Goal: Task Accomplishment & Management: Complete application form

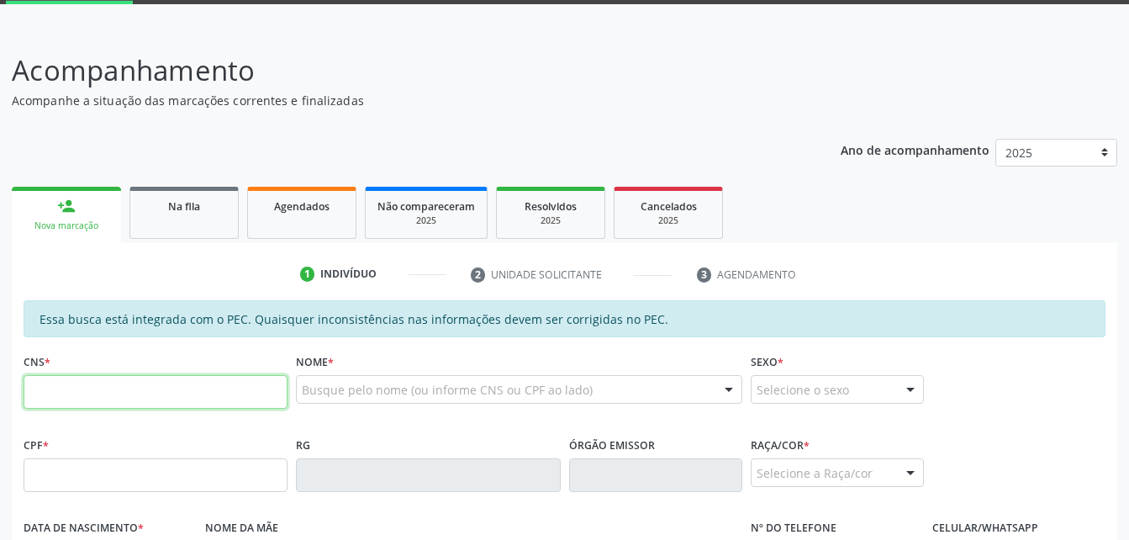
scroll to position [336, 0]
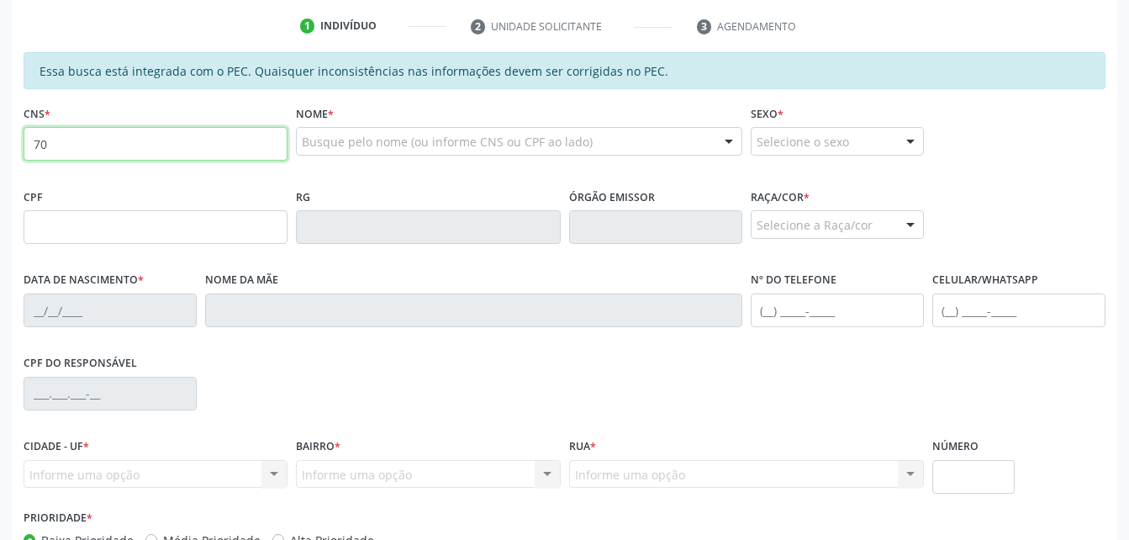
type input "7"
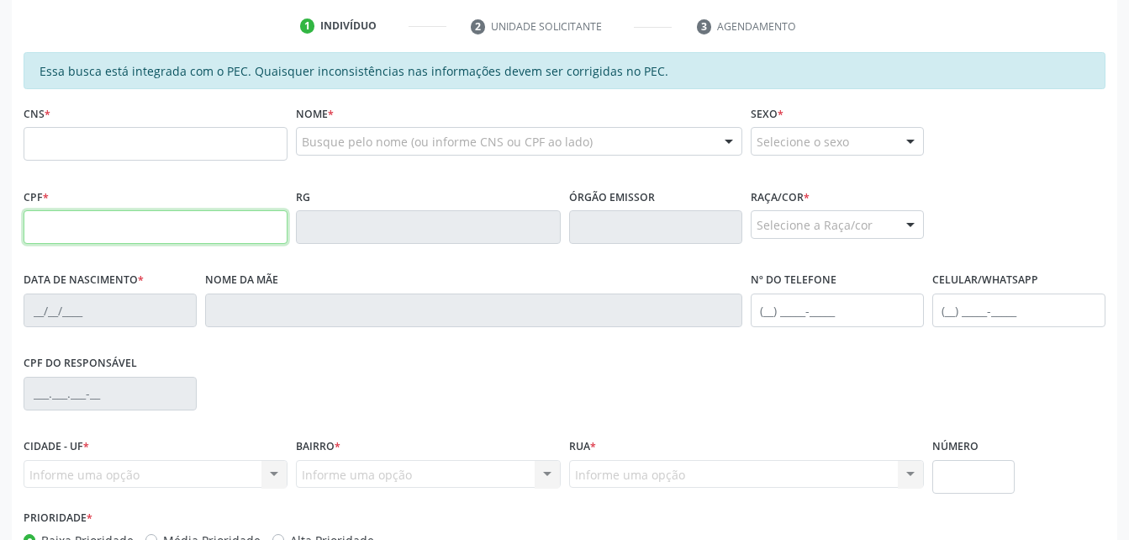
click at [124, 211] on input "text" at bounding box center [156, 227] width 264 height 34
type input "709.146.424-99"
type input "708 0033 1005 2028"
type input "[DATE]"
type input "[PERSON_NAME]"
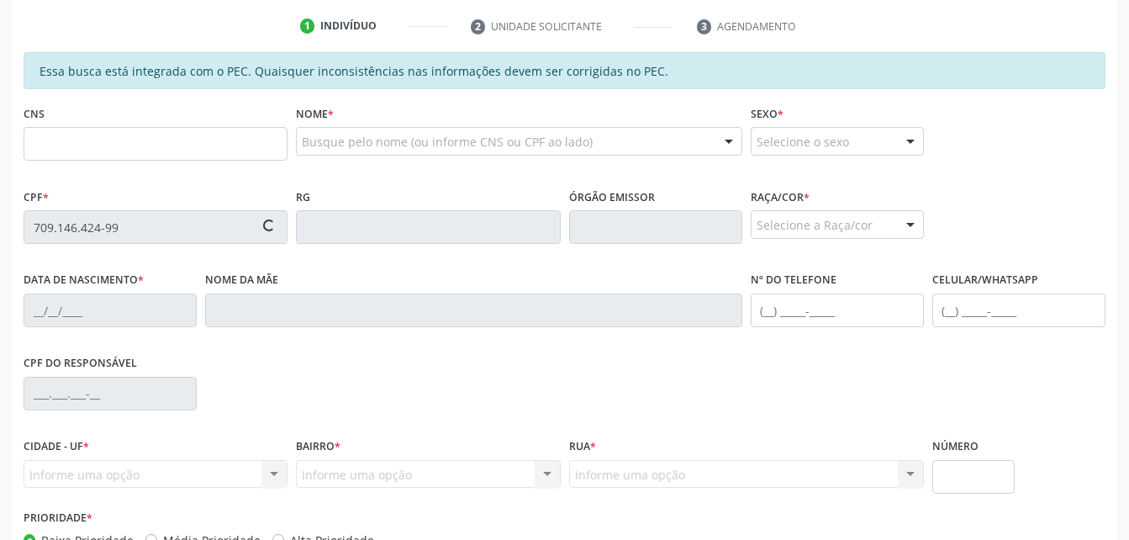
type input "[PHONE_NUMBER]"
type input "S/N"
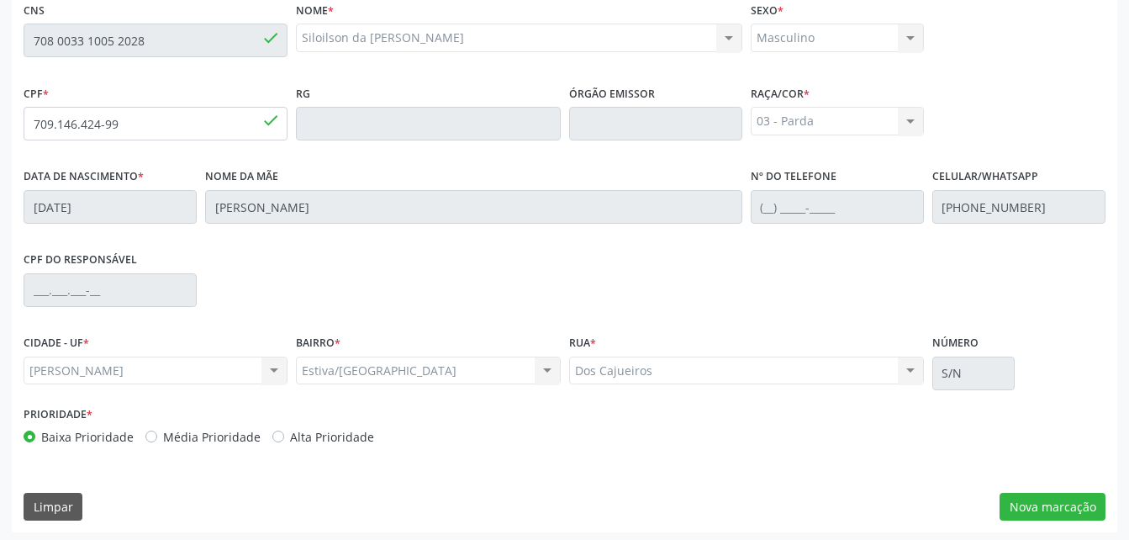
scroll to position [444, 0]
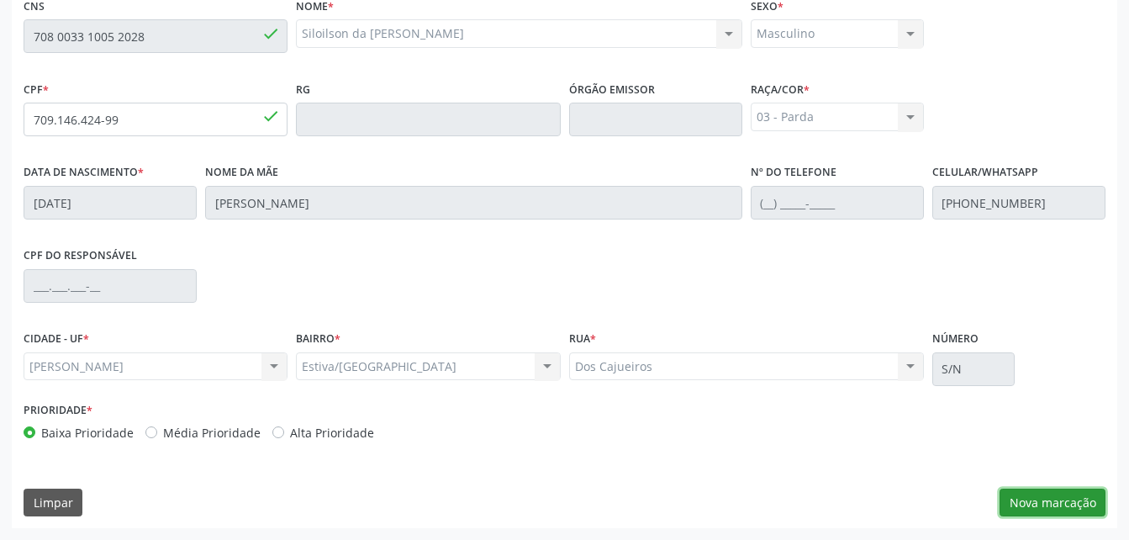
click at [1078, 508] on button "Nova marcação" at bounding box center [1052, 502] width 106 height 29
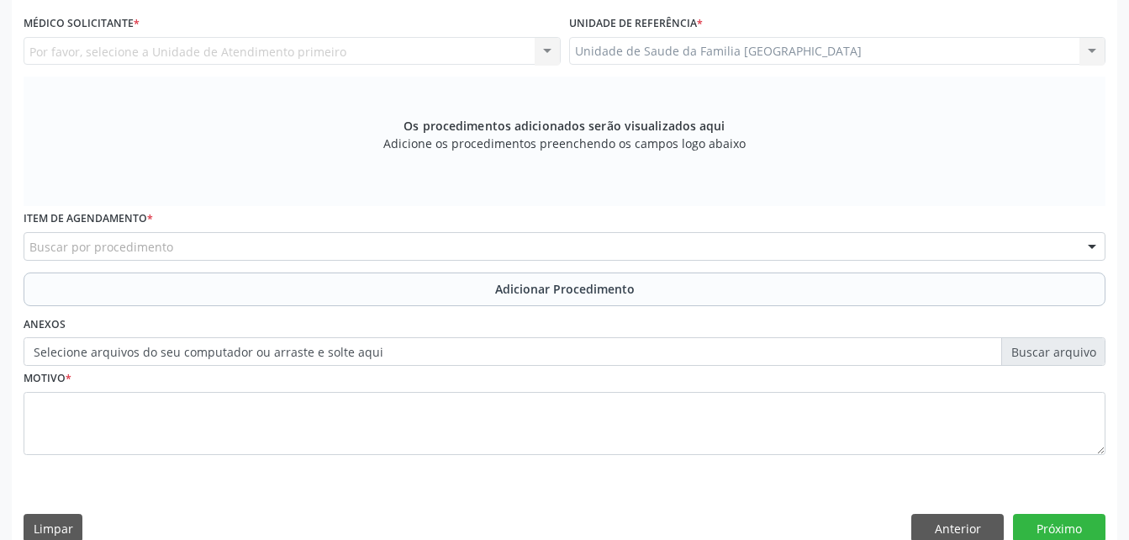
click at [735, 50] on div "Unidade de Saude da Familia [GEOGRAPHIC_DATA] Unidade de Saude da Familia [GEOG…" at bounding box center [837, 51] width 537 height 29
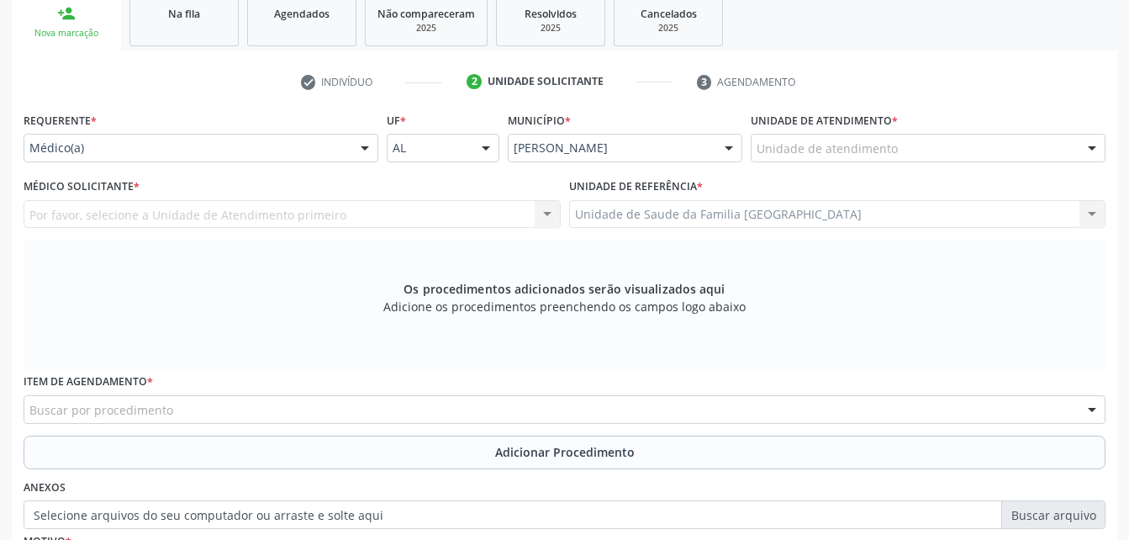
scroll to position [276, 0]
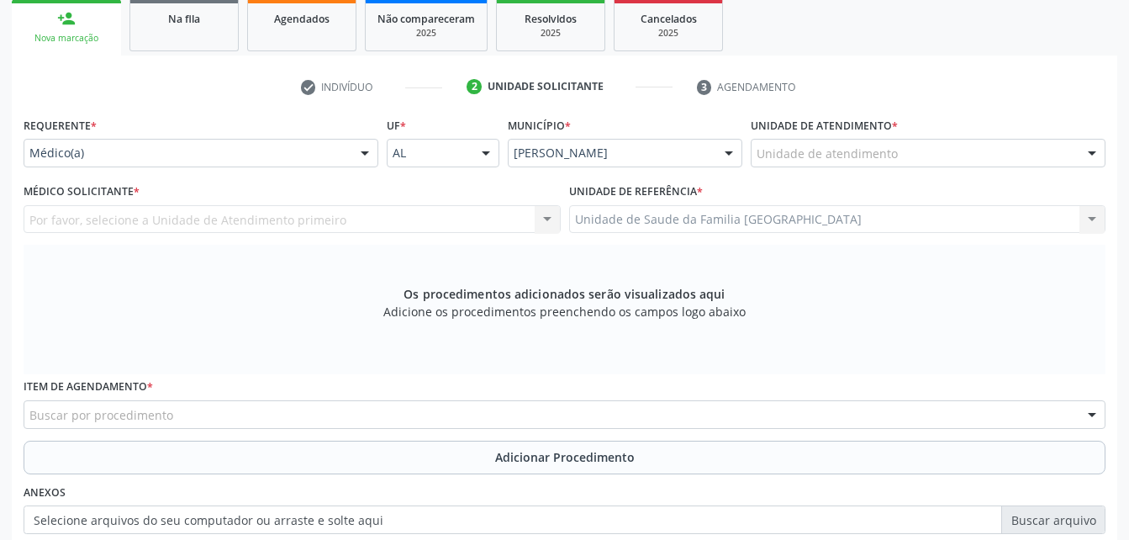
click at [361, 161] on div at bounding box center [364, 154] width 25 height 29
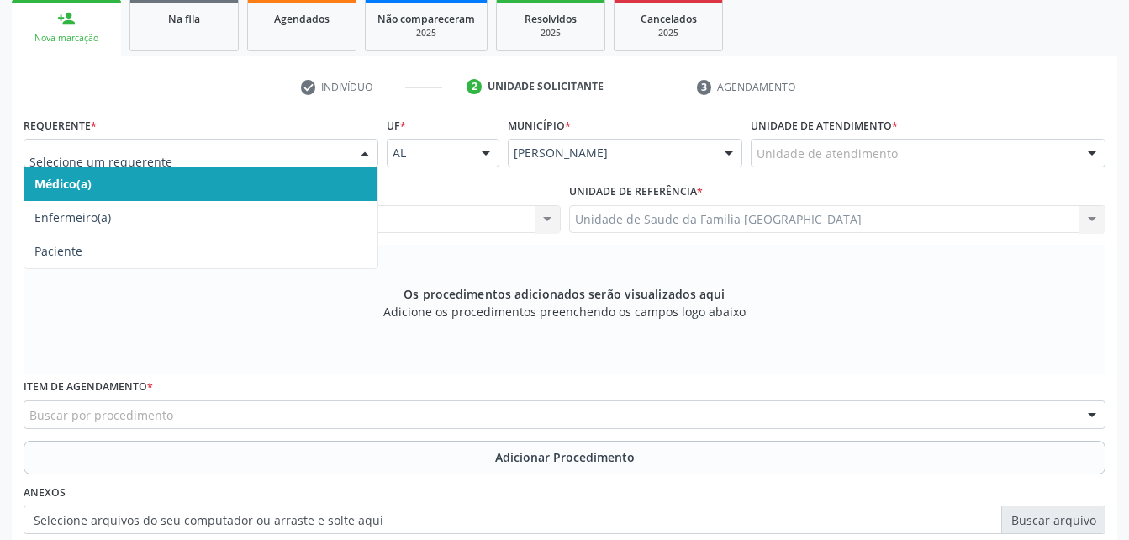
click at [342, 186] on span "Médico(a)" at bounding box center [200, 184] width 353 height 34
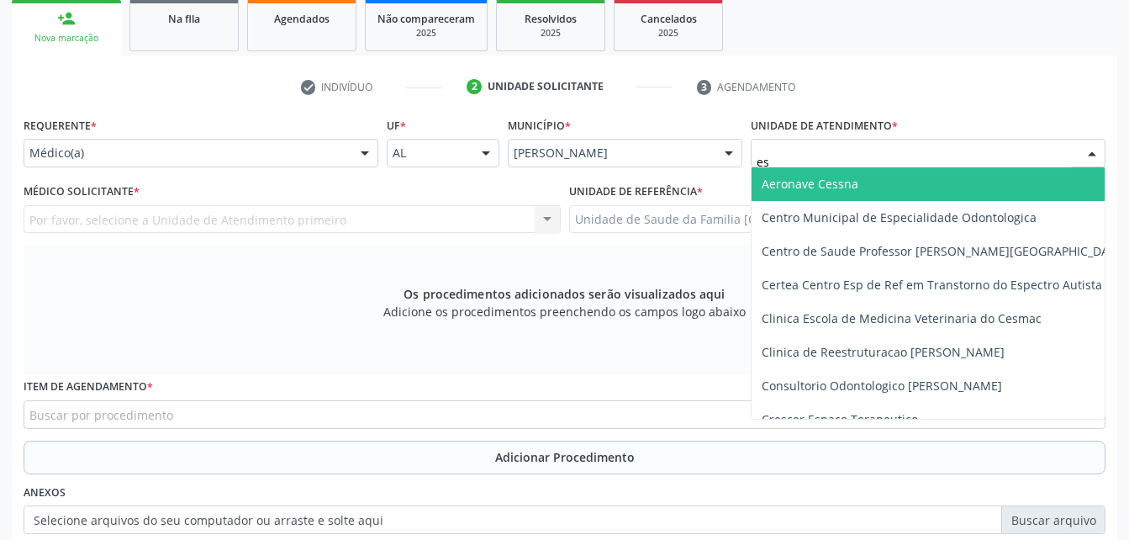
type input "est"
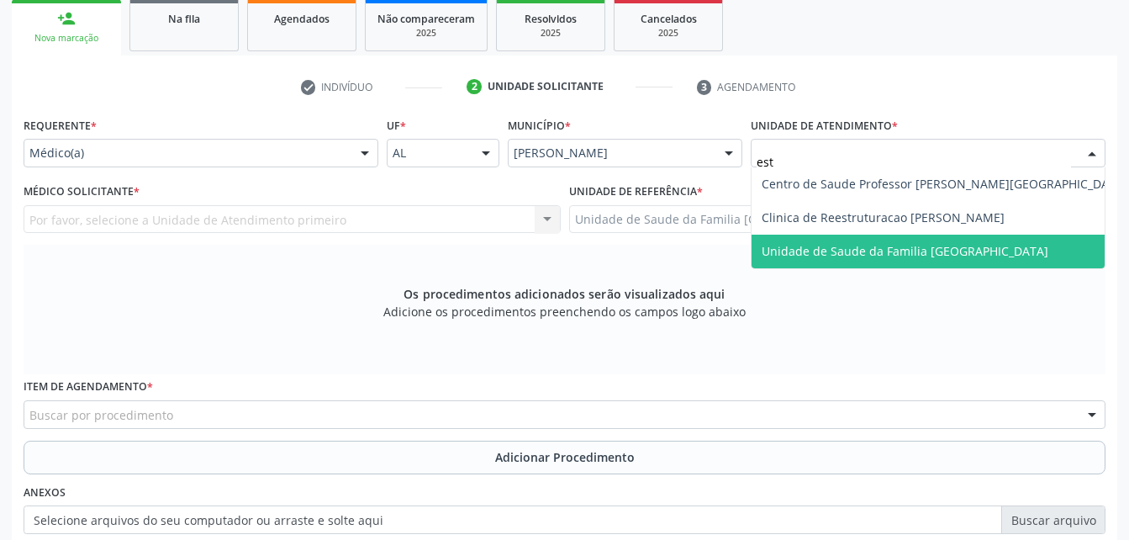
drag, startPoint x: 943, startPoint y: 235, endPoint x: 738, endPoint y: 218, distance: 205.9
click at [942, 235] on span "Unidade de Saude da Familia [GEOGRAPHIC_DATA]" at bounding box center [944, 252] width 386 height 34
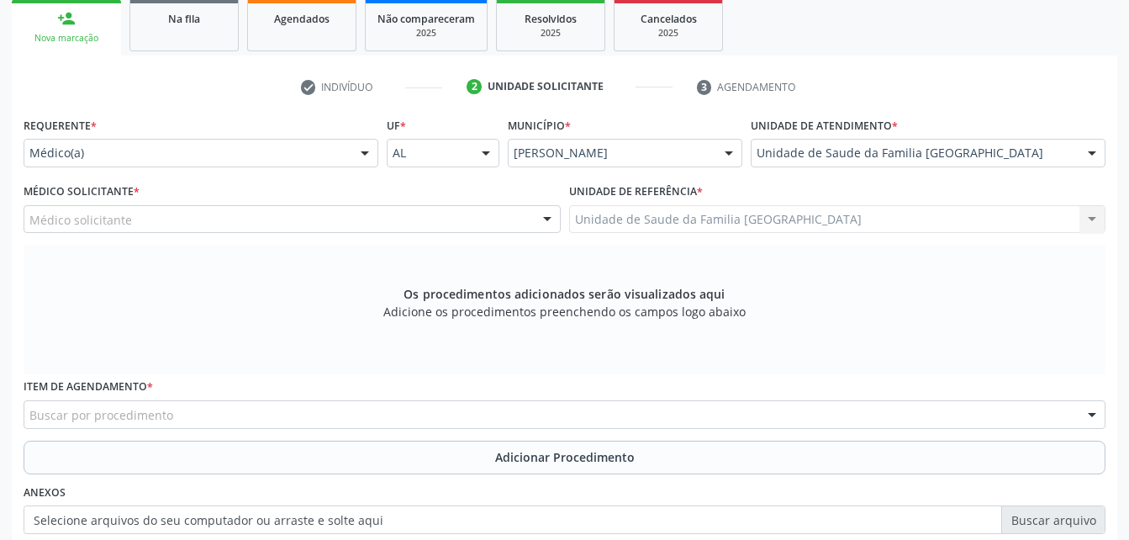
click at [374, 216] on div "Médico solicitante" at bounding box center [292, 219] width 537 height 29
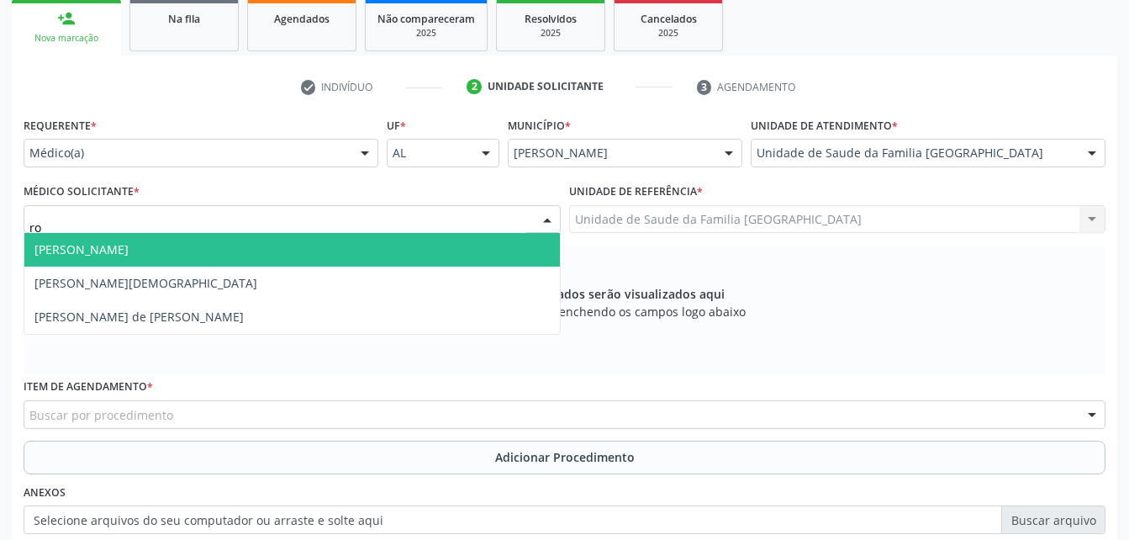
type input "r"
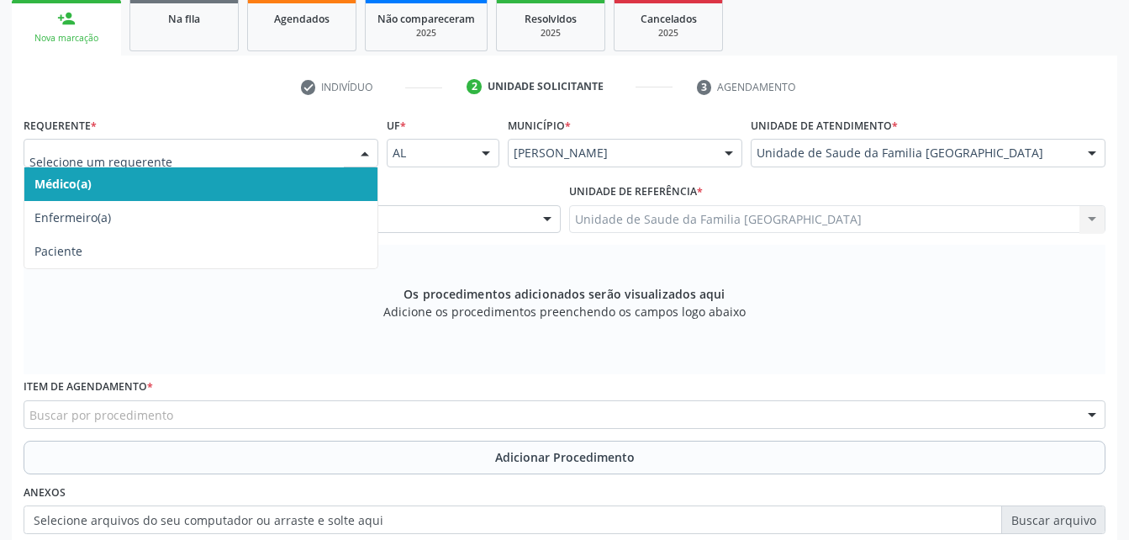
click at [367, 150] on div at bounding box center [364, 154] width 25 height 29
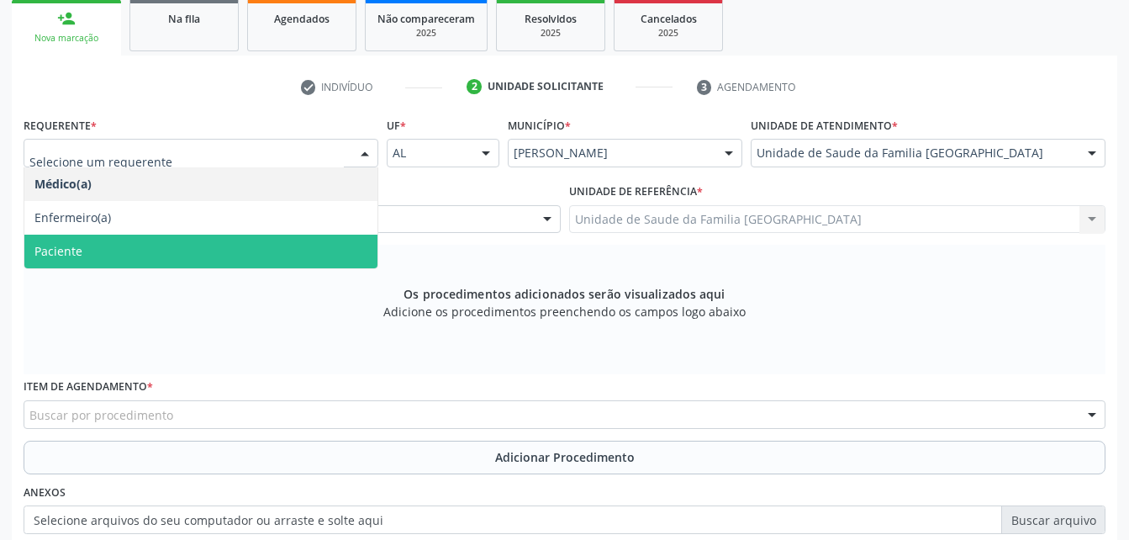
click at [269, 248] on span "Paciente" at bounding box center [200, 252] width 353 height 34
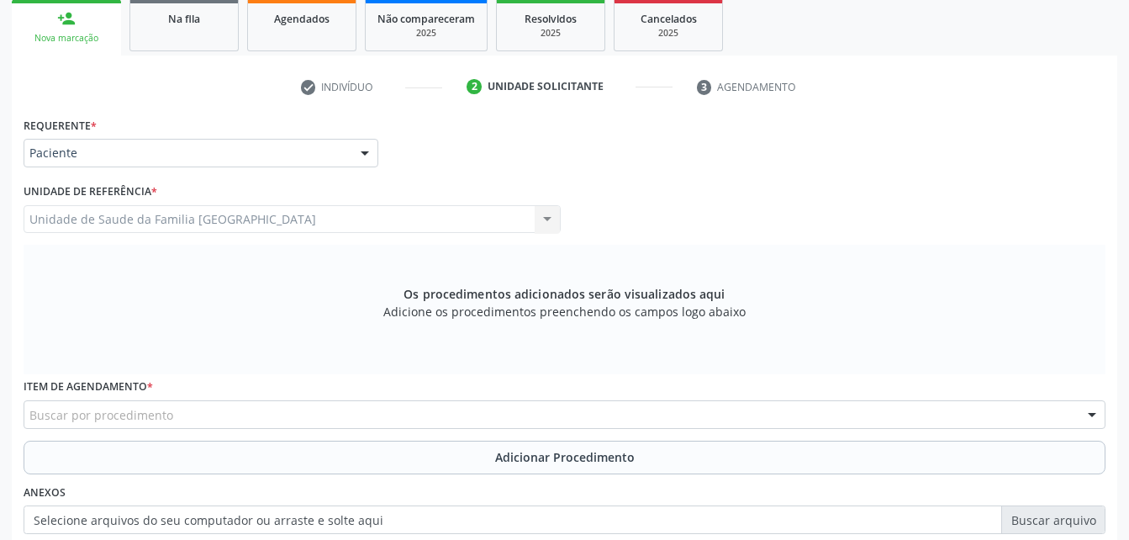
scroll to position [360, 0]
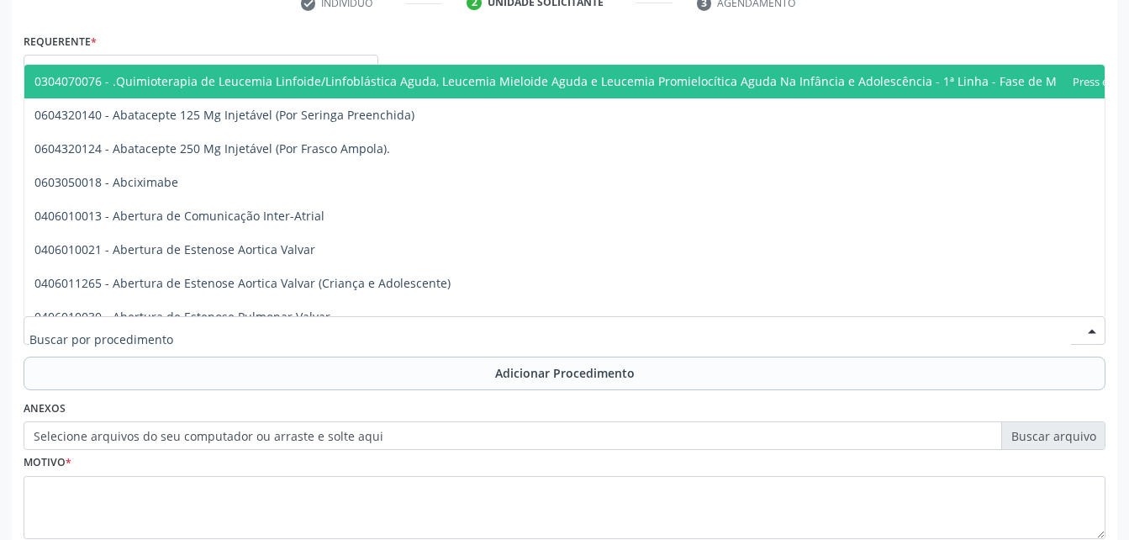
click at [351, 333] on div at bounding box center [565, 330] width 1082 height 29
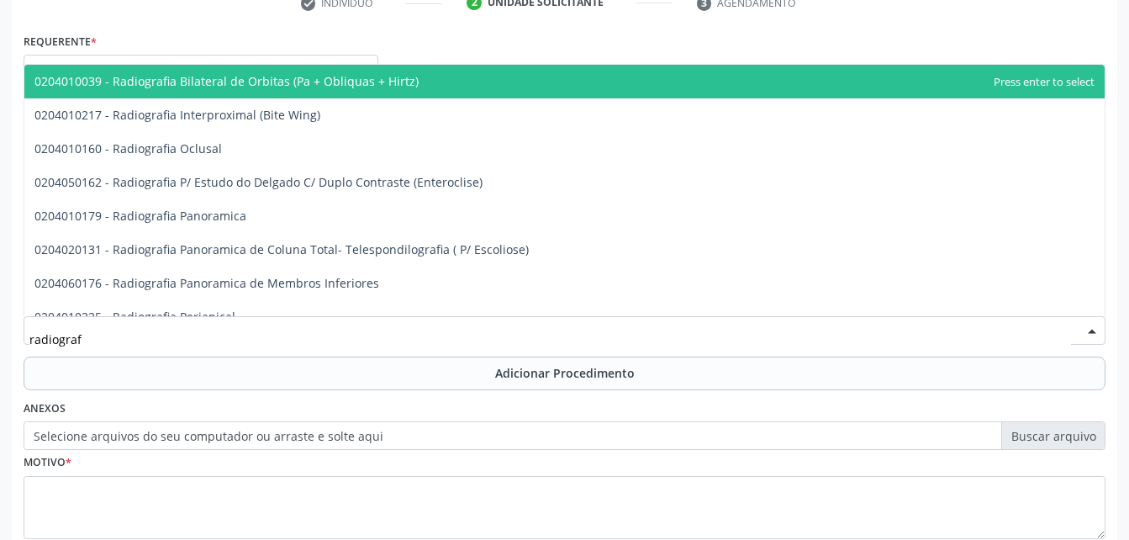
type input "radiografi"
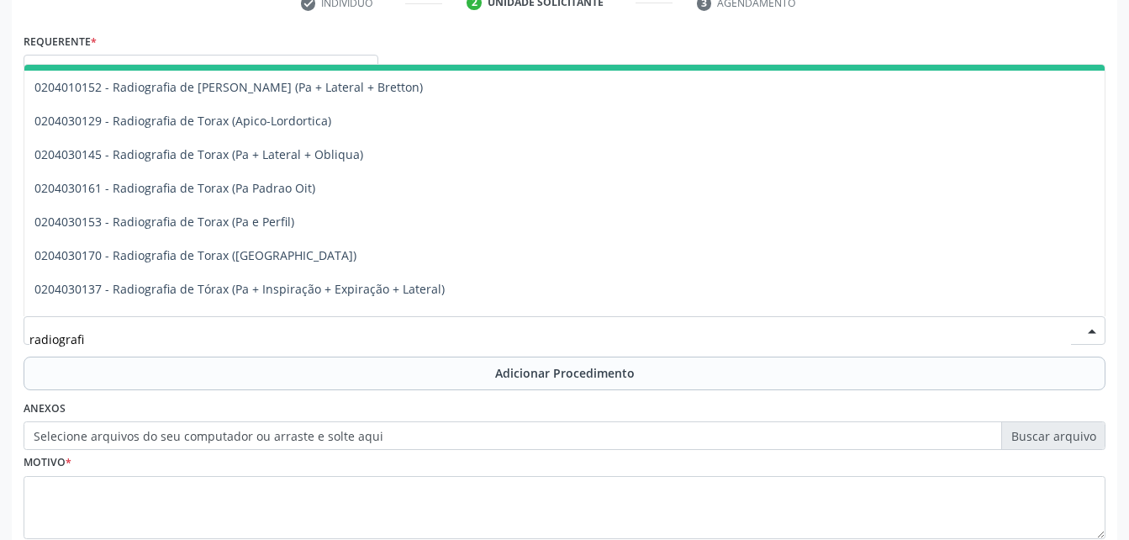
scroll to position [2170, 0]
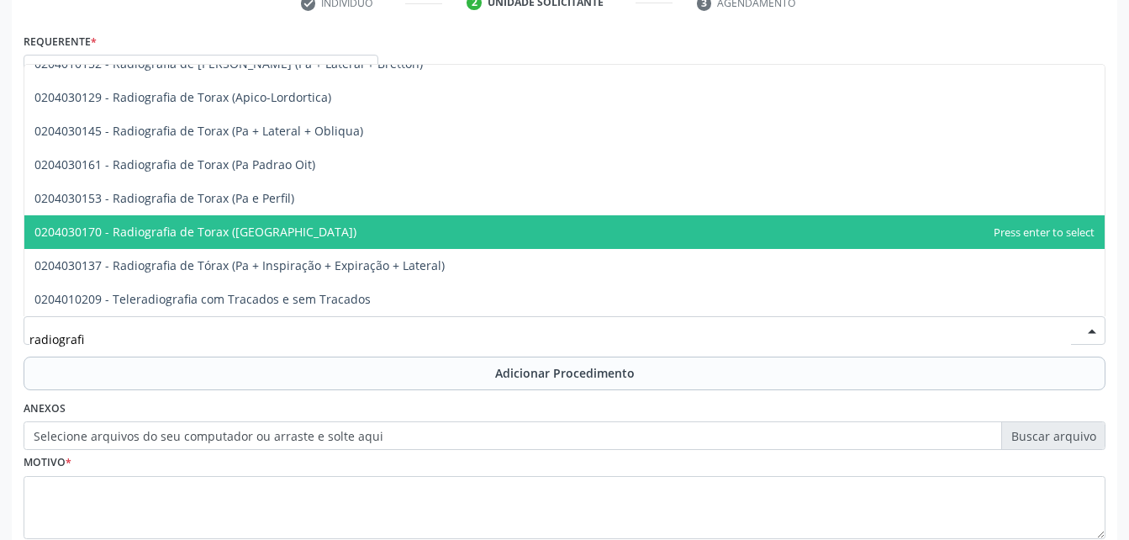
click at [363, 235] on span "0204030170 - Radiografia de Torax ([GEOGRAPHIC_DATA])" at bounding box center [564, 232] width 1080 height 34
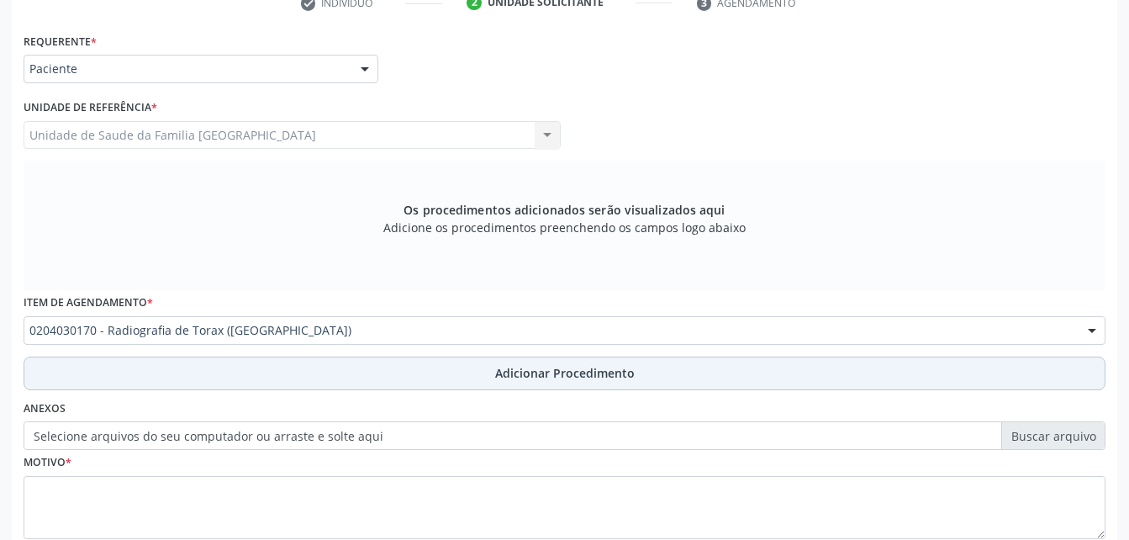
click at [505, 372] on span "Adicionar Procedimento" at bounding box center [565, 373] width 140 height 18
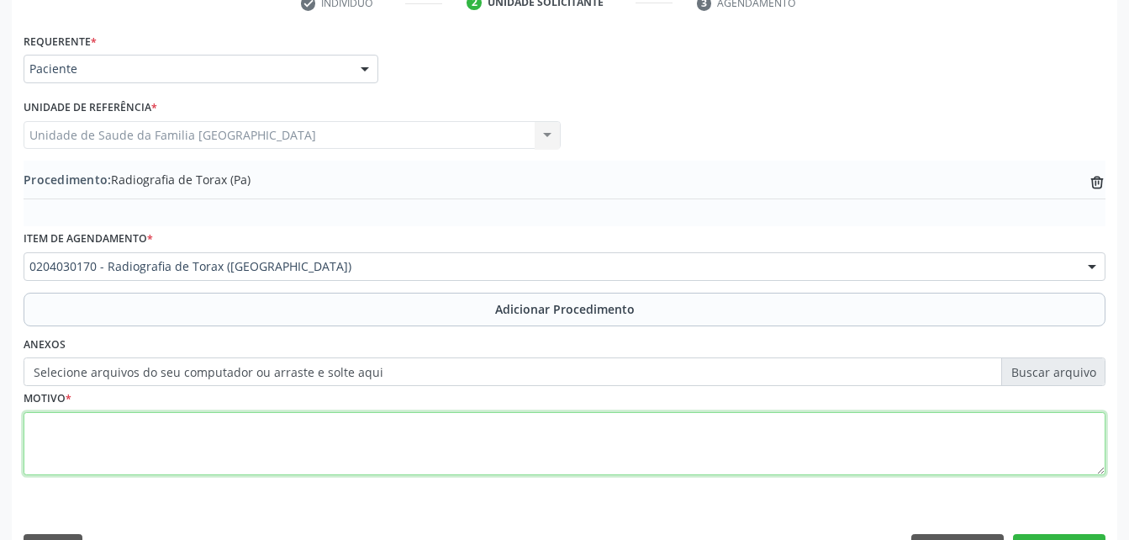
click at [505, 446] on textarea at bounding box center [565, 444] width 1082 height 64
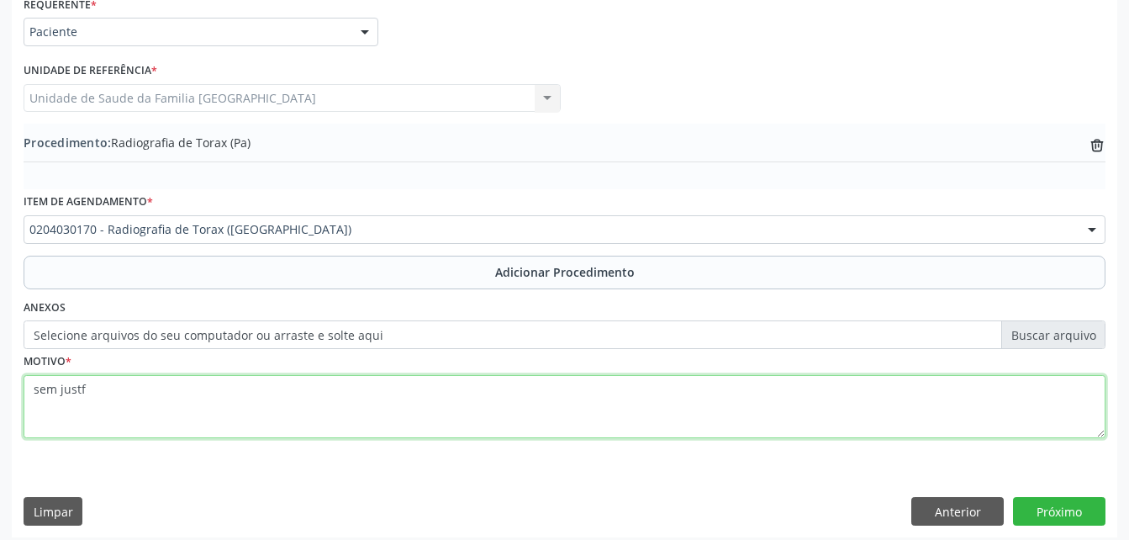
scroll to position [406, 0]
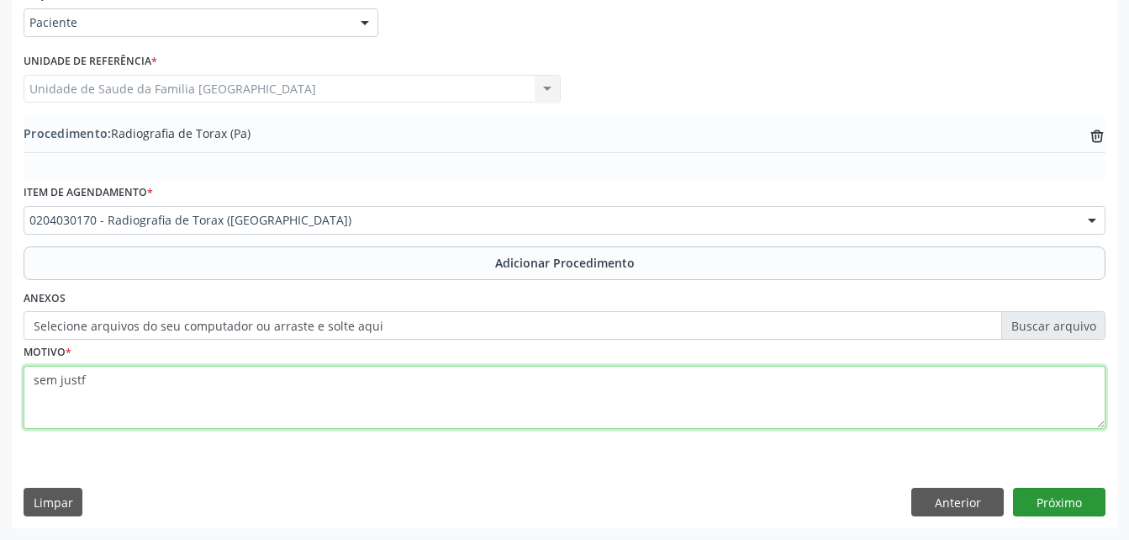
type textarea "sem justf"
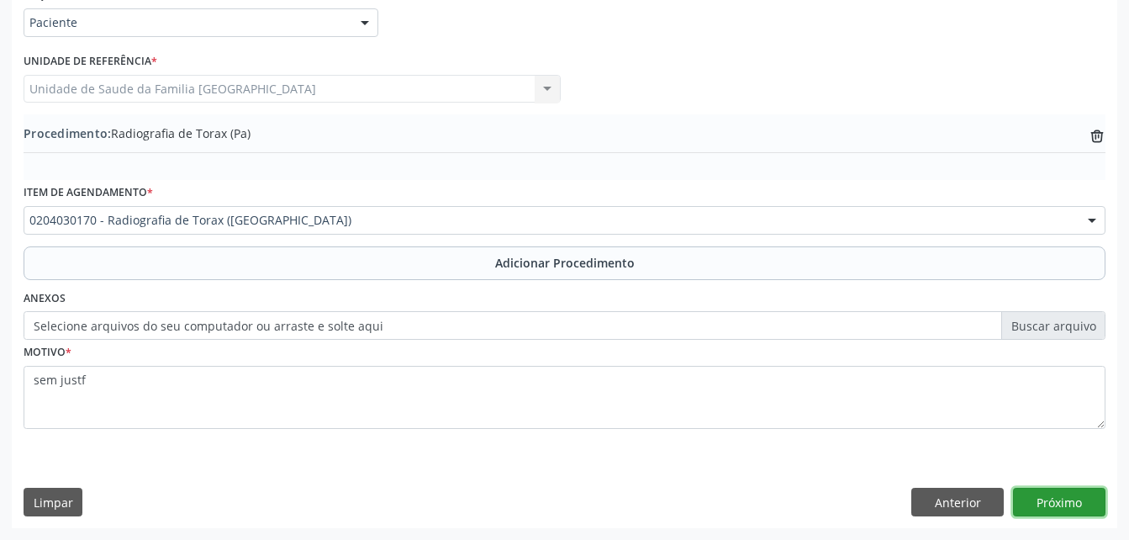
click at [1032, 495] on button "Próximo" at bounding box center [1059, 502] width 92 height 29
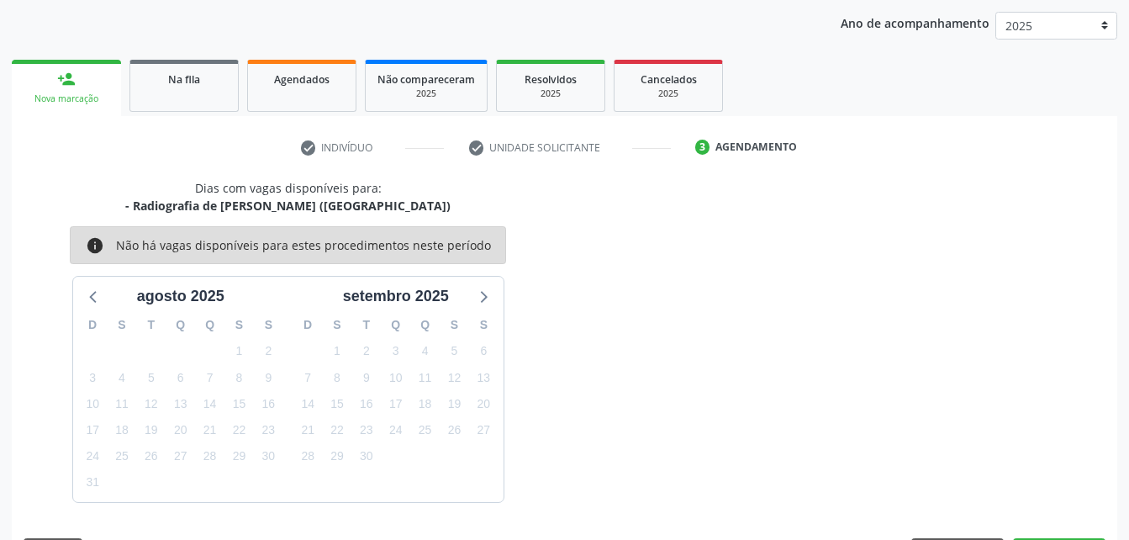
scroll to position [265, 0]
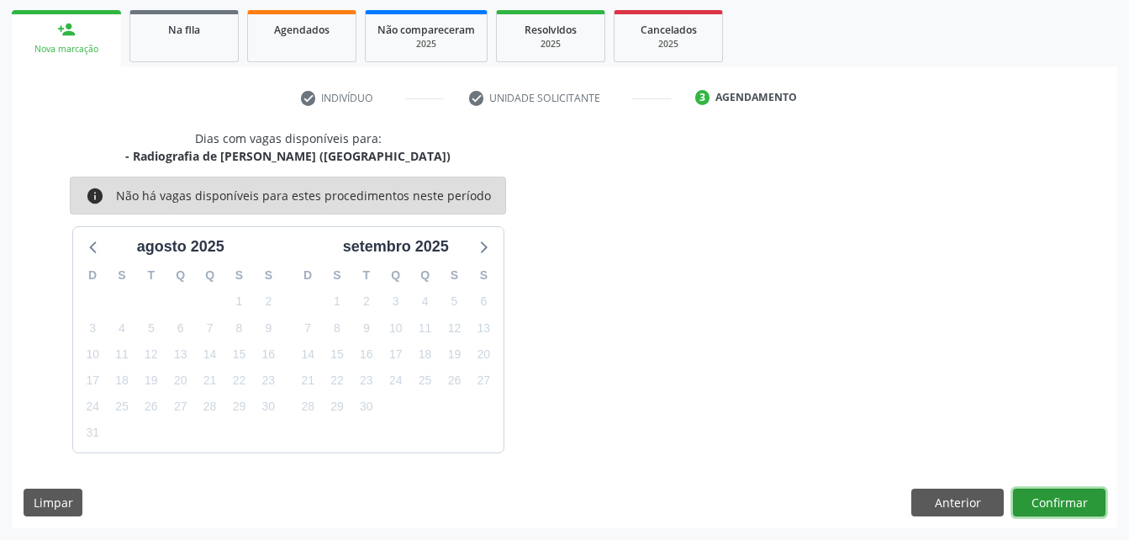
click at [1058, 514] on button "Confirmar" at bounding box center [1059, 502] width 92 height 29
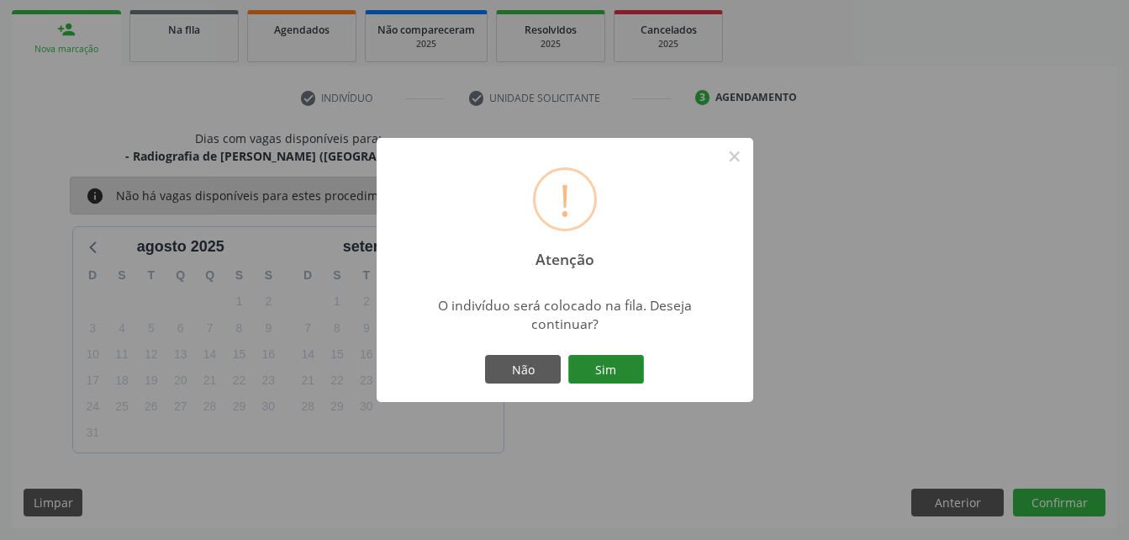
click at [617, 372] on button "Sim" at bounding box center [606, 369] width 76 height 29
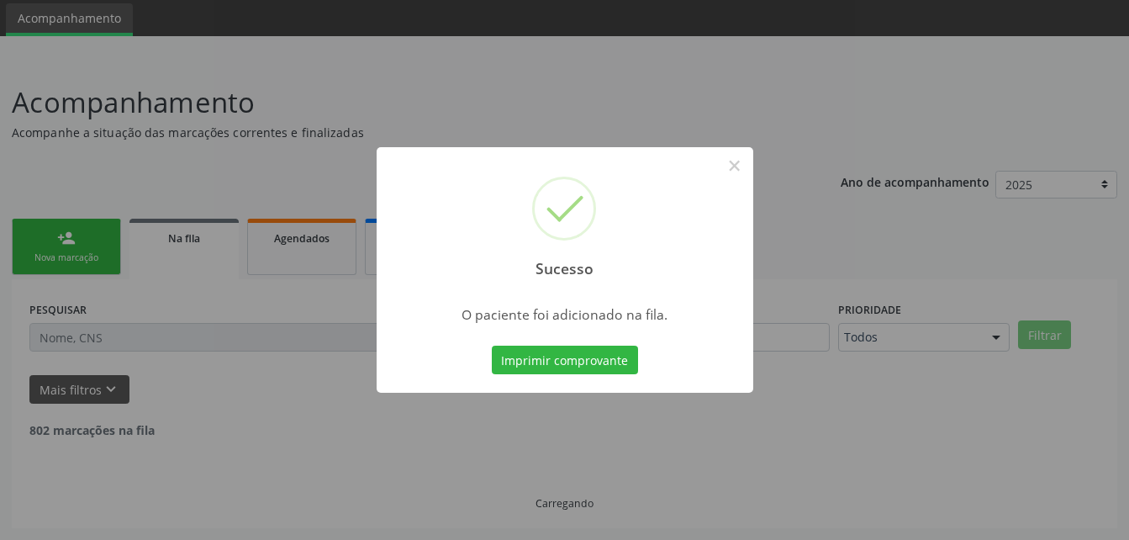
scroll to position [39, 0]
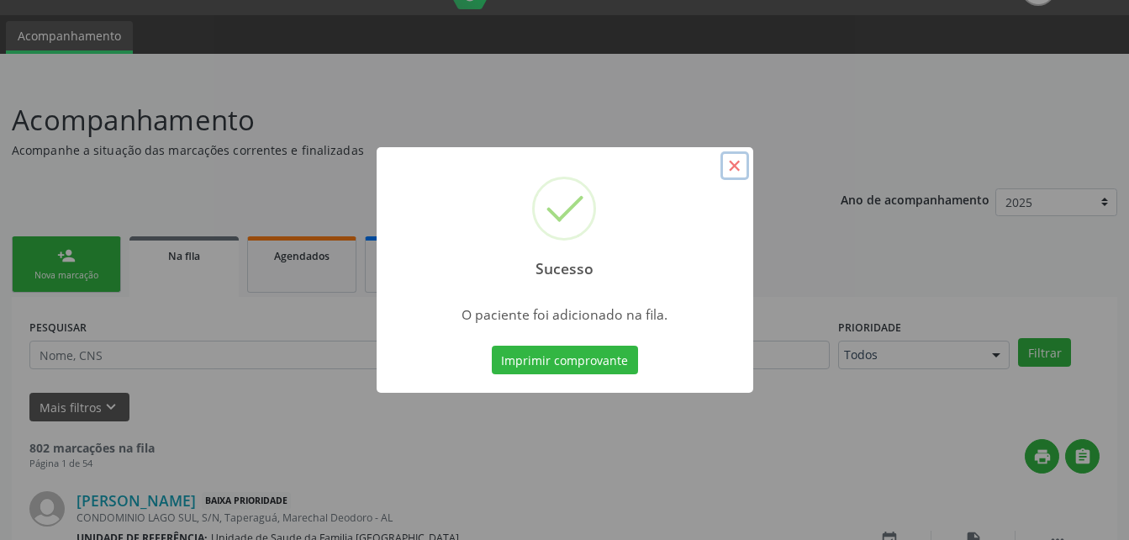
click at [741, 172] on button "×" at bounding box center [734, 165] width 29 height 29
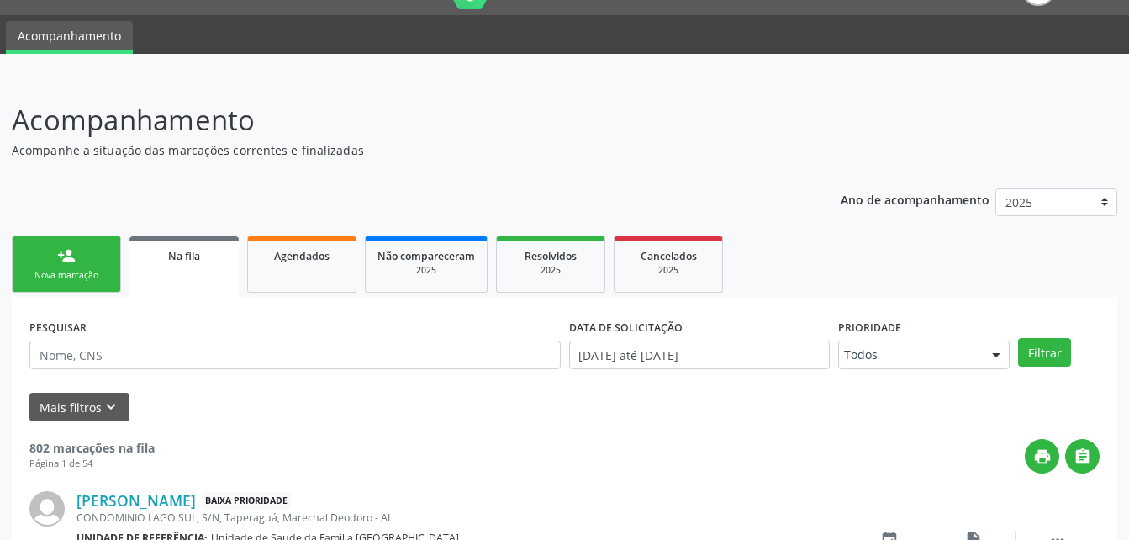
drag, startPoint x: 95, startPoint y: 236, endPoint x: 110, endPoint y: 288, distance: 54.3
click at [95, 236] on link "person_add Nova marcação" at bounding box center [66, 264] width 109 height 56
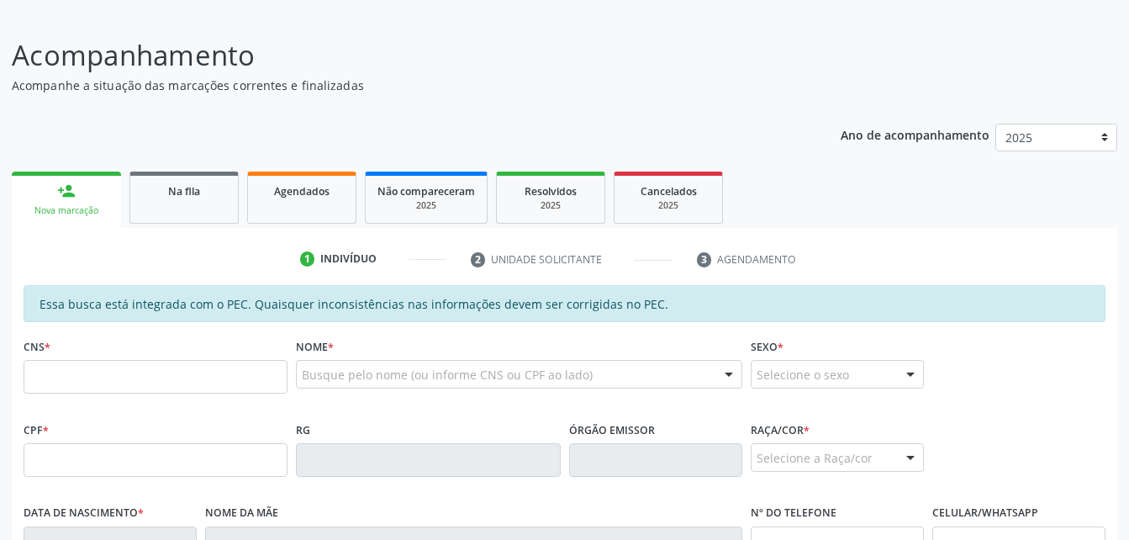
scroll to position [123, 0]
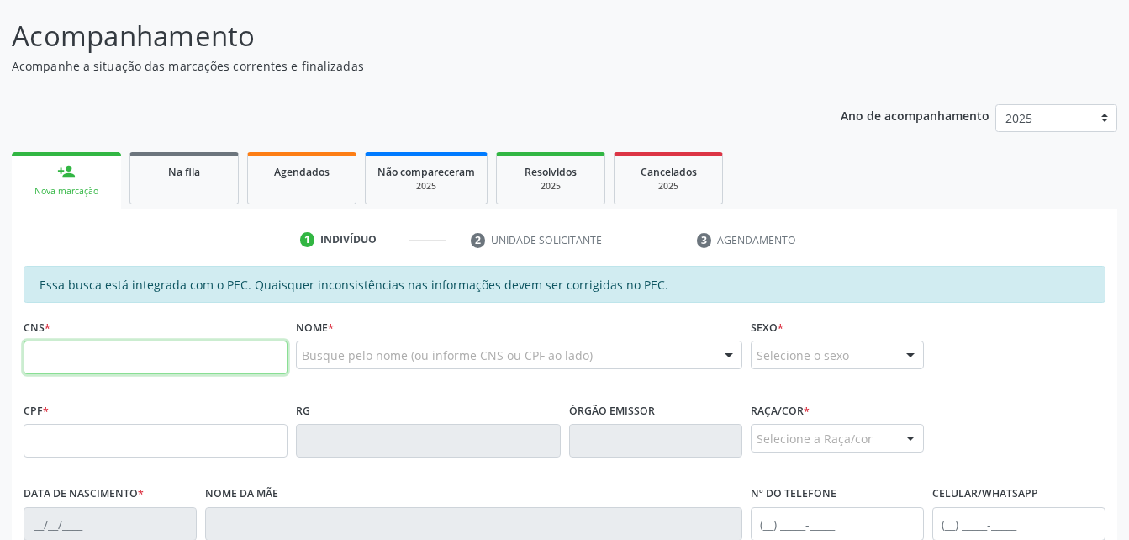
click at [224, 343] on input "text" at bounding box center [156, 357] width 264 height 34
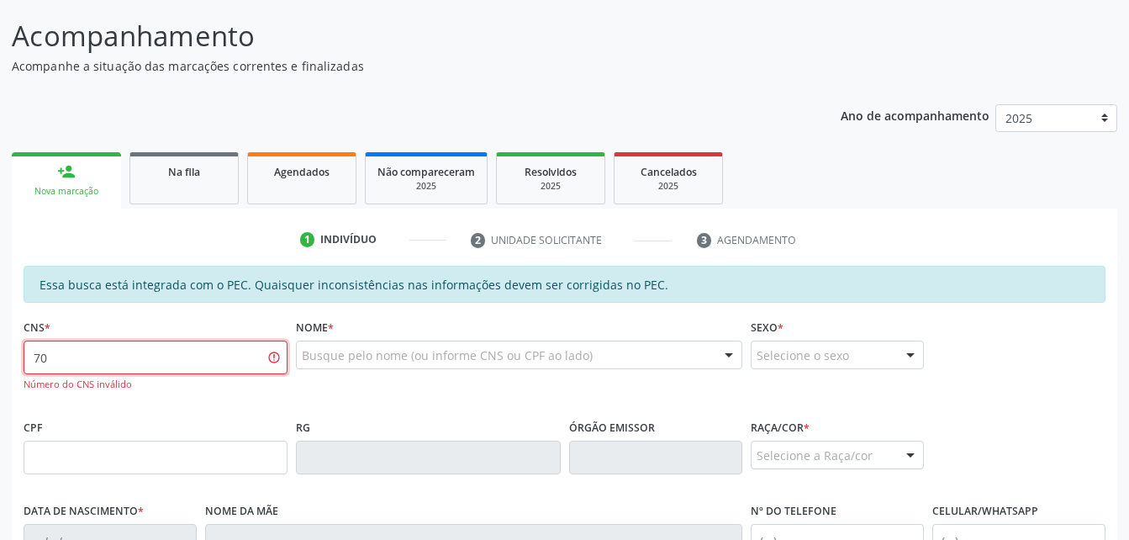
type input "7"
type input "702 8021 8061 5667"
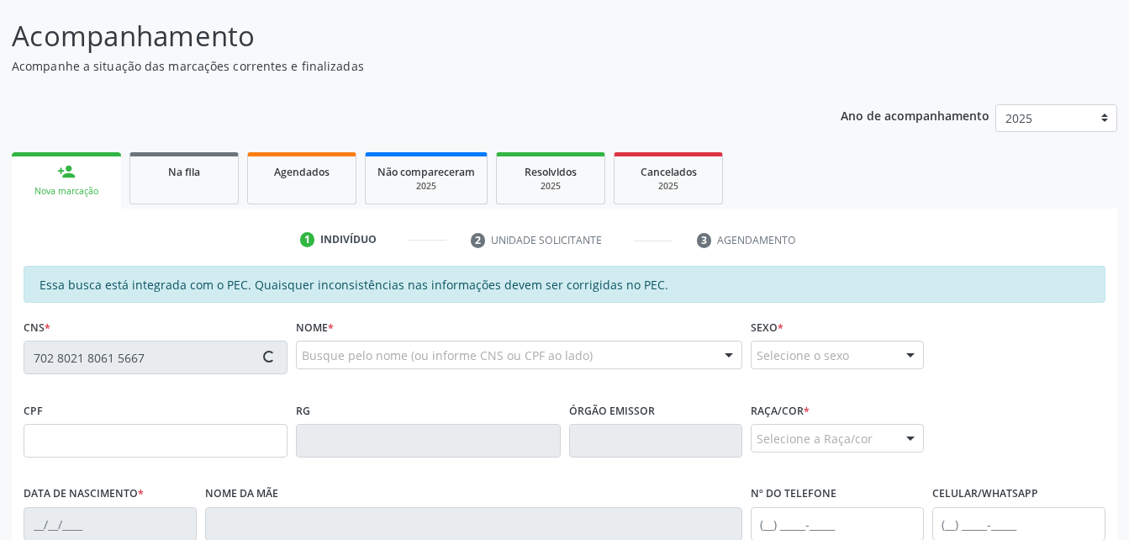
type input "047.127.764-98"
type input "[DATE]"
type input "[PERSON_NAME]"
type input "[PHONE_NUMBER]"
type input "S/N"
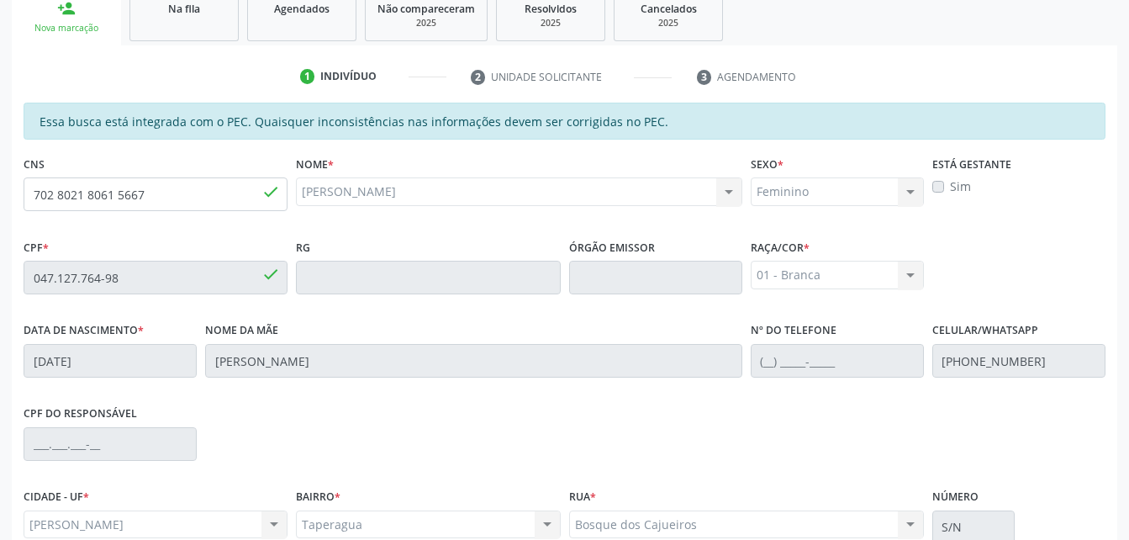
scroll to position [444, 0]
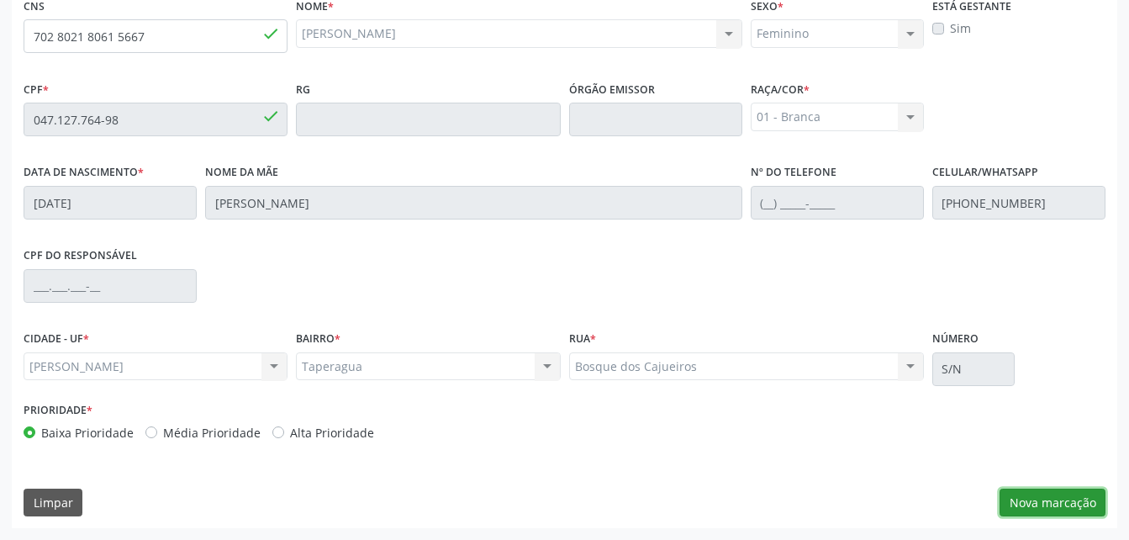
click at [1050, 510] on button "Nova marcação" at bounding box center [1052, 502] width 106 height 29
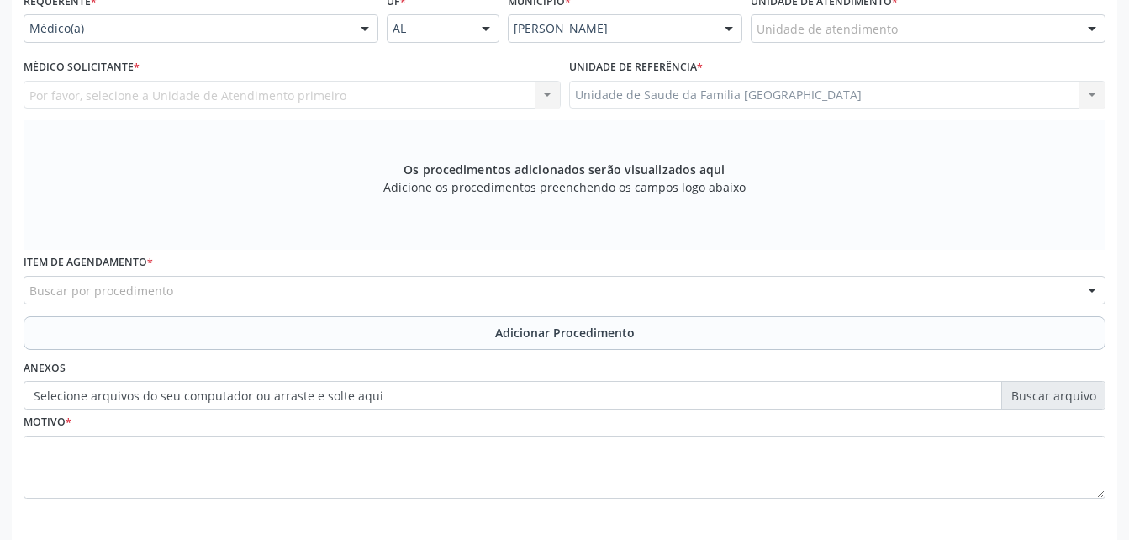
scroll to position [360, 0]
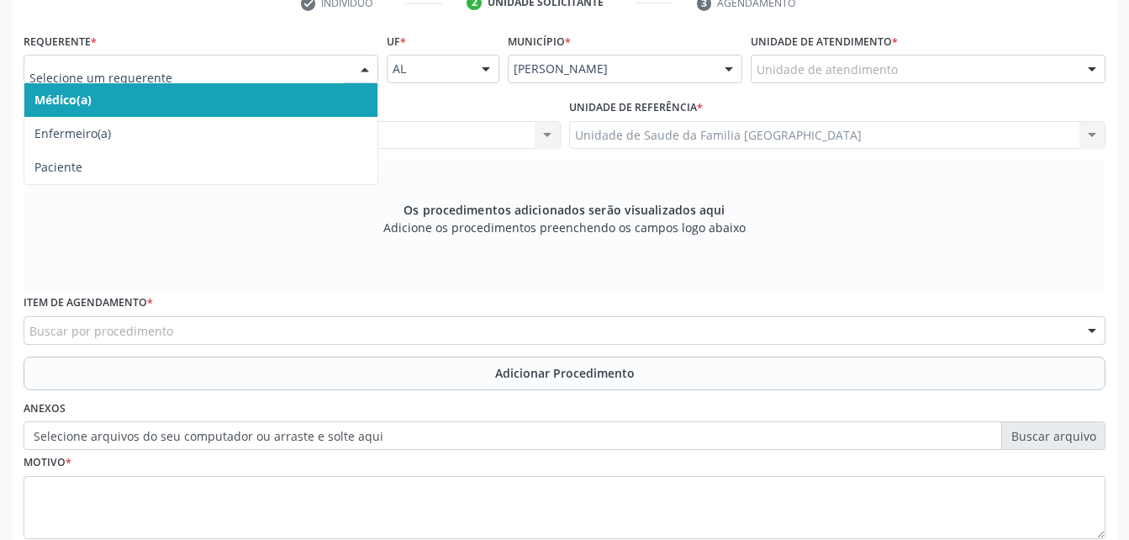
click at [345, 72] on div at bounding box center [201, 69] width 355 height 29
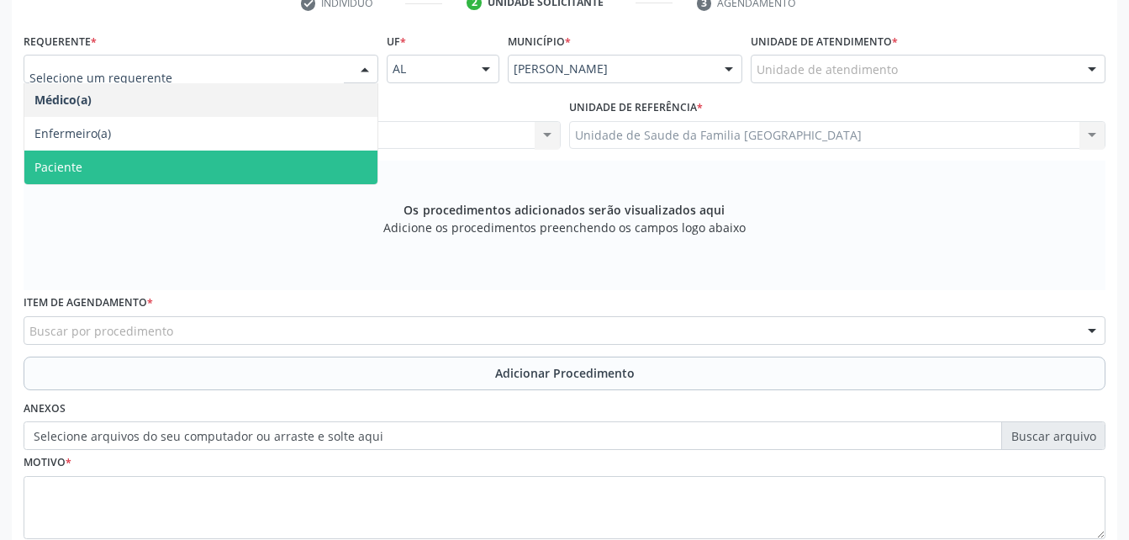
click at [366, 170] on span "Paciente" at bounding box center [200, 167] width 353 height 34
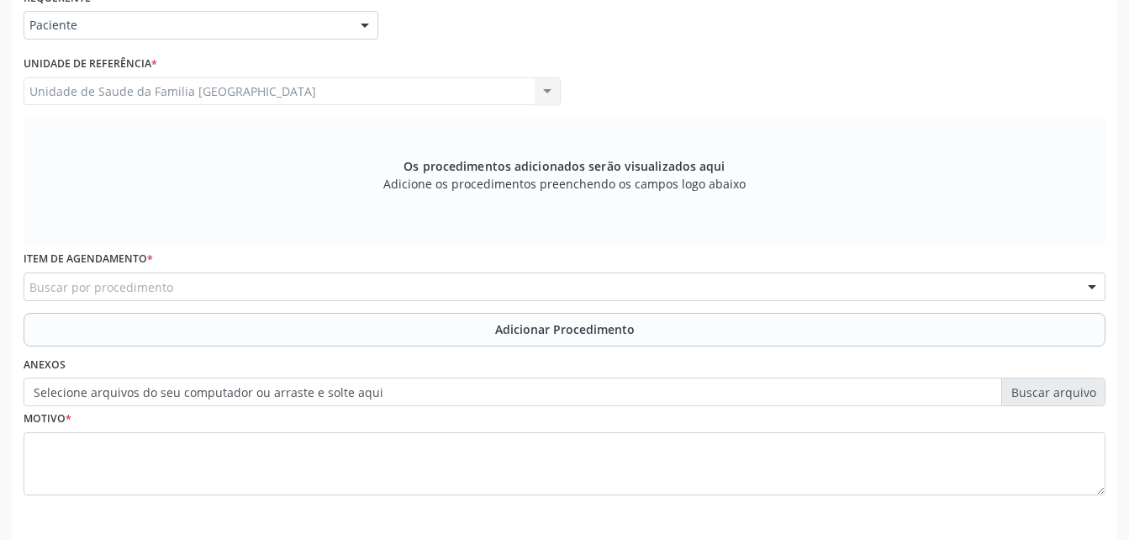
scroll to position [444, 0]
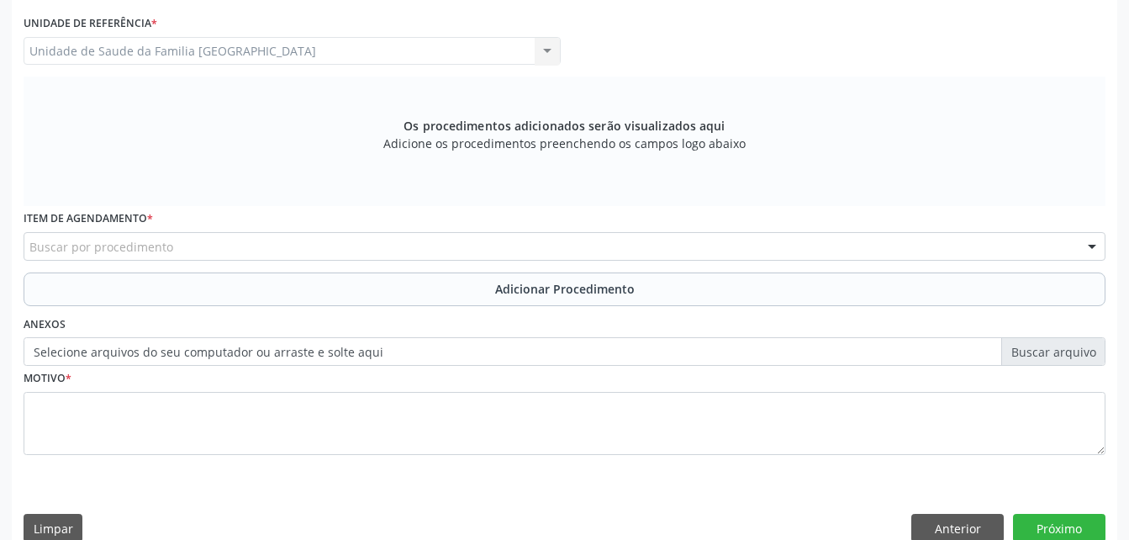
click at [380, 246] on div "Buscar por procedimento" at bounding box center [565, 246] width 1082 height 29
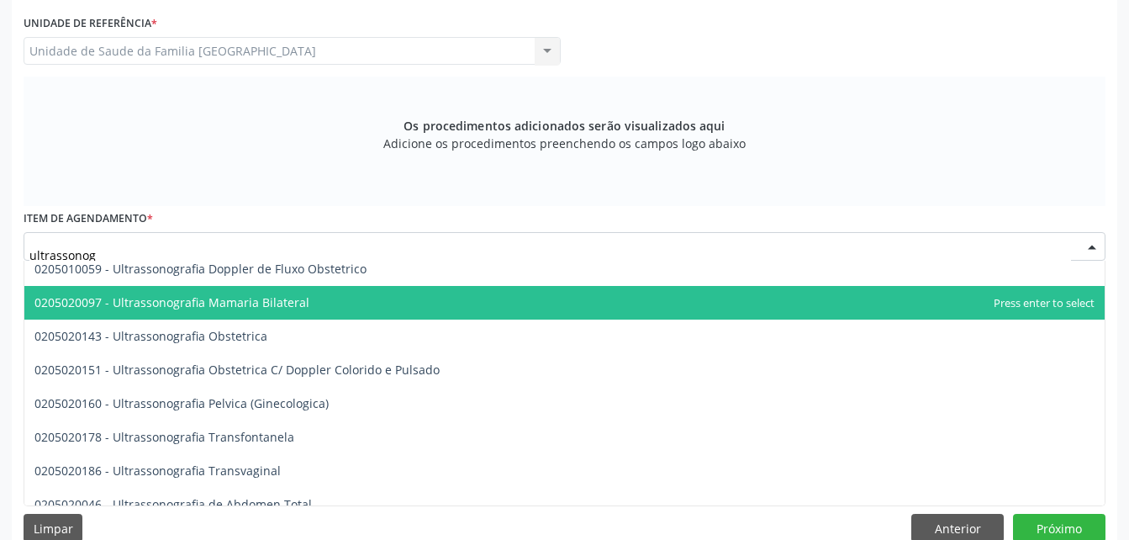
scroll to position [168, 0]
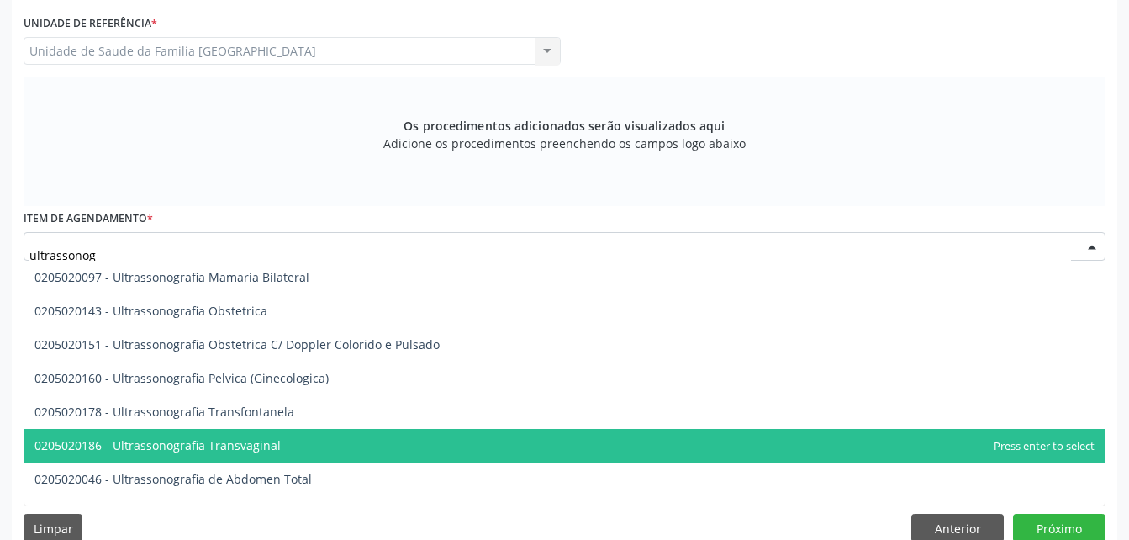
click at [435, 430] on span "0205020186 - Ultrassonografia Transvaginal" at bounding box center [564, 446] width 1080 height 34
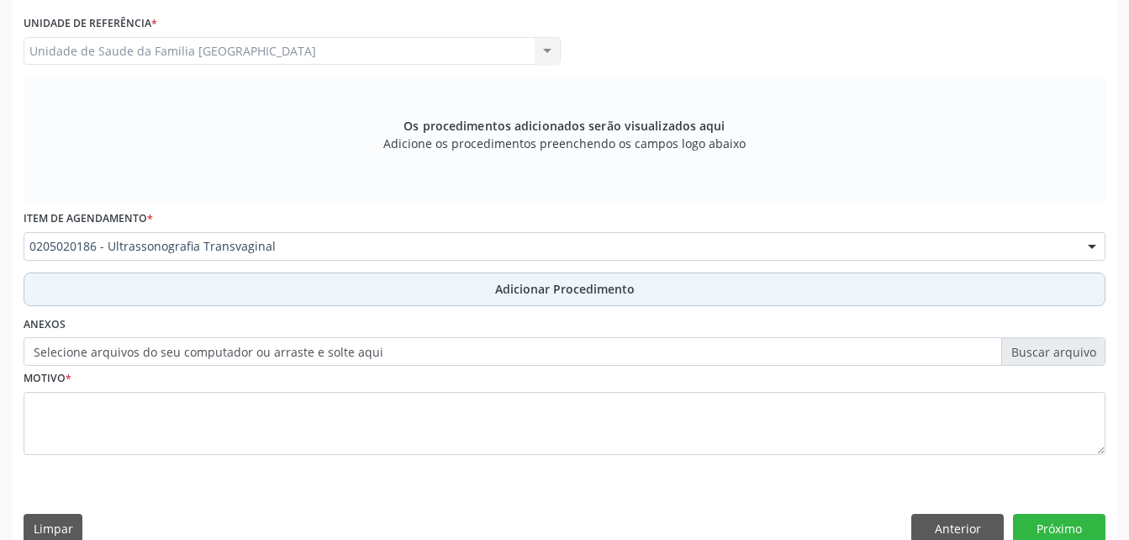
click at [440, 290] on button "Adicionar Procedimento" at bounding box center [565, 289] width 1082 height 34
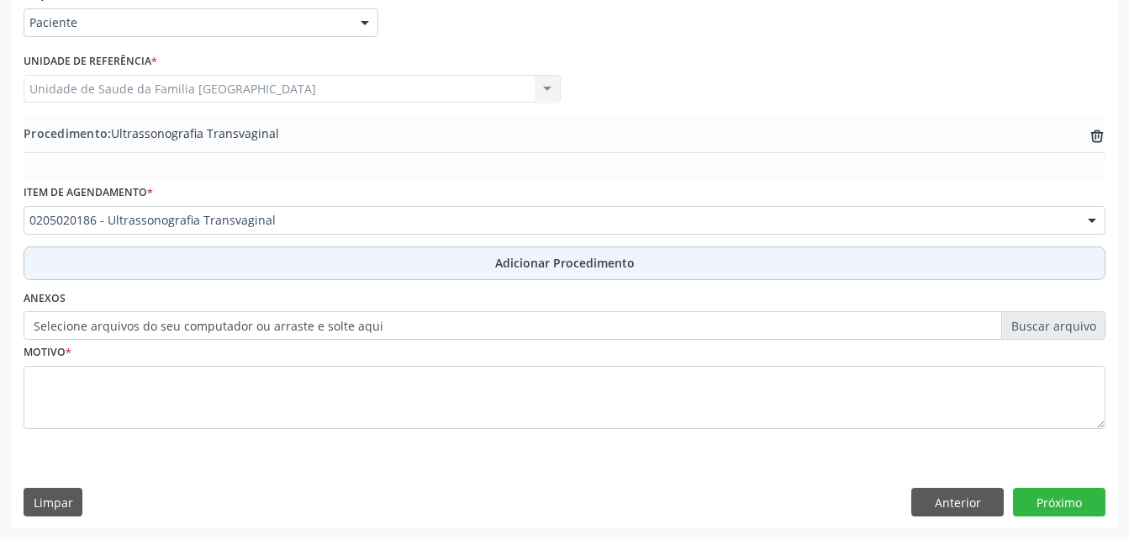
scroll to position [406, 0]
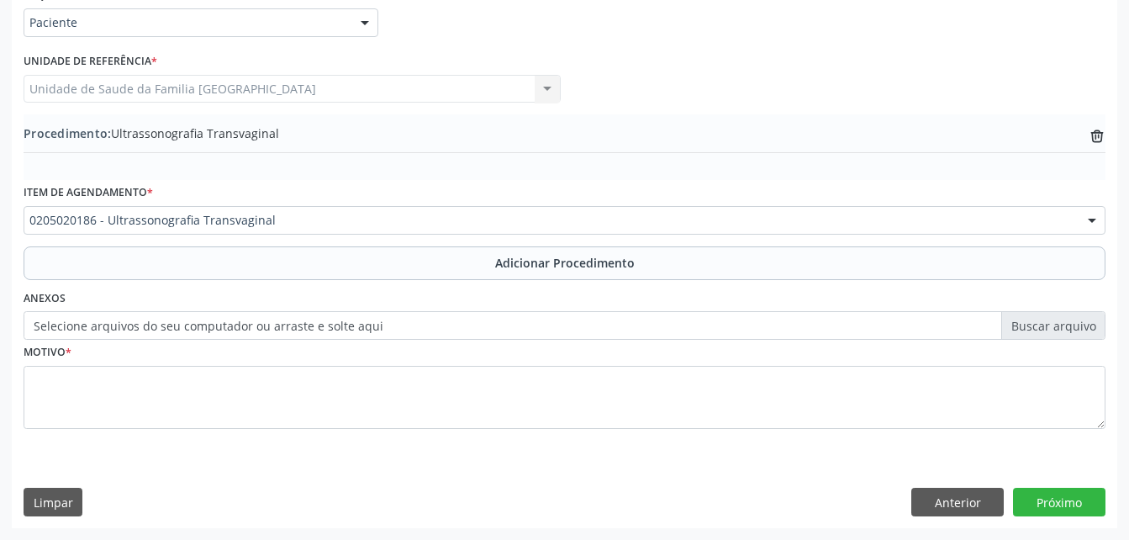
click at [355, 229] on div "0205020186 - Ultrassonografia Transvaginal" at bounding box center [565, 220] width 1082 height 29
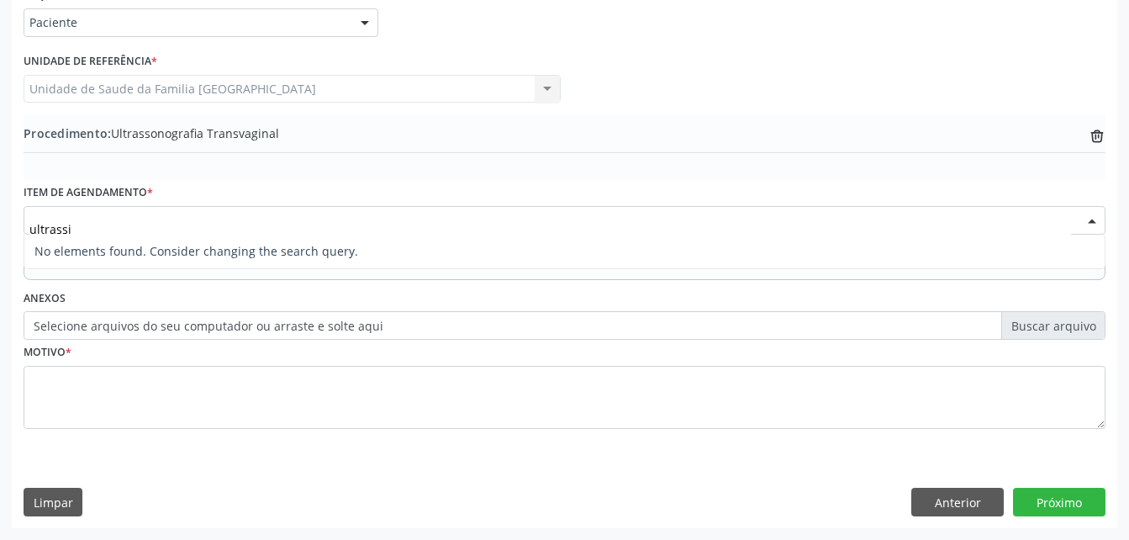
scroll to position [0, 0]
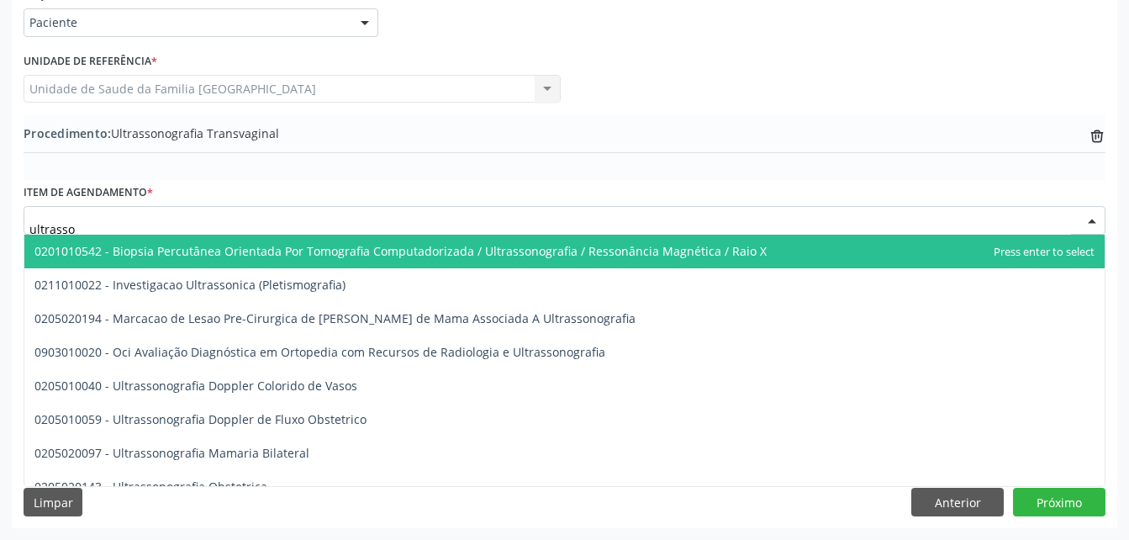
type input "ultrasson"
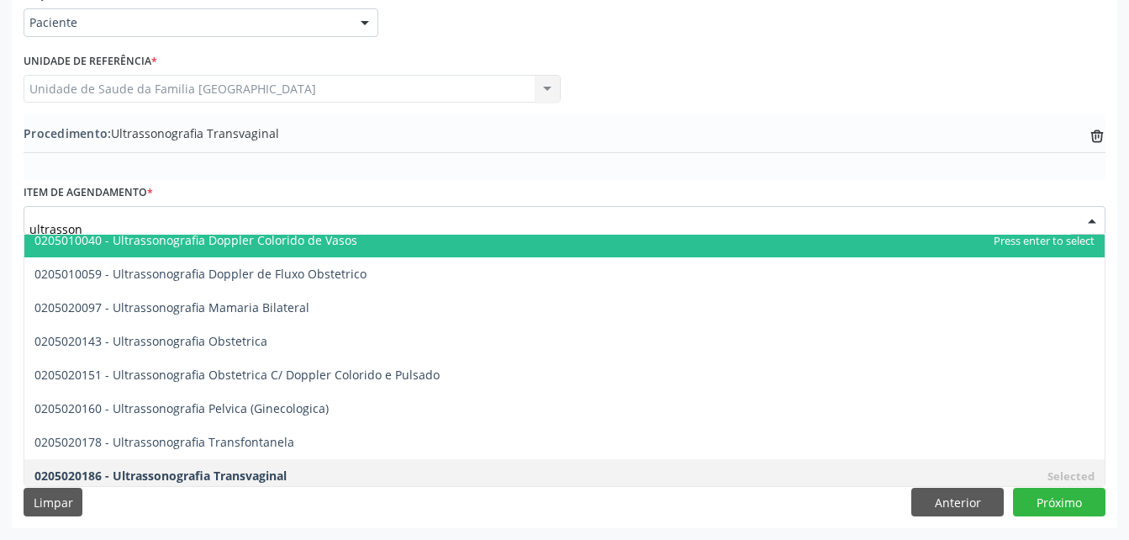
scroll to position [168, 0]
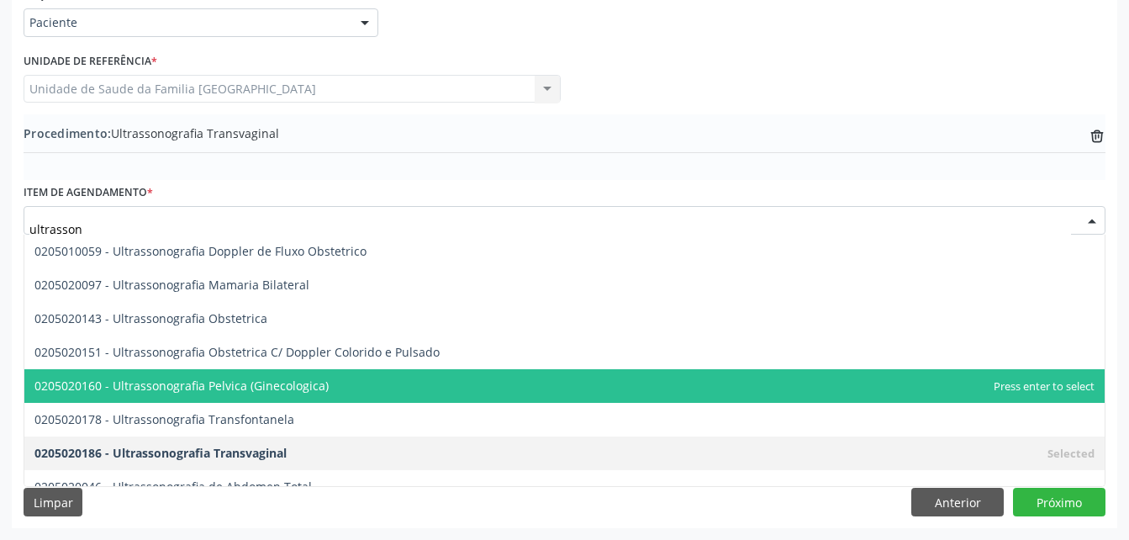
click at [351, 382] on span "0205020160 - Ultrassonografia Pelvica (Ginecologica)" at bounding box center [564, 386] width 1080 height 34
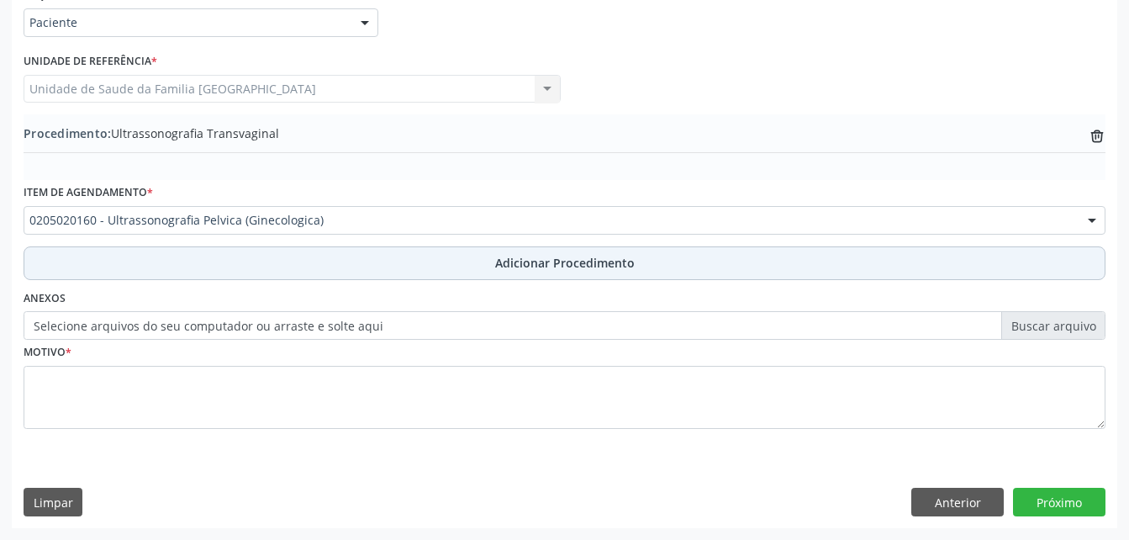
click at [462, 261] on button "Adicionar Procedimento" at bounding box center [565, 263] width 1082 height 34
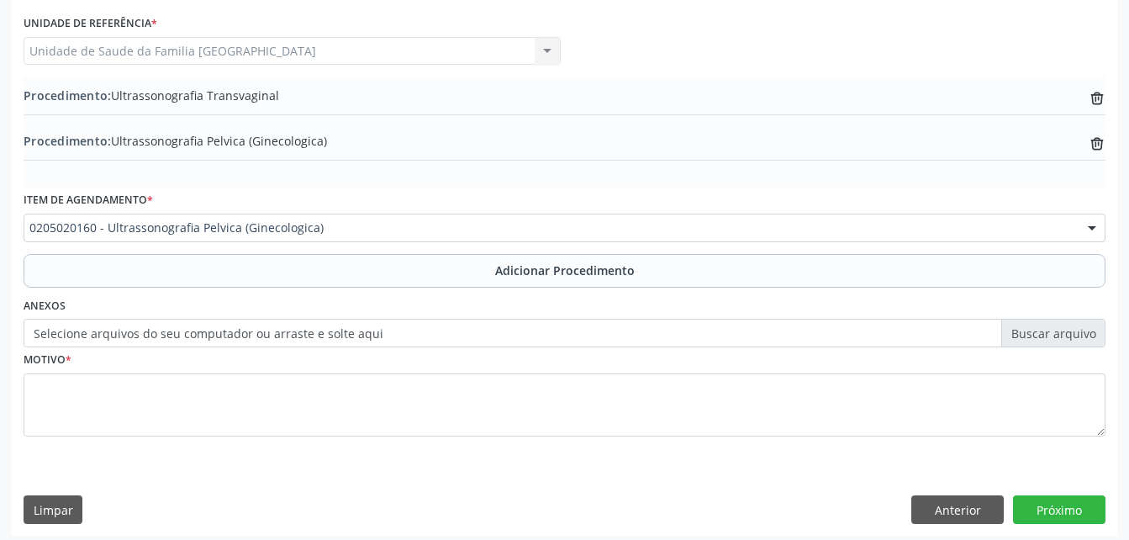
scroll to position [451, 0]
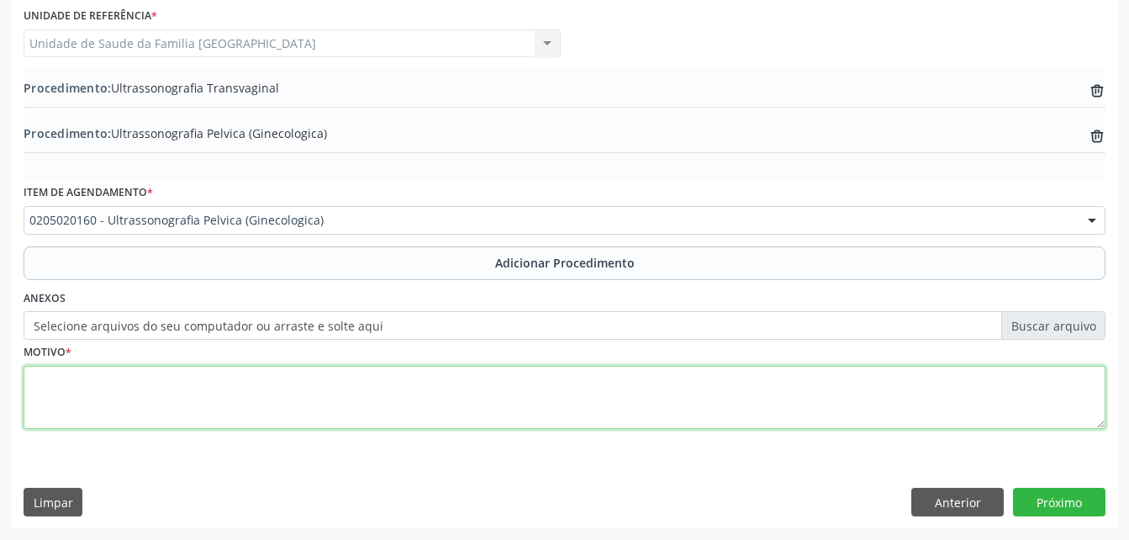
click at [428, 389] on textarea at bounding box center [565, 398] width 1082 height 64
type textarea "rotina"
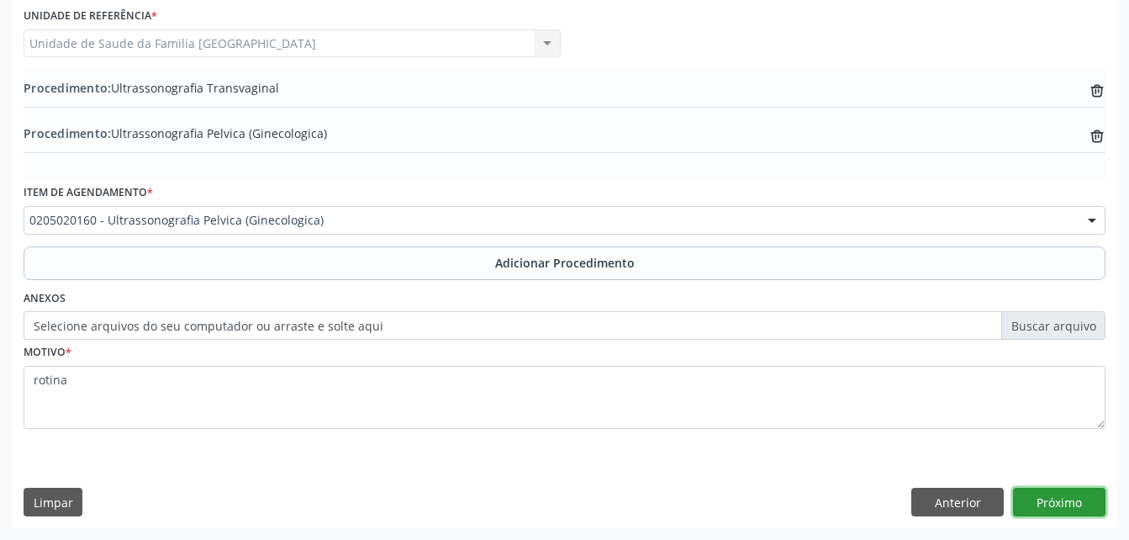
click at [1033, 513] on button "Próximo" at bounding box center [1059, 502] width 92 height 29
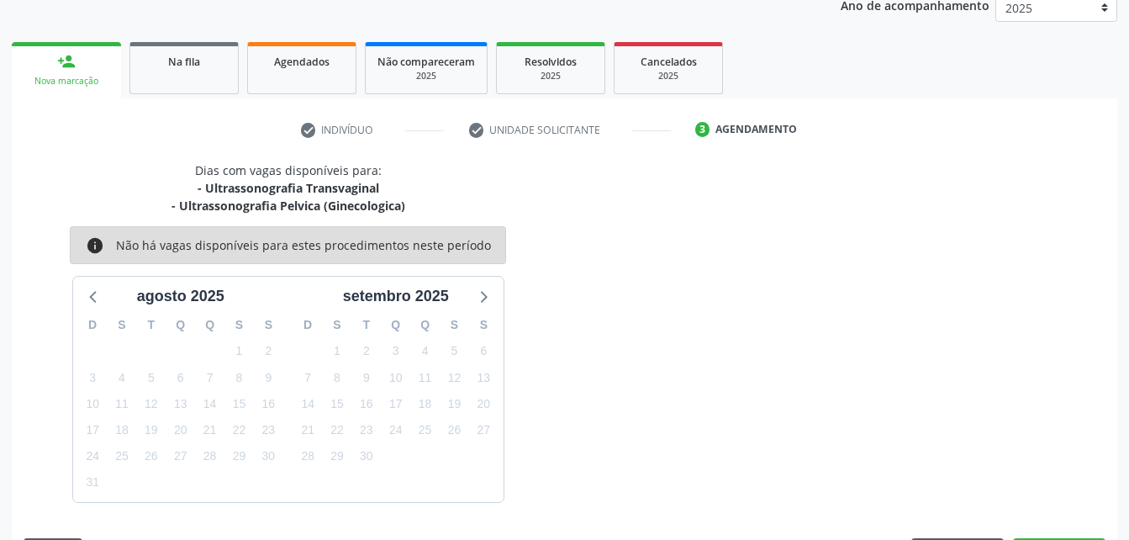
scroll to position [282, 0]
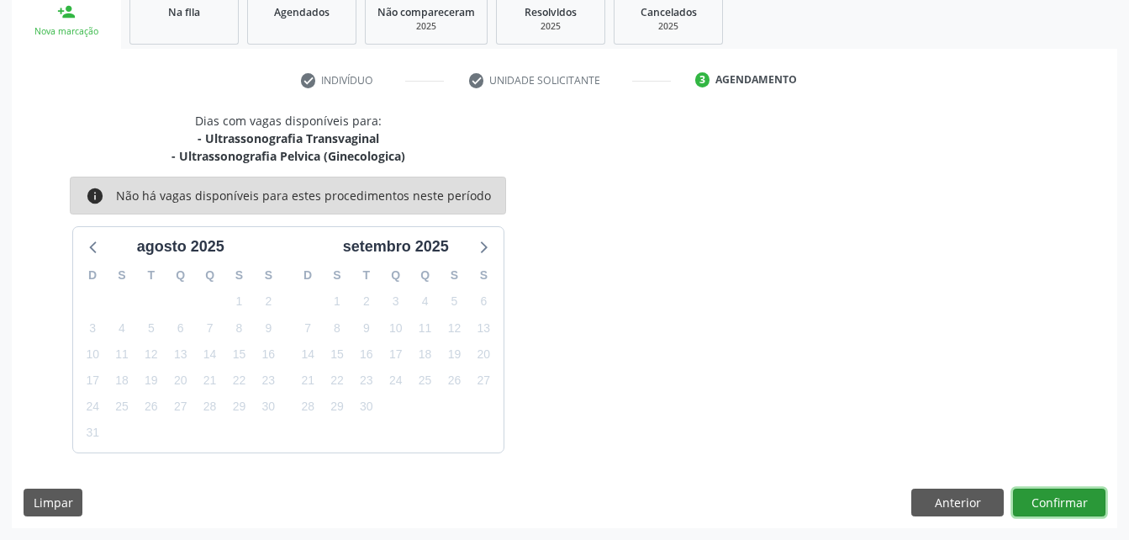
click at [1079, 504] on button "Confirmar" at bounding box center [1059, 502] width 92 height 29
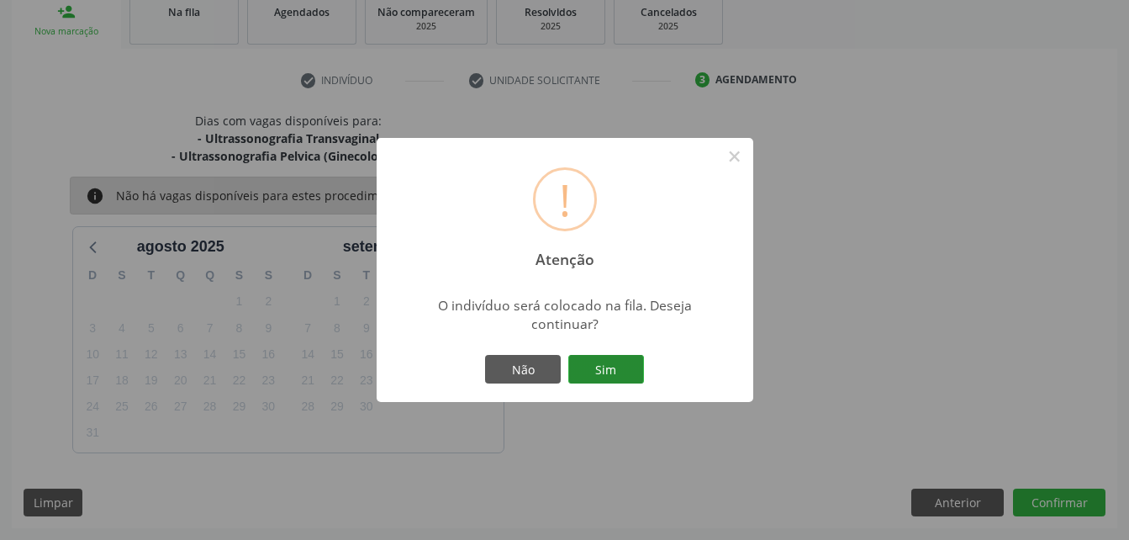
click at [607, 356] on button "Sim" at bounding box center [606, 369] width 76 height 29
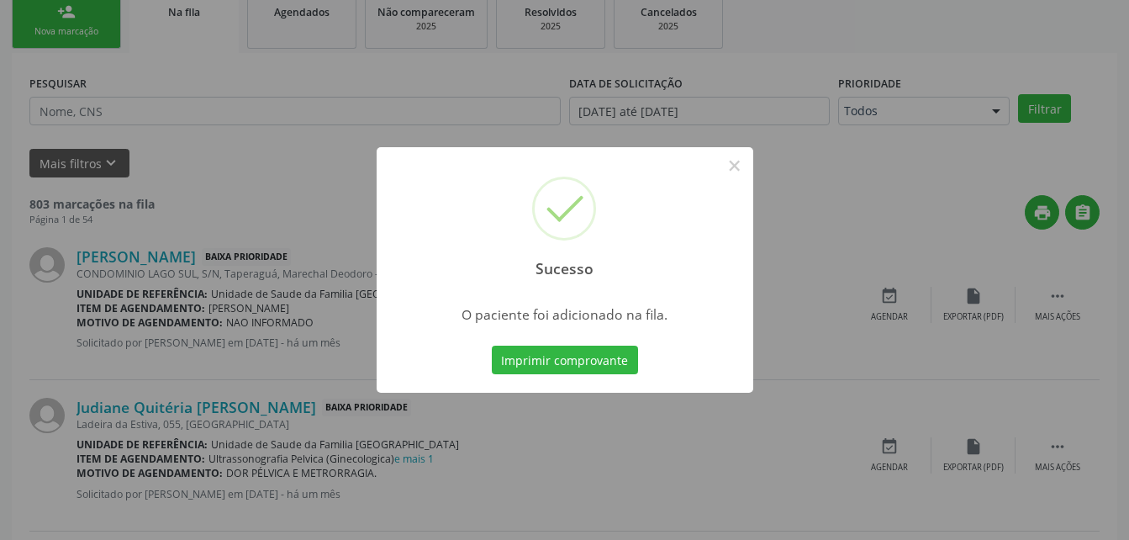
scroll to position [39, 0]
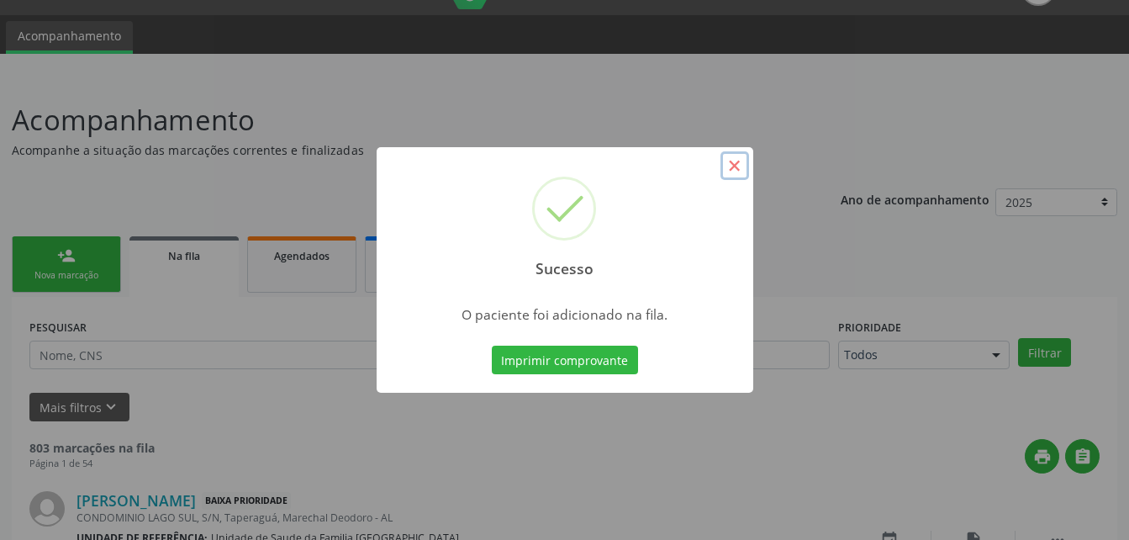
click at [737, 157] on button "×" at bounding box center [734, 165] width 29 height 29
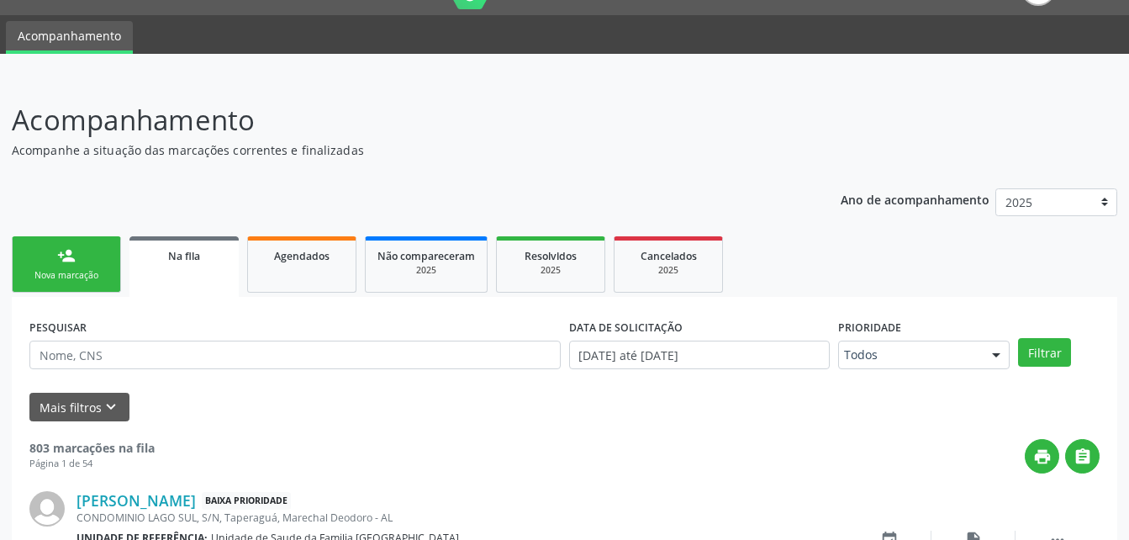
click at [98, 270] on div "Nova marcação" at bounding box center [66, 275] width 84 height 13
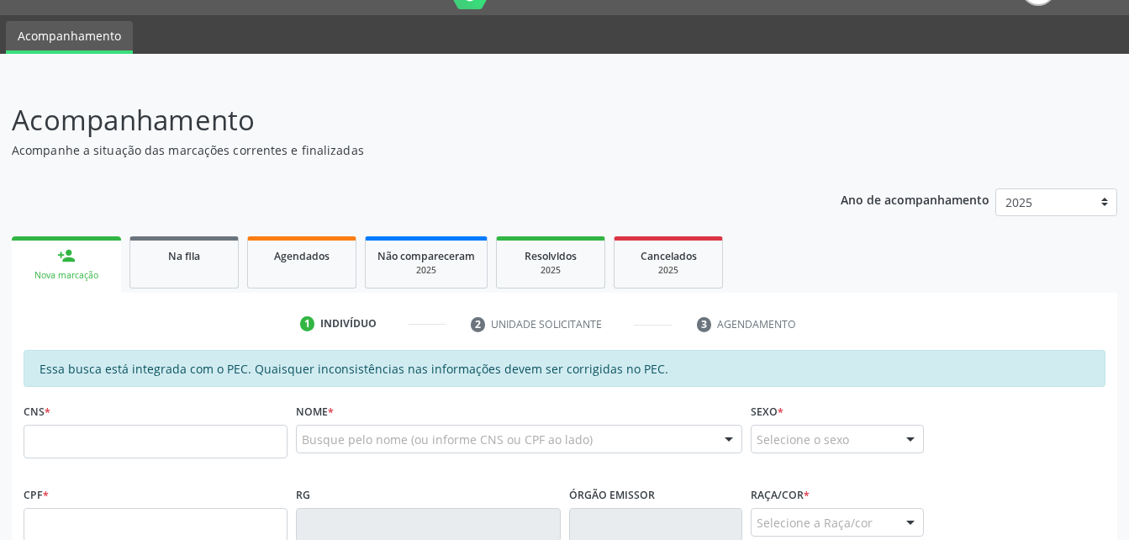
scroll to position [207, 0]
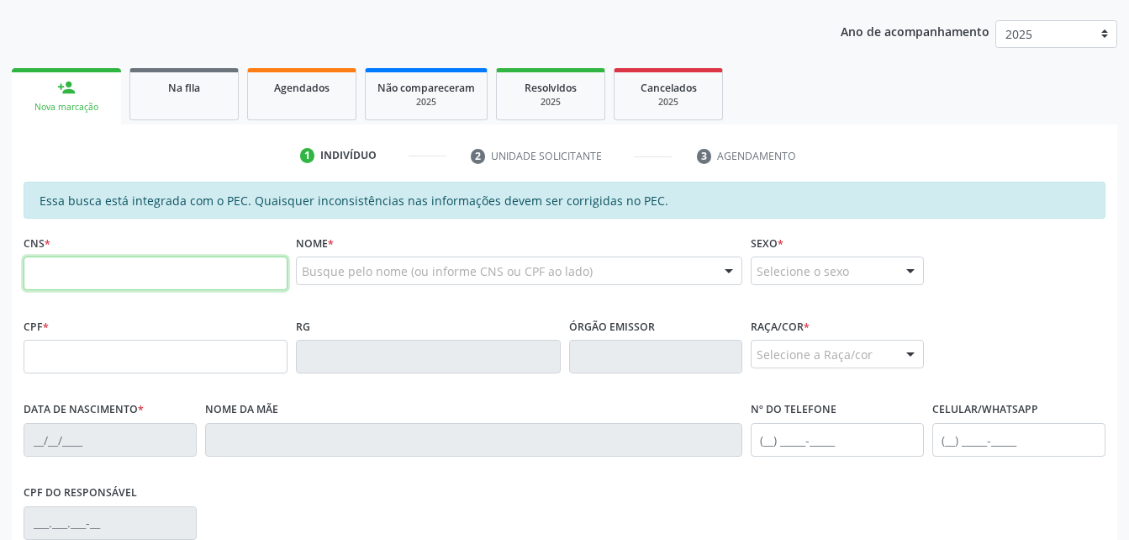
click at [44, 282] on input "text" at bounding box center [156, 273] width 264 height 34
type input "702 8021 8061 5667"
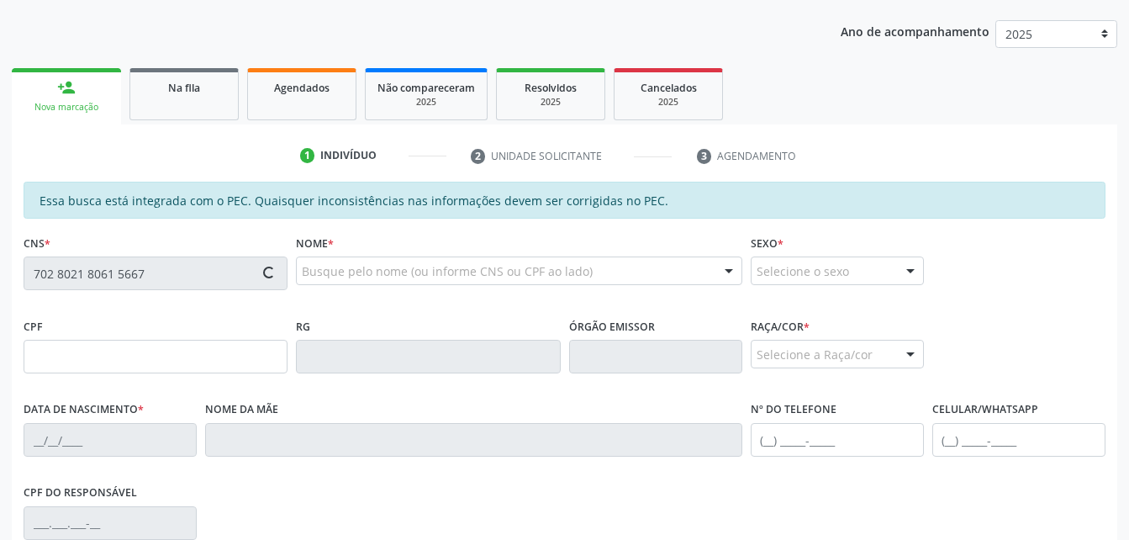
type input "047.127.764-98"
type input "[DATE]"
type input "[PERSON_NAME]"
type input "[PHONE_NUMBER]"
type input "S/N"
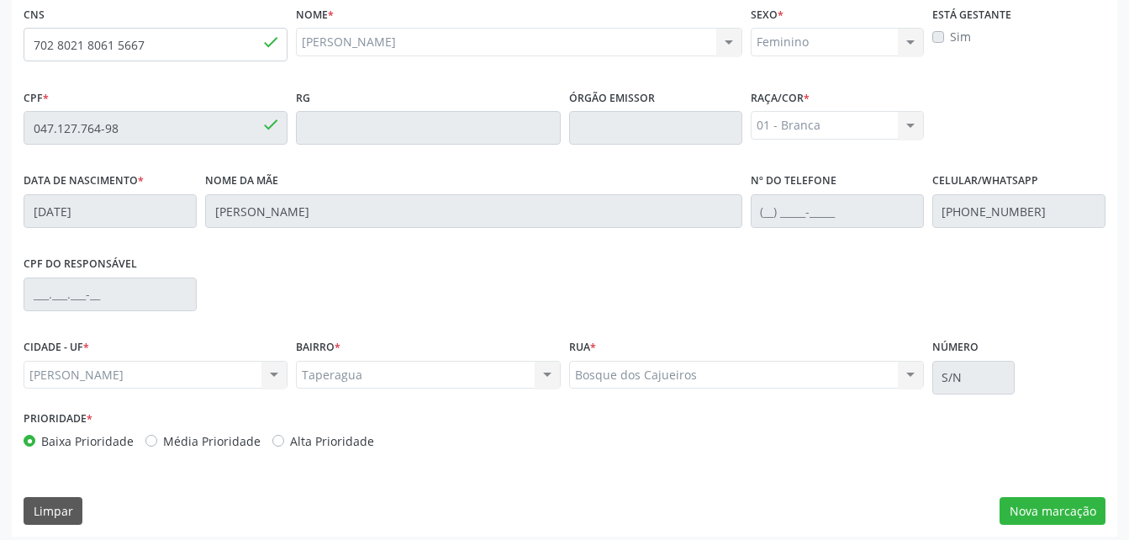
scroll to position [444, 0]
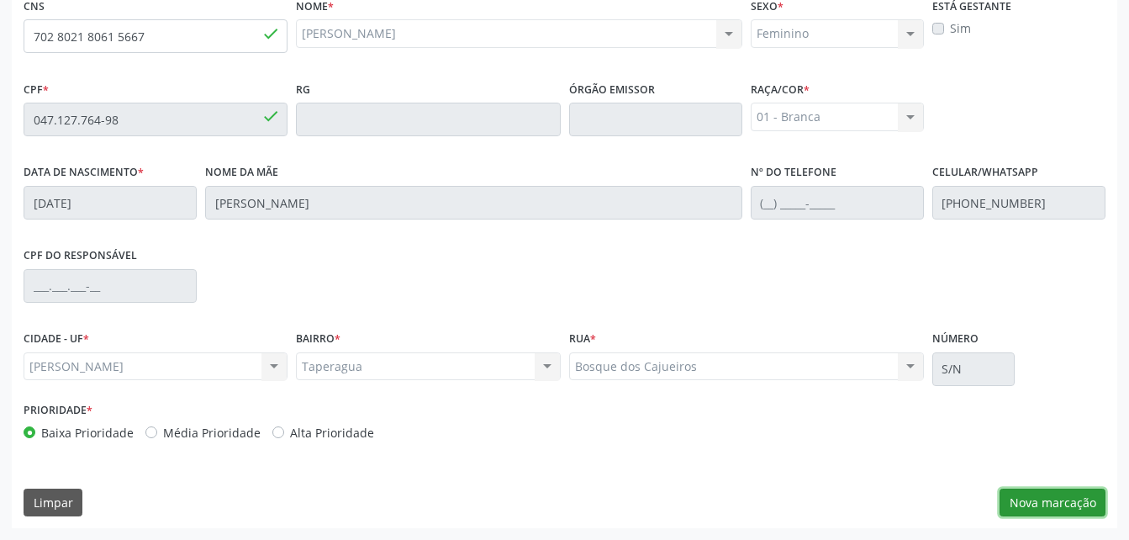
click at [1095, 504] on button "Nova marcação" at bounding box center [1052, 502] width 106 height 29
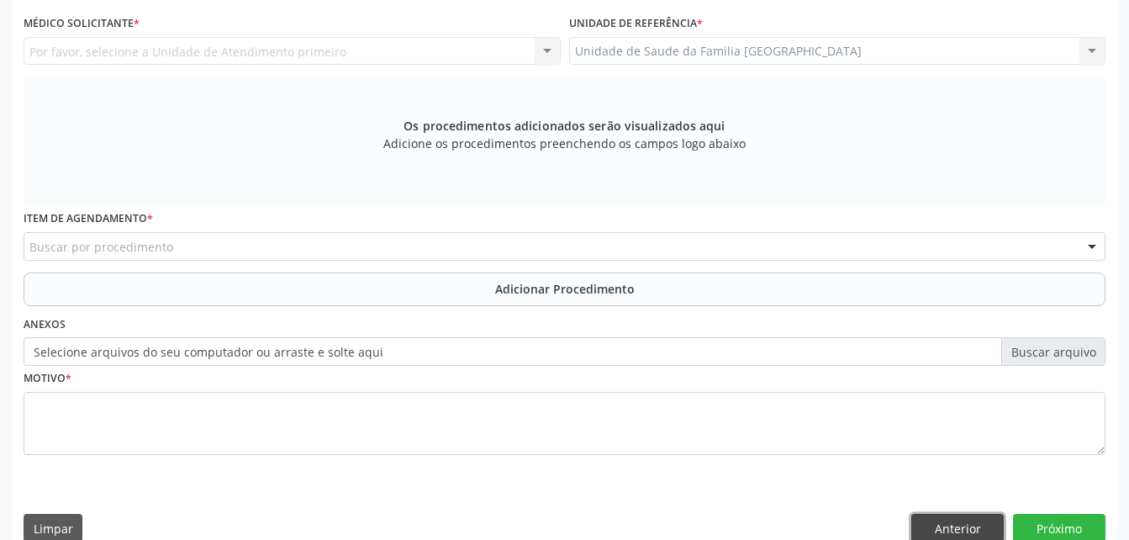
click at [966, 521] on button "Anterior" at bounding box center [957, 528] width 92 height 29
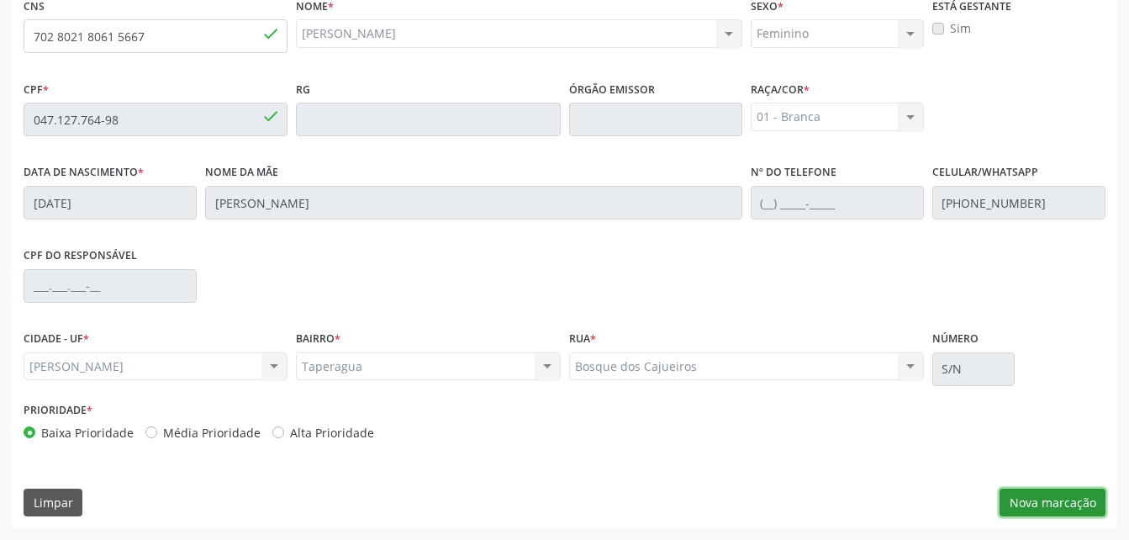
click at [1087, 501] on button "Nova marcação" at bounding box center [1052, 502] width 106 height 29
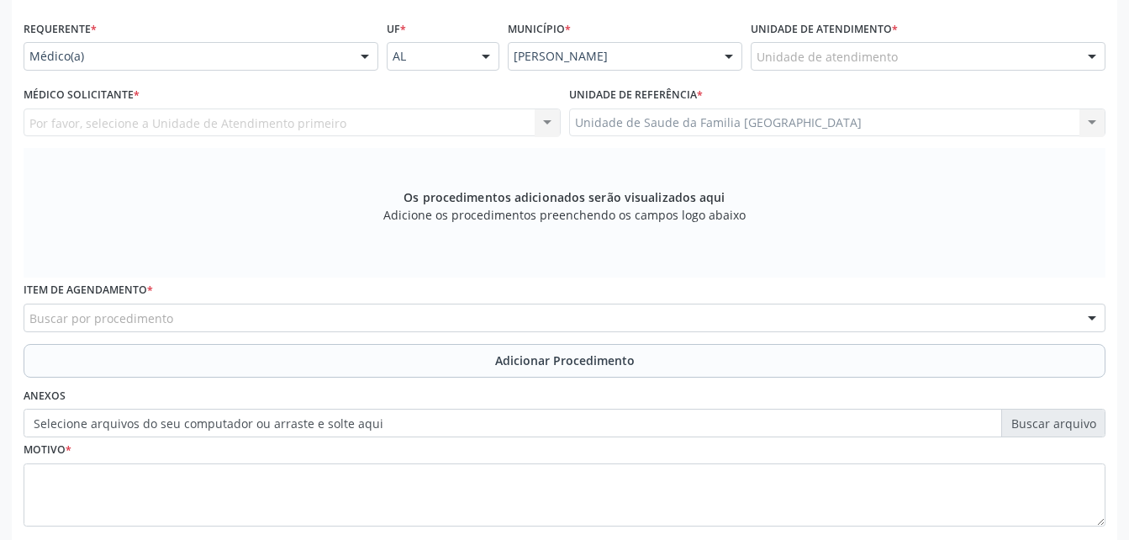
scroll to position [276, 0]
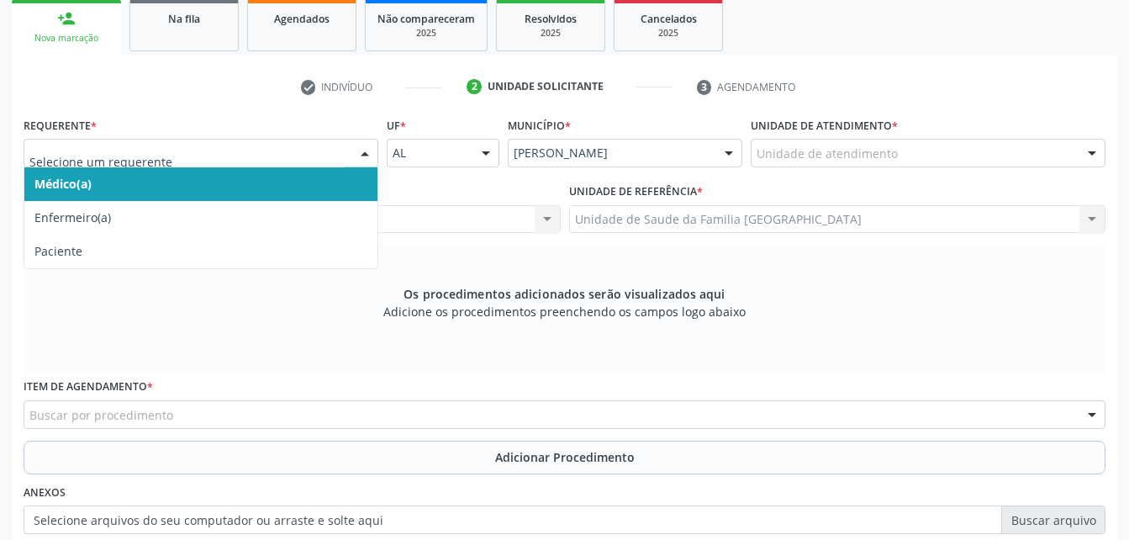
click at [177, 142] on div at bounding box center [201, 153] width 355 height 29
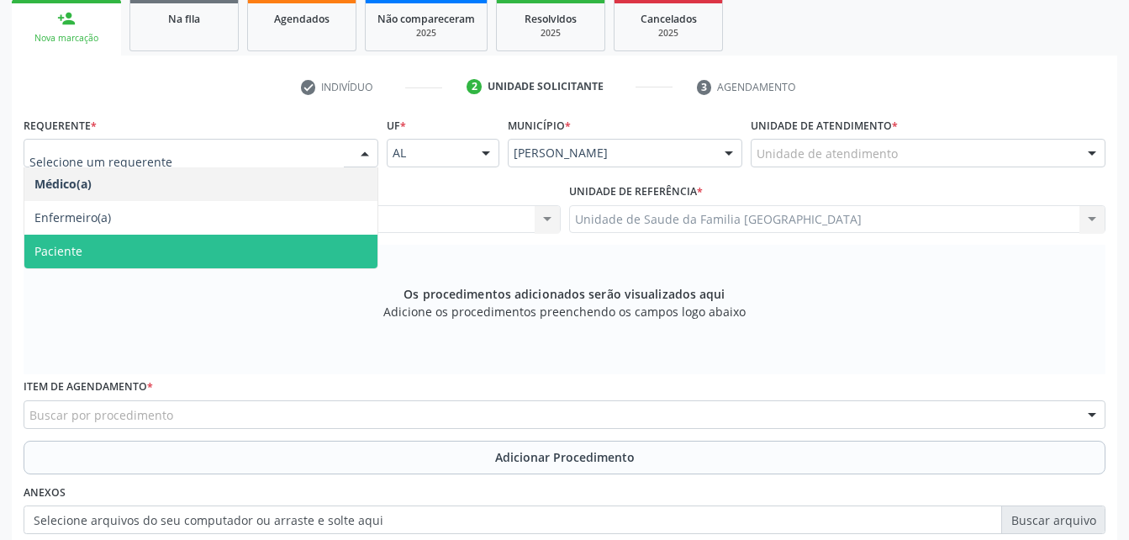
click at [188, 251] on span "Paciente" at bounding box center [200, 252] width 353 height 34
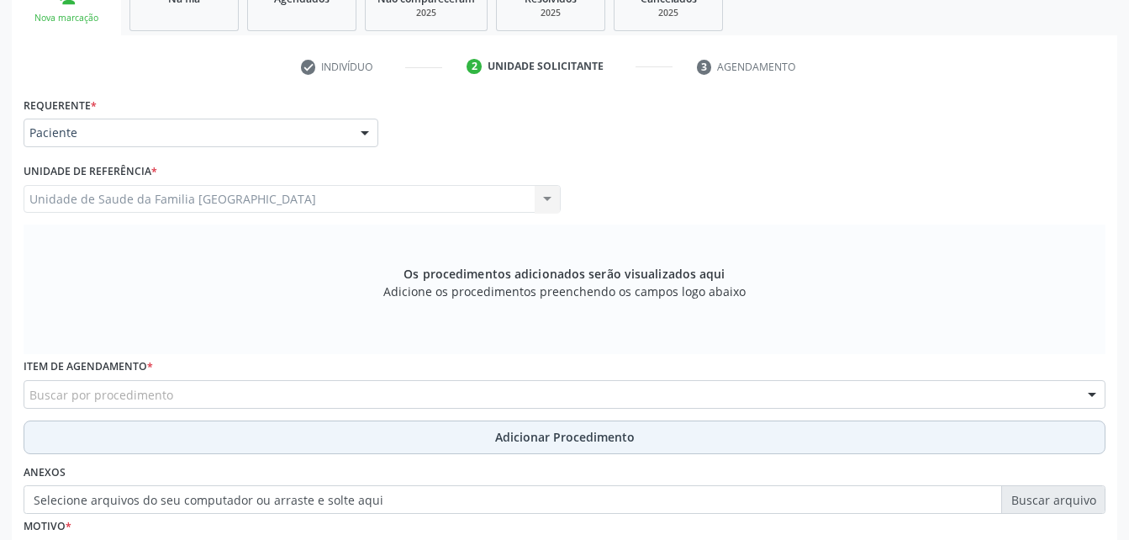
scroll to position [360, 0]
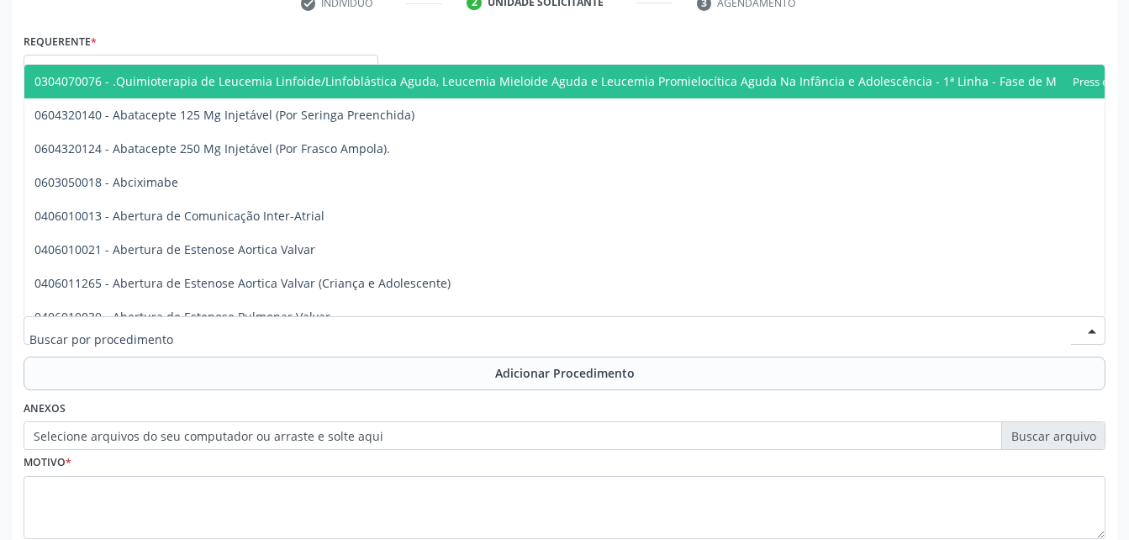
click at [220, 322] on div at bounding box center [565, 330] width 1082 height 29
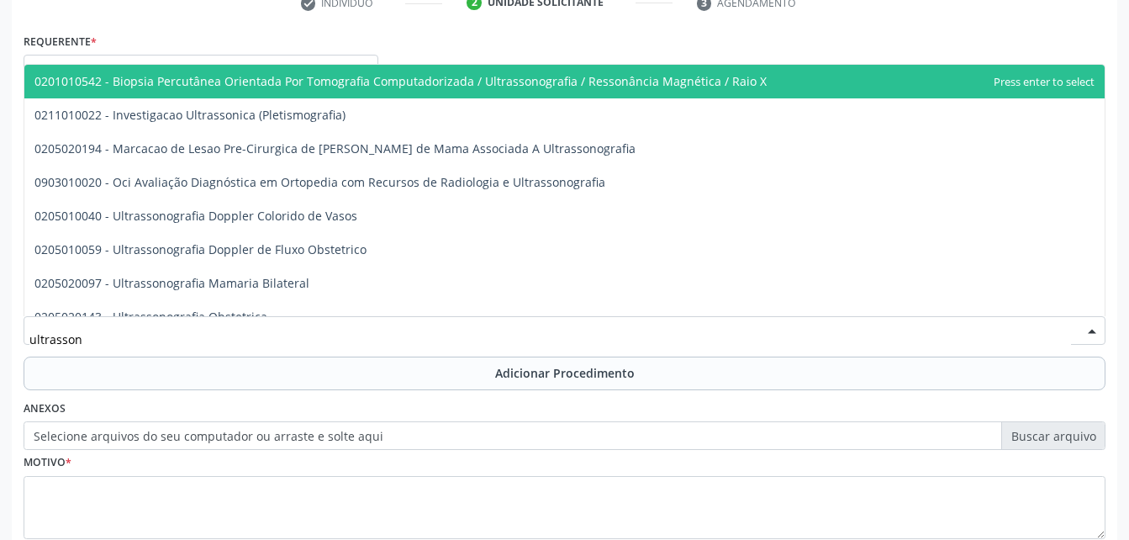
type input "ultrassono"
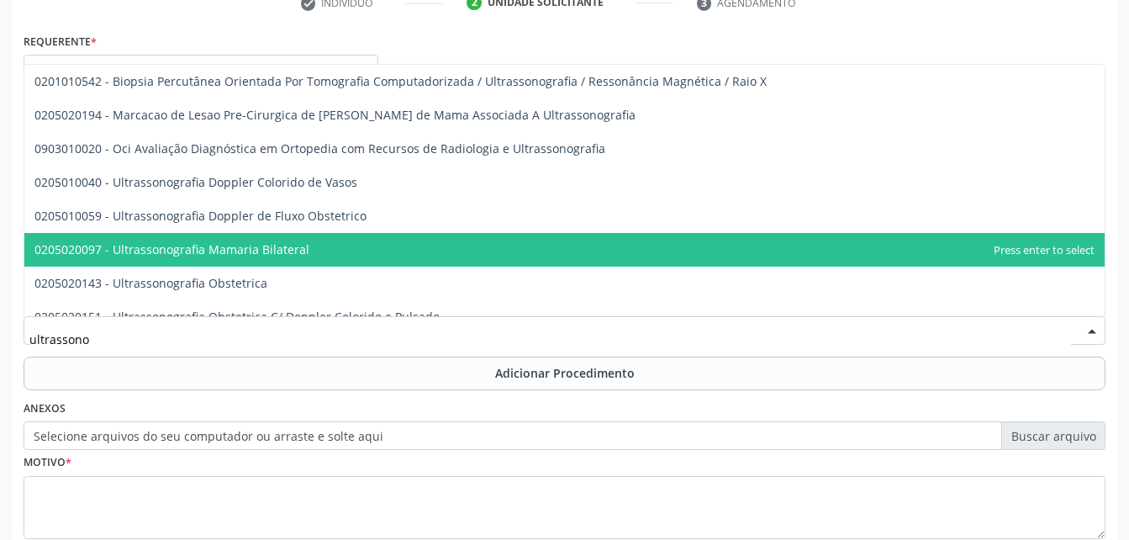
click at [266, 238] on span "0205020097 - Ultrassonografia Mamaria Bilateral" at bounding box center [564, 250] width 1080 height 34
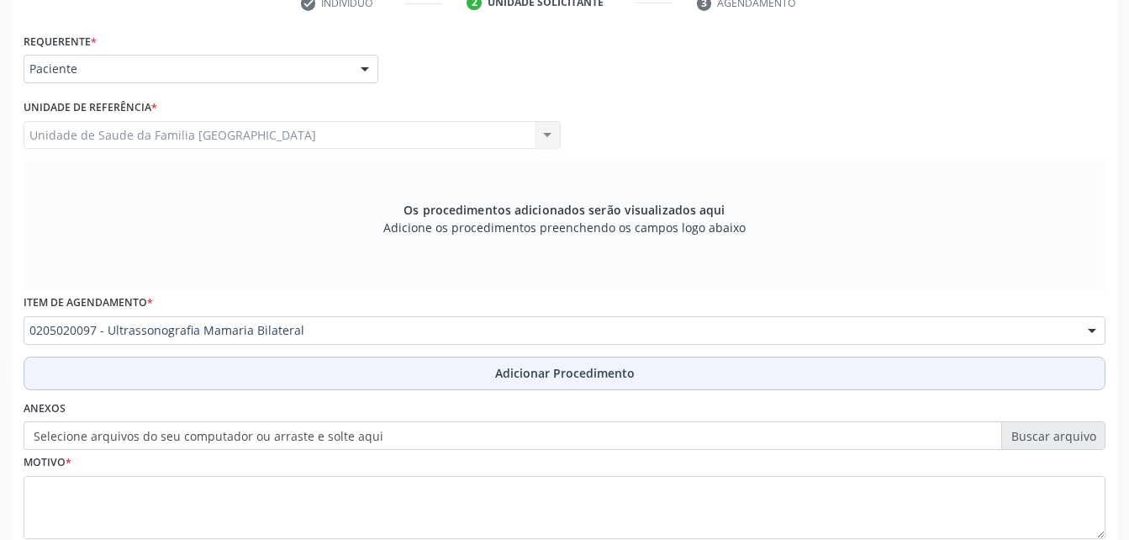
click at [455, 373] on button "Adicionar Procedimento" at bounding box center [565, 373] width 1082 height 34
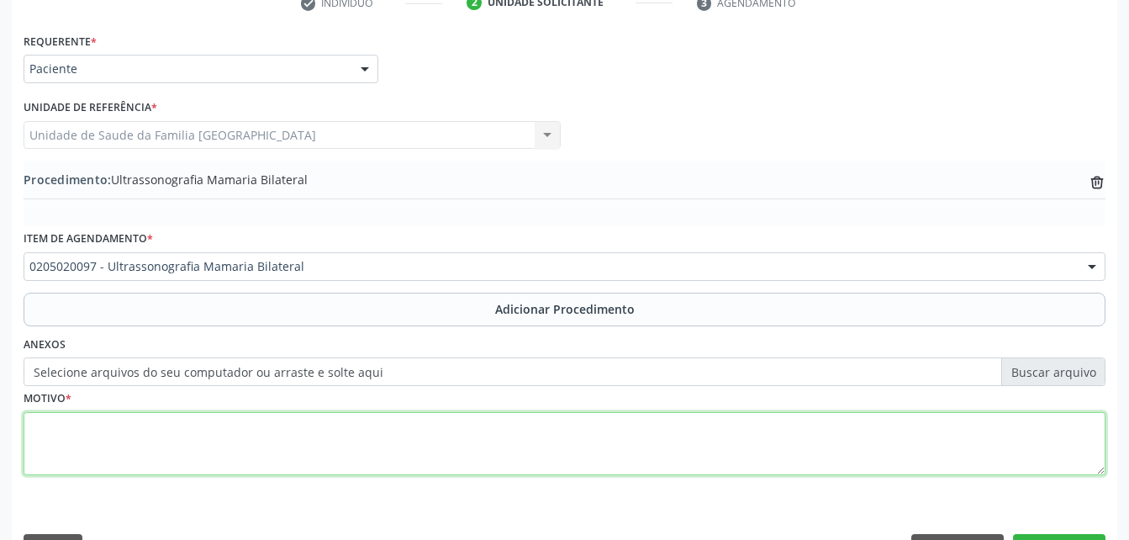
click at [294, 451] on textarea at bounding box center [565, 444] width 1082 height 64
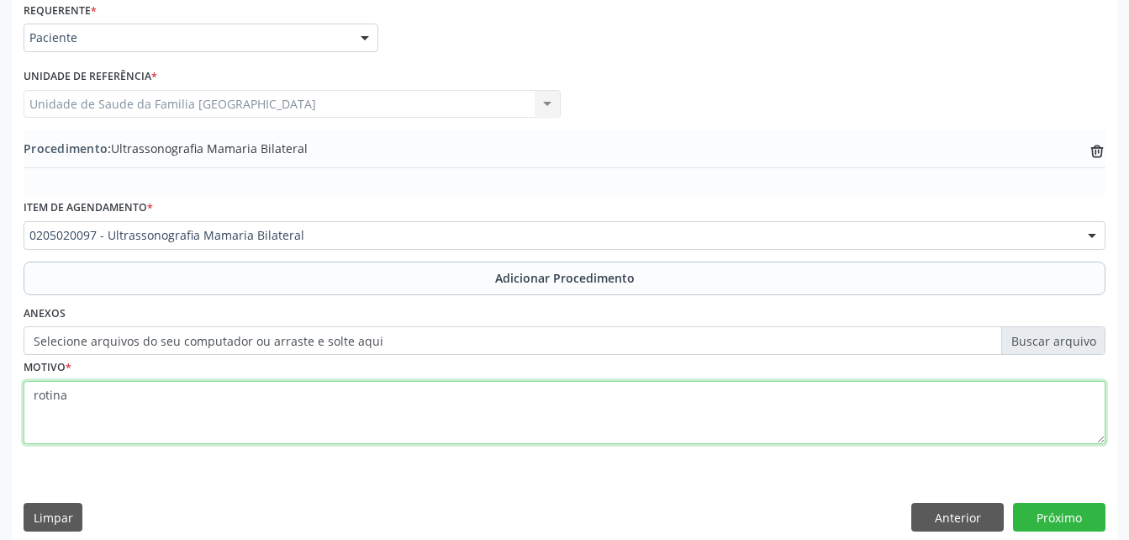
scroll to position [406, 0]
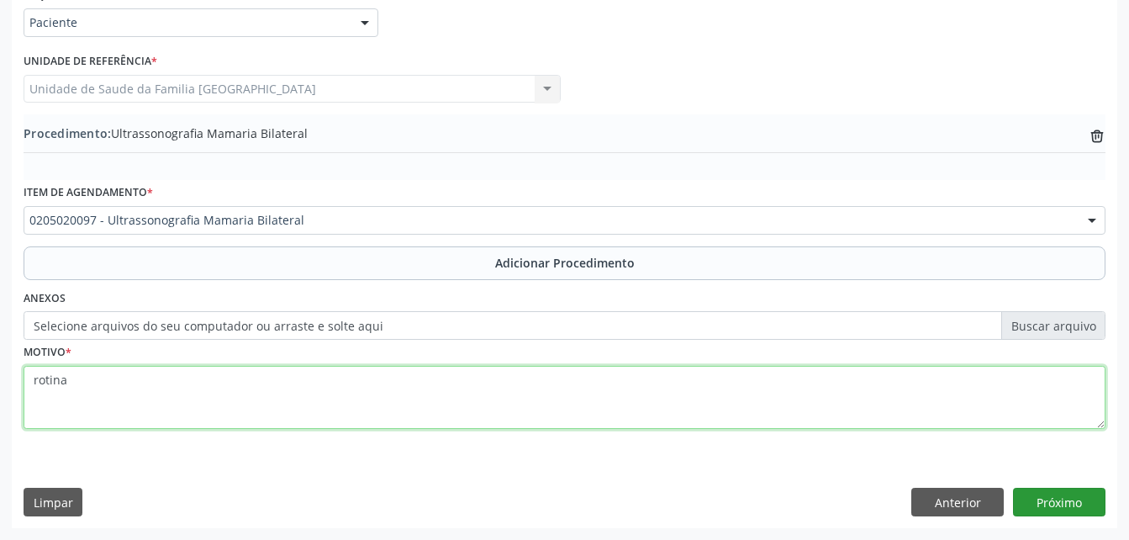
type textarea "rotina"
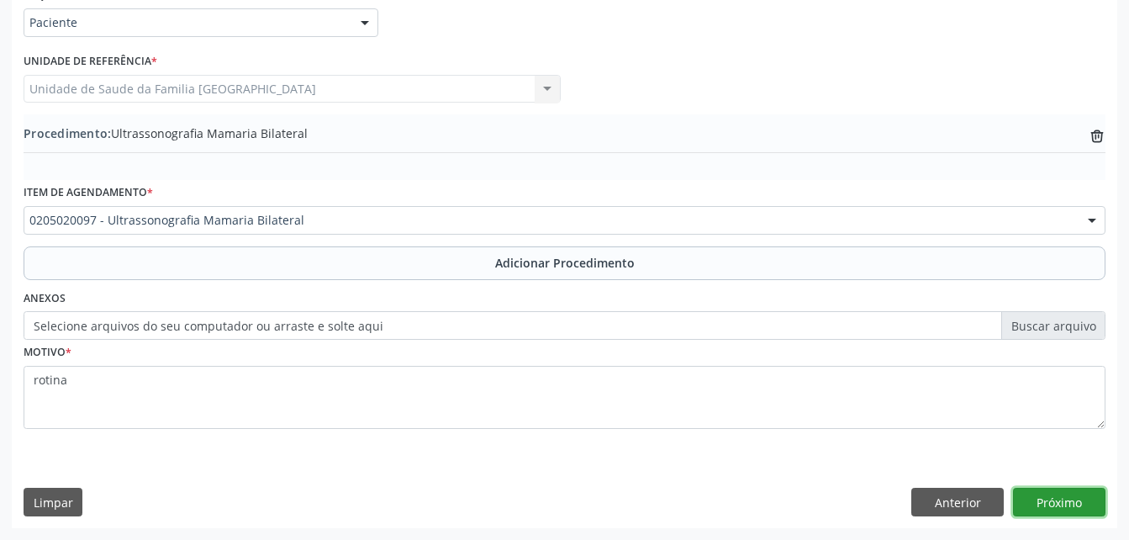
click at [1062, 509] on button "Próximo" at bounding box center [1059, 502] width 92 height 29
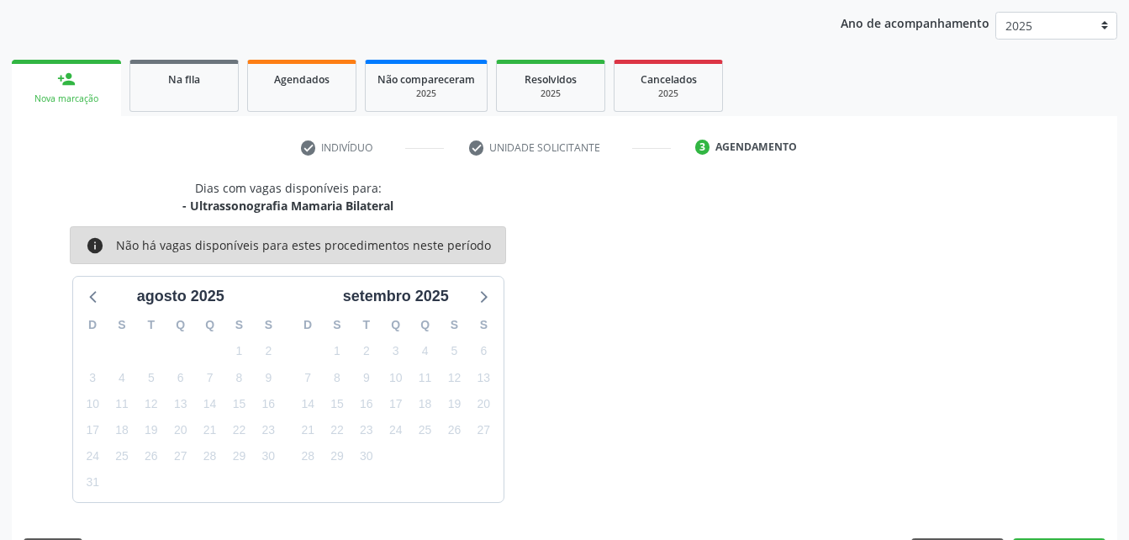
scroll to position [265, 0]
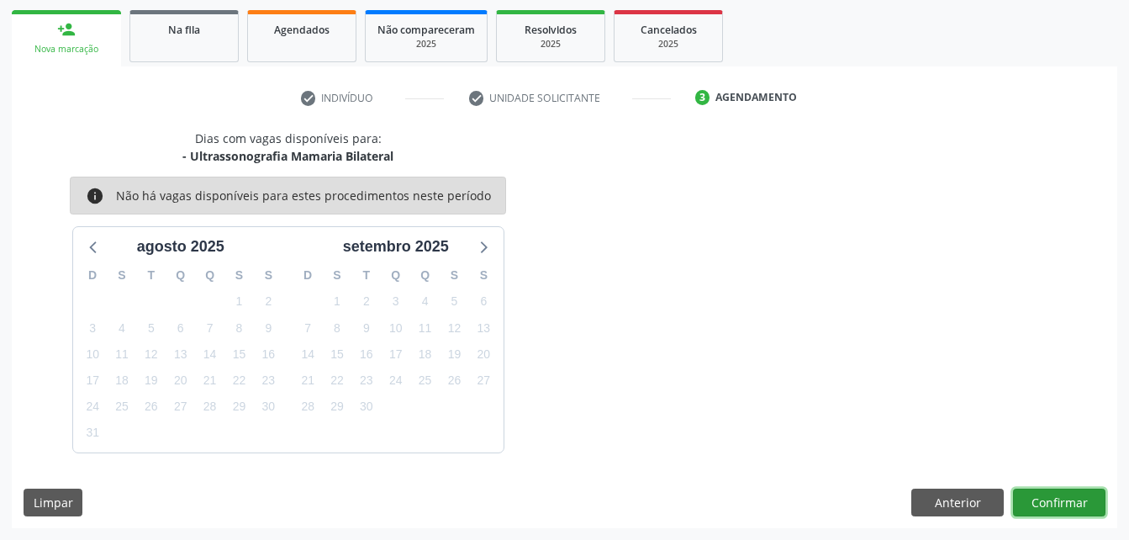
click at [1062, 509] on button "Confirmar" at bounding box center [1059, 502] width 92 height 29
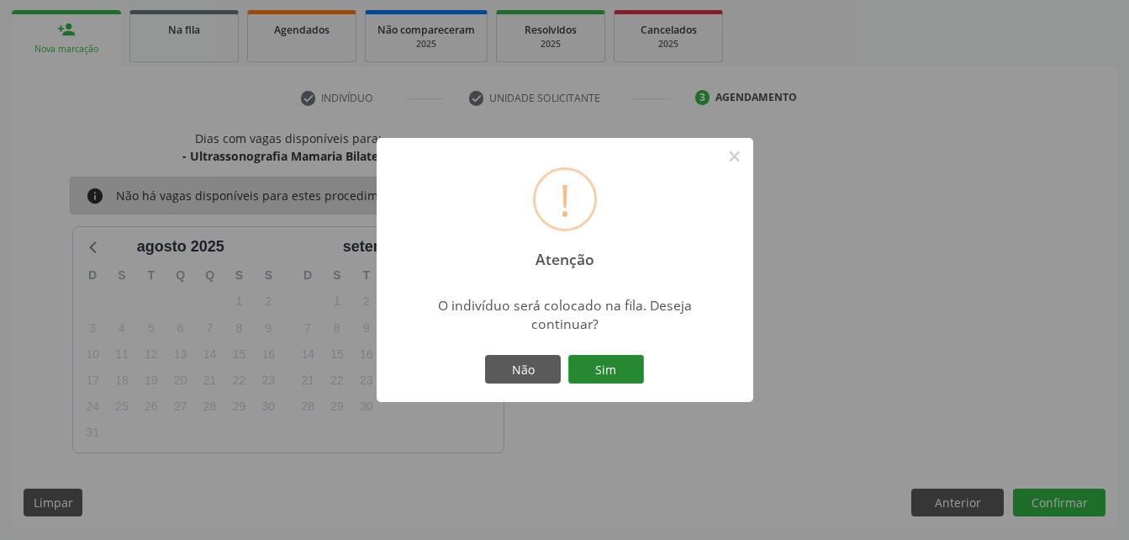
click at [618, 359] on button "Sim" at bounding box center [606, 369] width 76 height 29
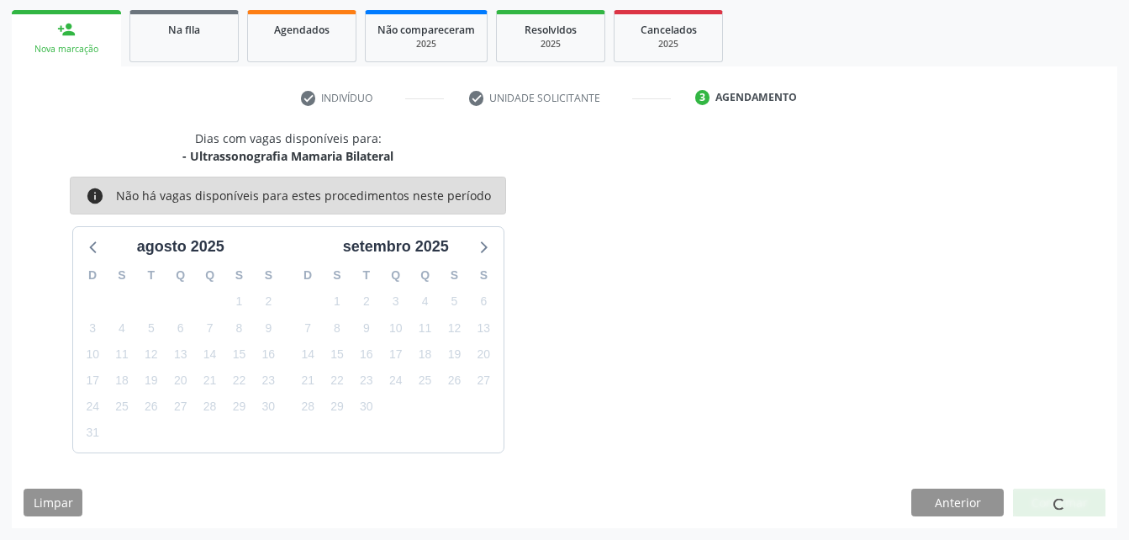
scroll to position [39, 0]
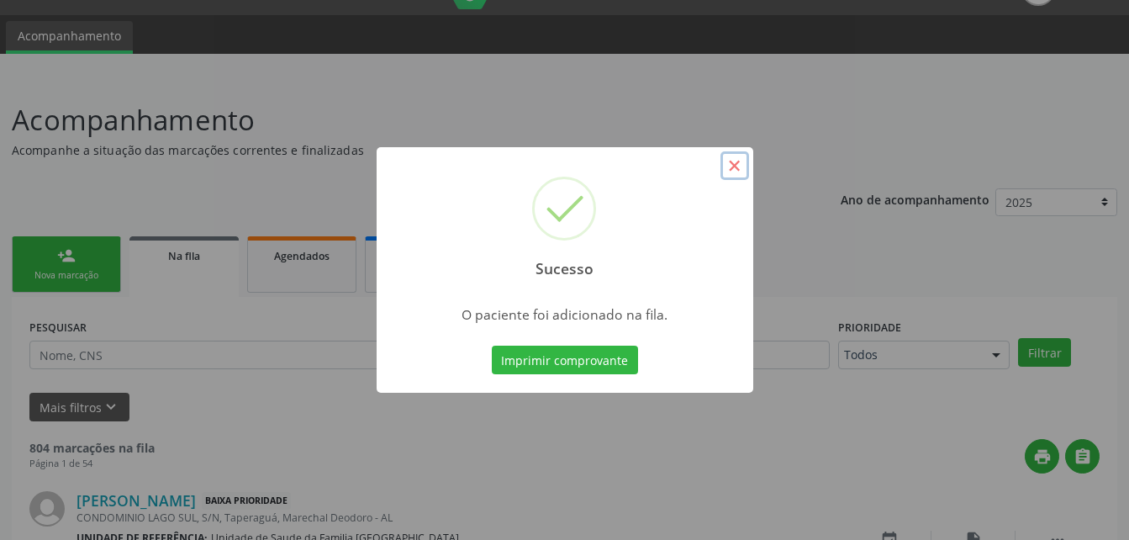
click at [736, 166] on button "×" at bounding box center [734, 165] width 29 height 29
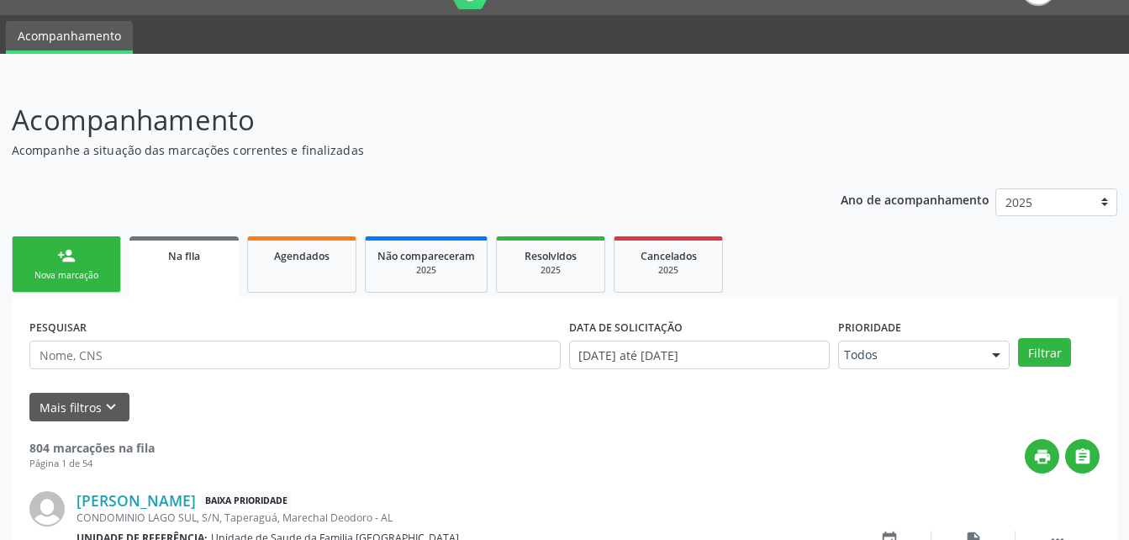
click at [103, 258] on link "person_add Nova marcação" at bounding box center [66, 264] width 109 height 56
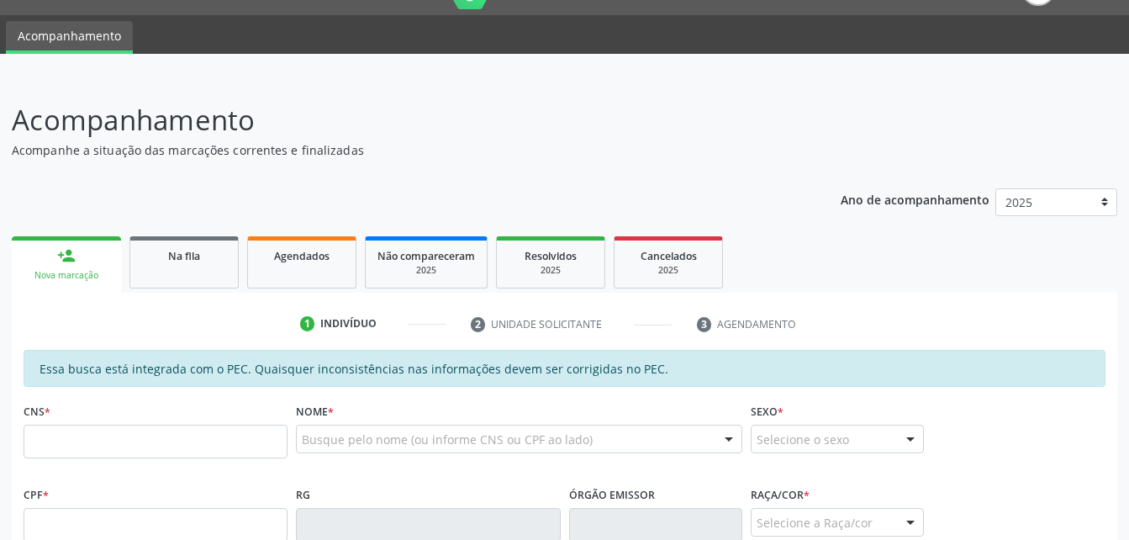
scroll to position [207, 0]
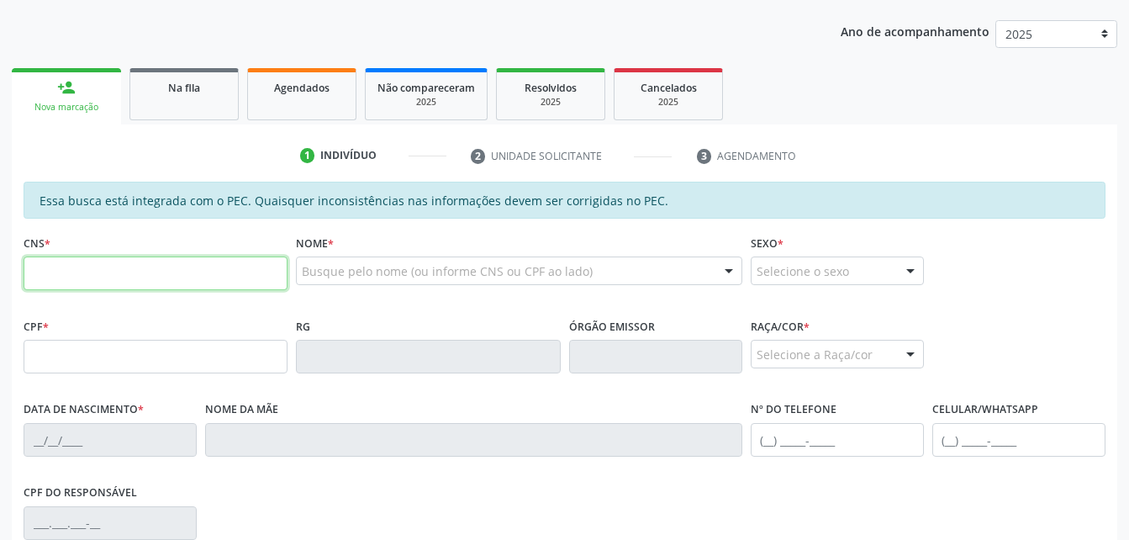
click at [98, 268] on input "text" at bounding box center [156, 273] width 264 height 34
type input "700 9049 0412 2492"
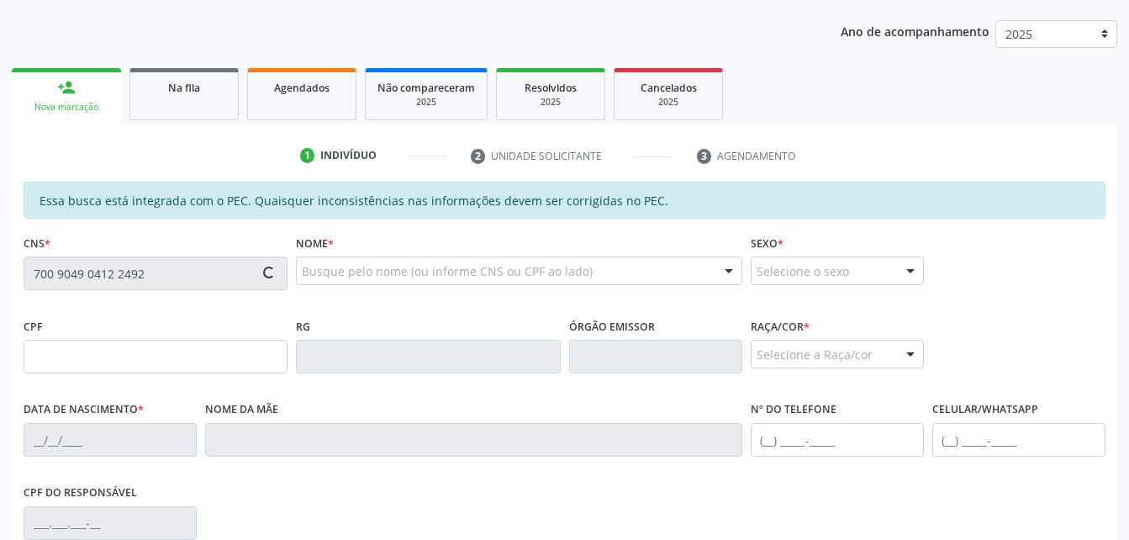
type input "080.323.724-31"
type input "[DATE]"
type input "[PERSON_NAME]"
type input "[PHONE_NUMBER]"
type input "2a"
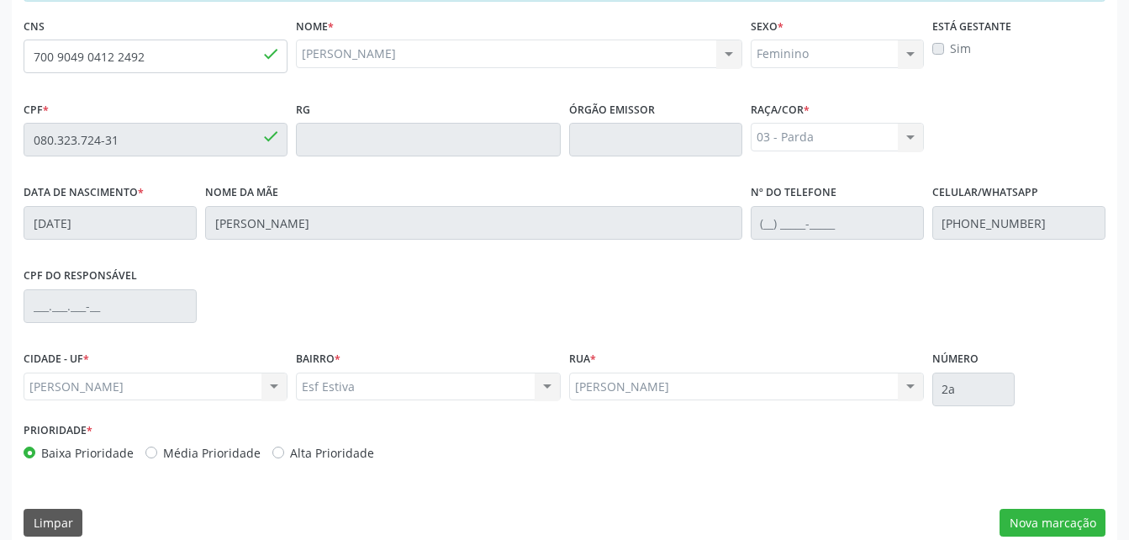
scroll to position [444, 0]
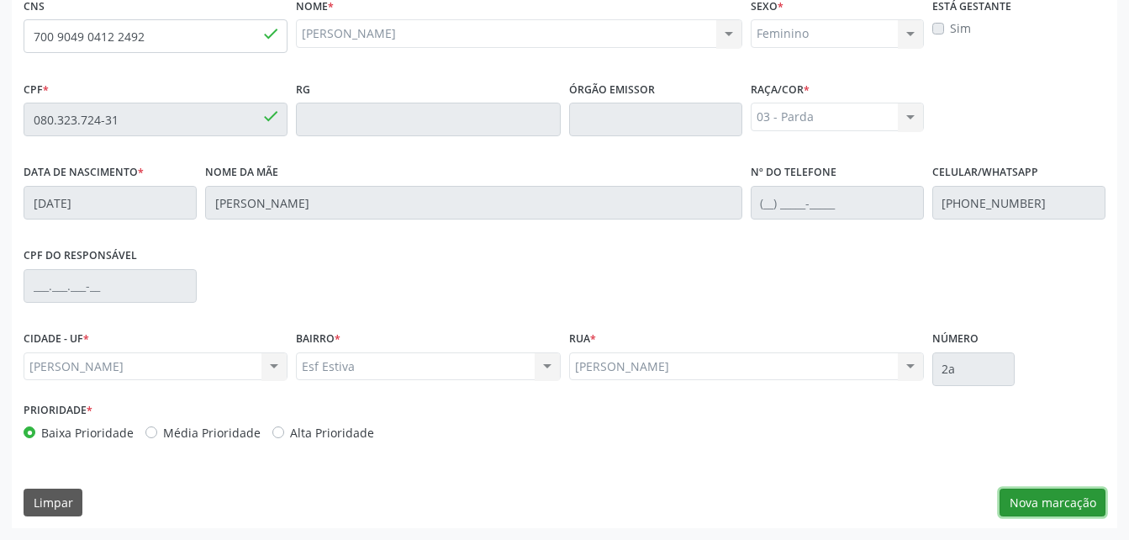
click at [1077, 510] on button "Nova marcação" at bounding box center [1052, 502] width 106 height 29
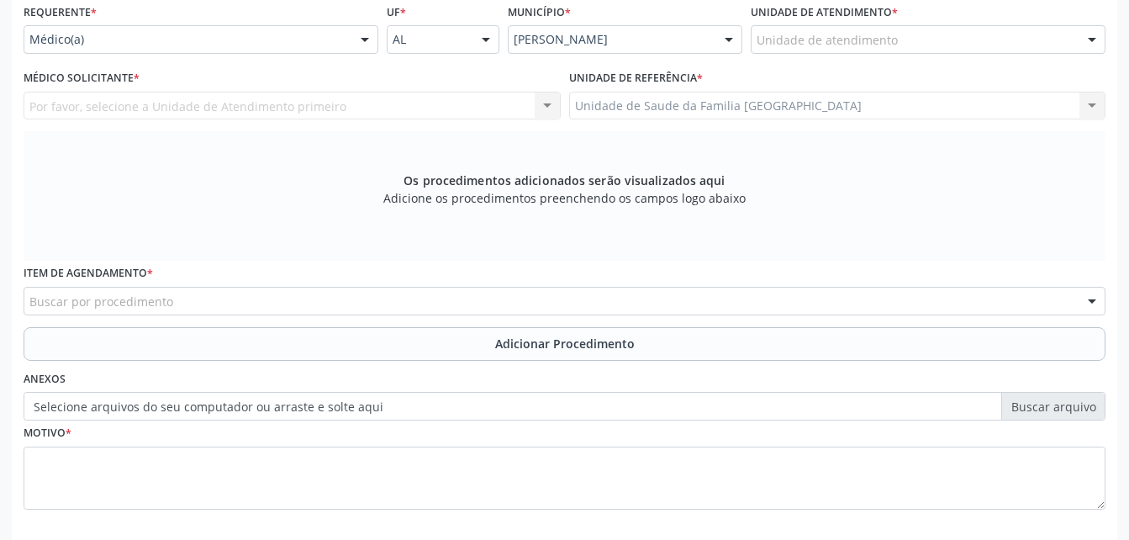
scroll to position [360, 0]
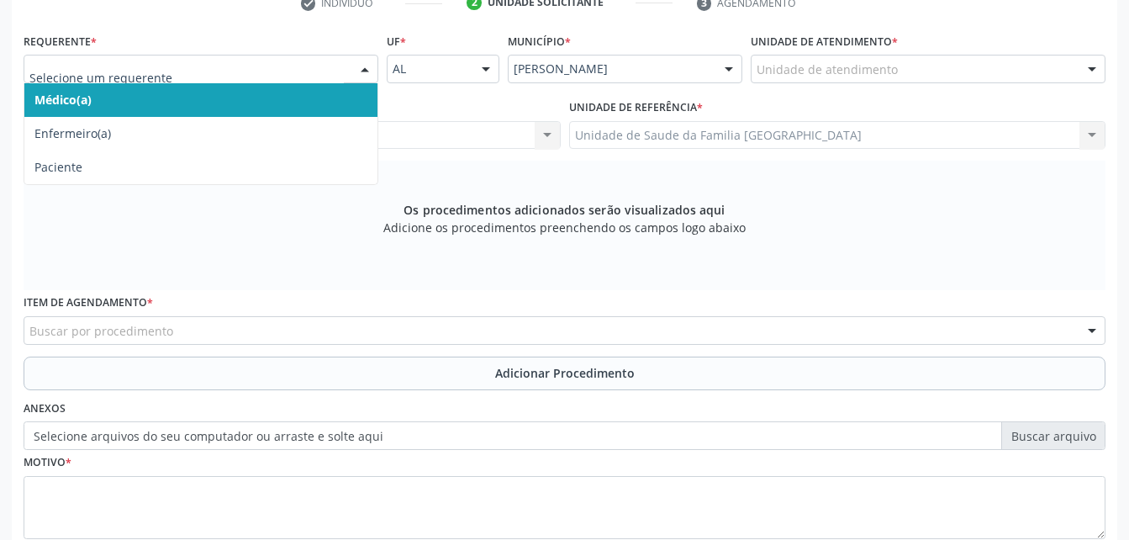
click at [353, 108] on span "Médico(a)" at bounding box center [200, 100] width 353 height 34
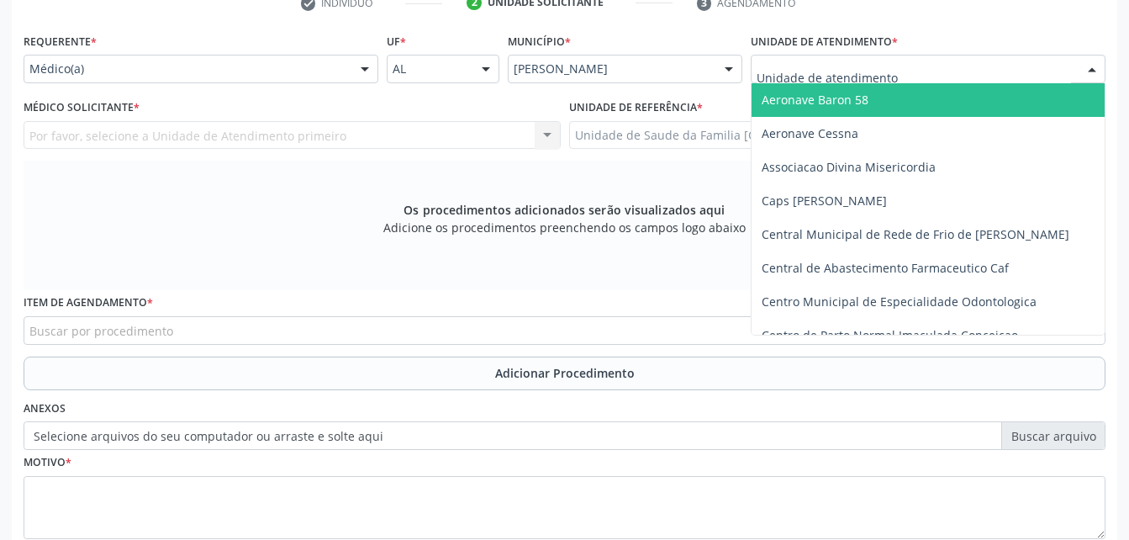
type input "r"
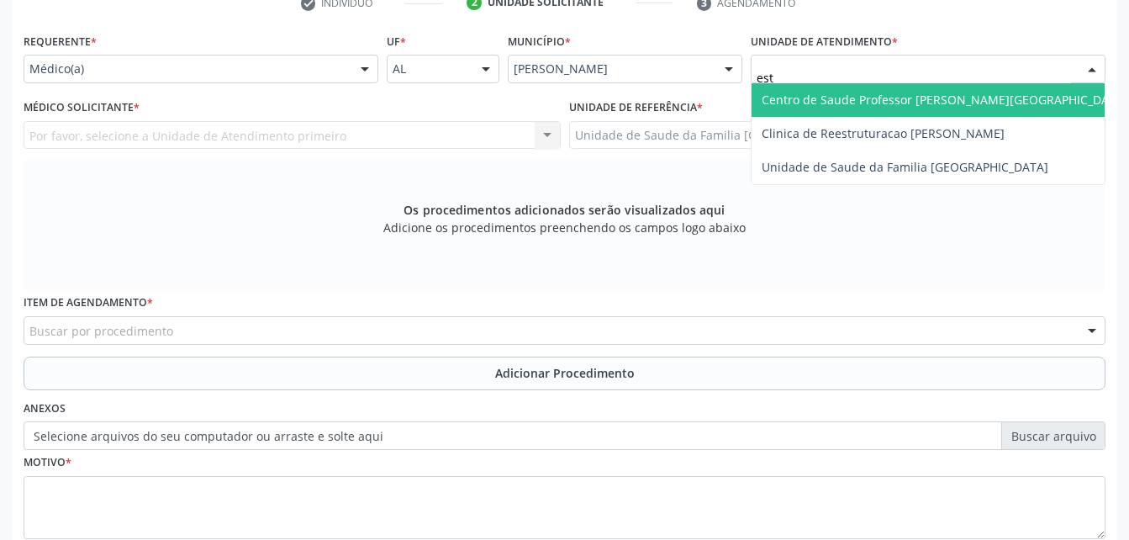
type input "esti"
click at [852, 79] on input "esti" at bounding box center [914, 78] width 314 height 34
click at [875, 96] on span "Unidade de Saude da Familia [GEOGRAPHIC_DATA]" at bounding box center [905, 100] width 287 height 16
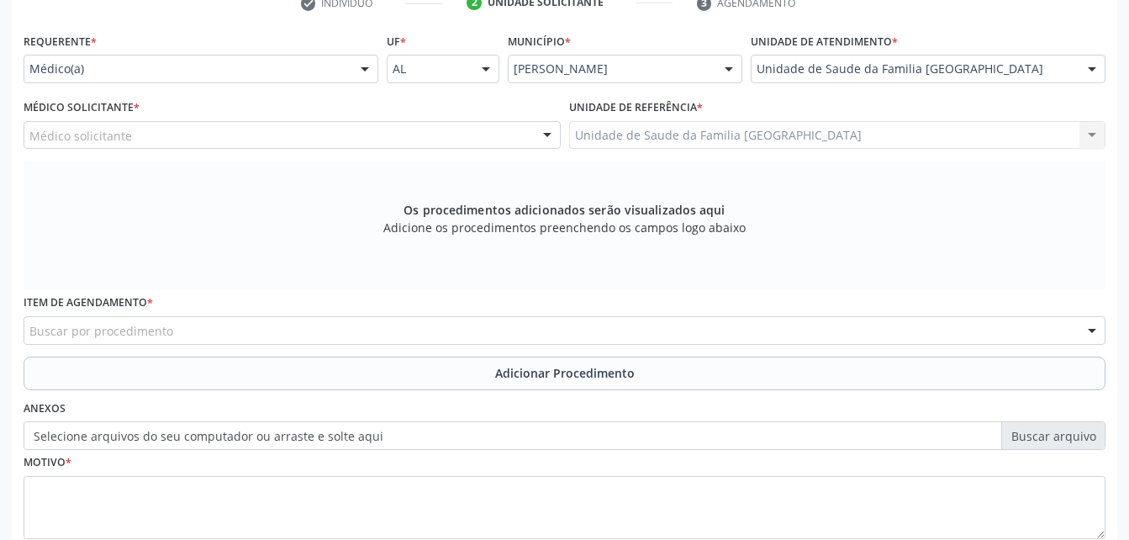
click at [369, 134] on div "Médico solicitante" at bounding box center [292, 135] width 537 height 29
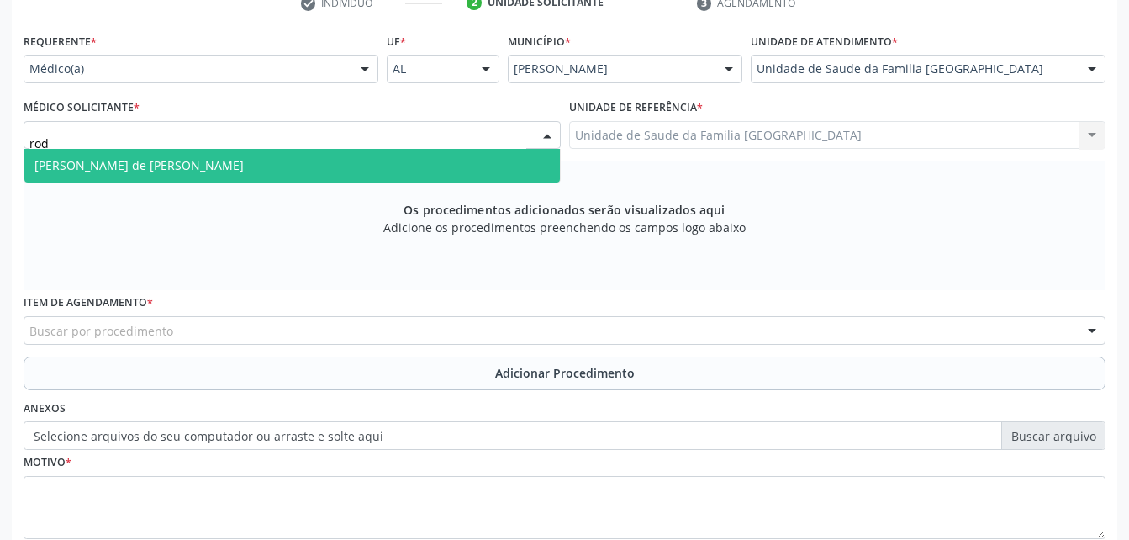
type input "rodr"
click at [382, 167] on span "[PERSON_NAME] de [PERSON_NAME]" at bounding box center [291, 166] width 535 height 34
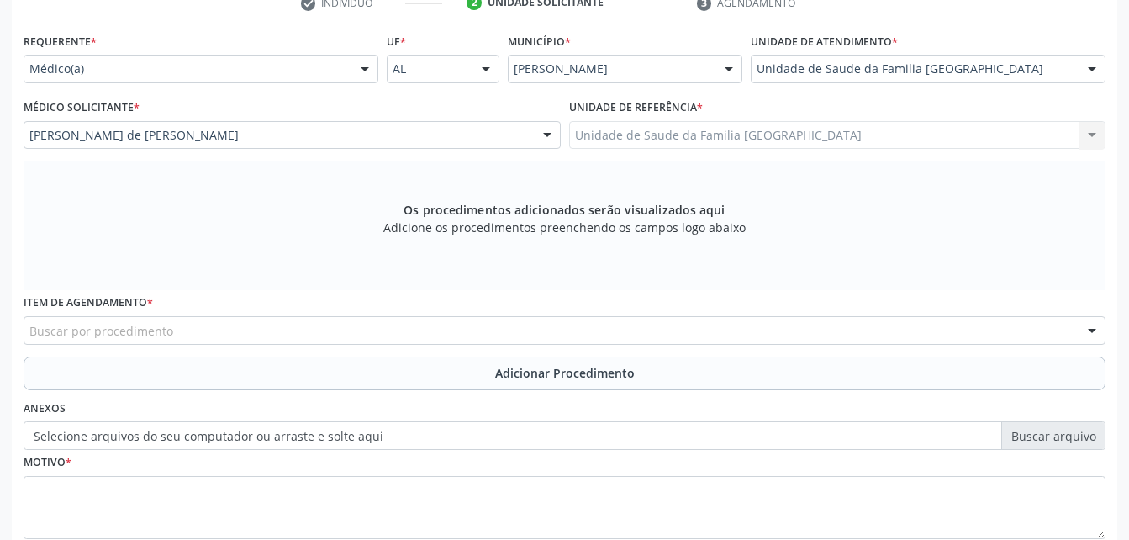
click at [369, 77] on div at bounding box center [364, 69] width 25 height 29
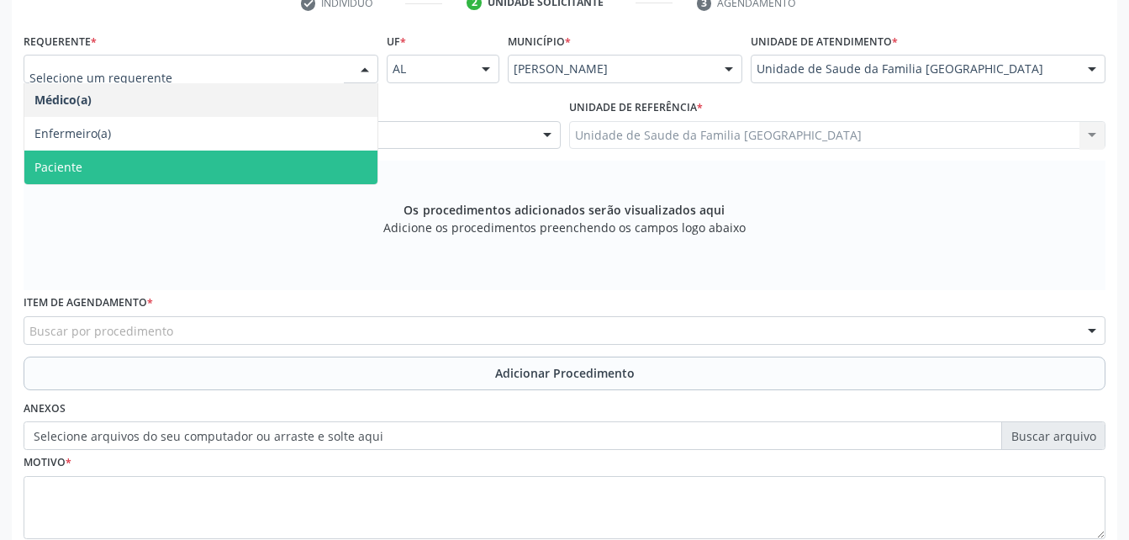
click at [316, 170] on span "Paciente" at bounding box center [200, 167] width 353 height 34
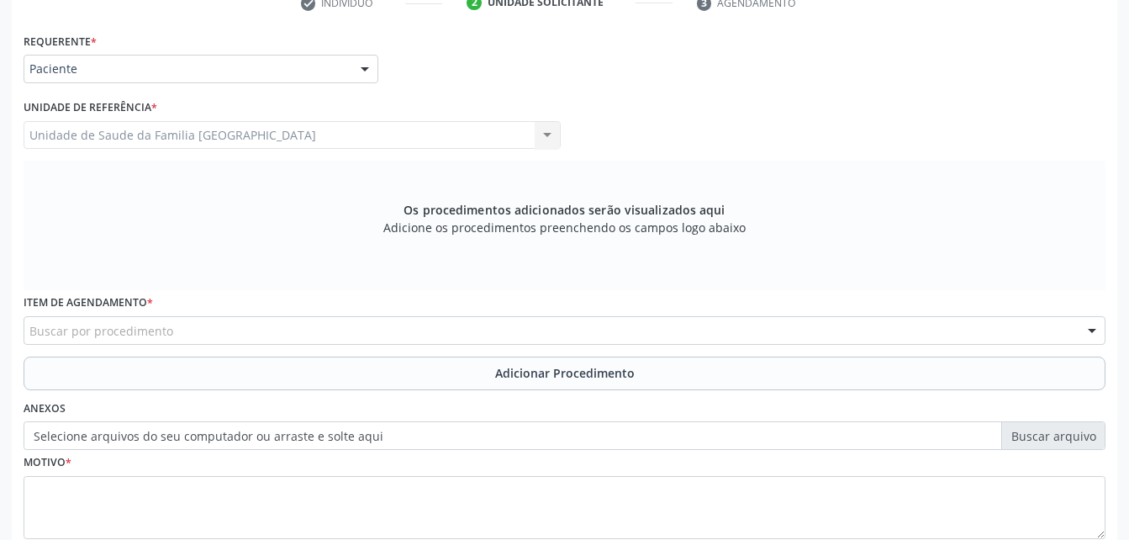
scroll to position [444, 0]
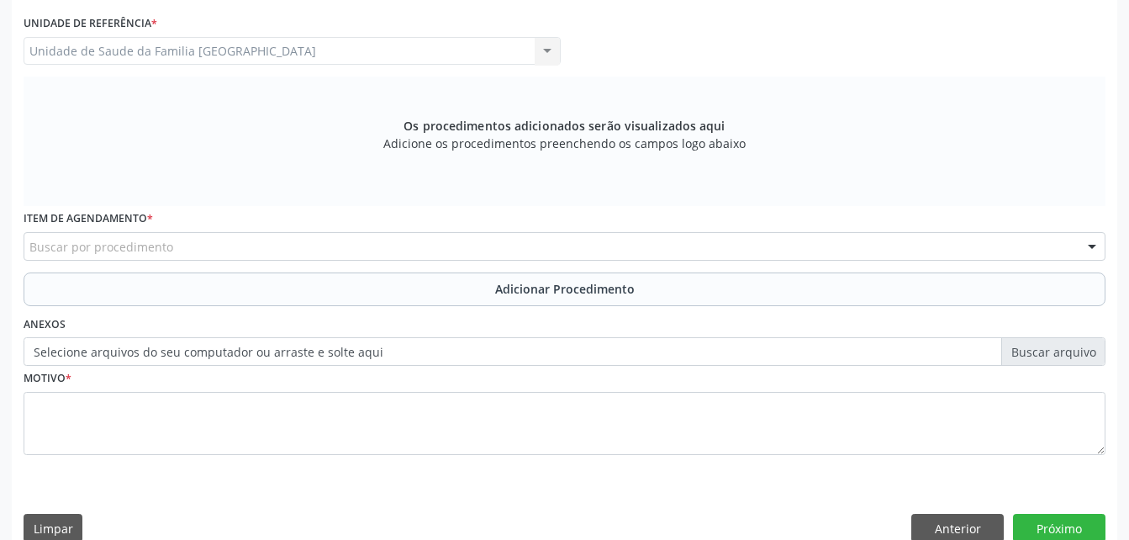
click at [313, 253] on div "Buscar por procedimento" at bounding box center [565, 246] width 1082 height 29
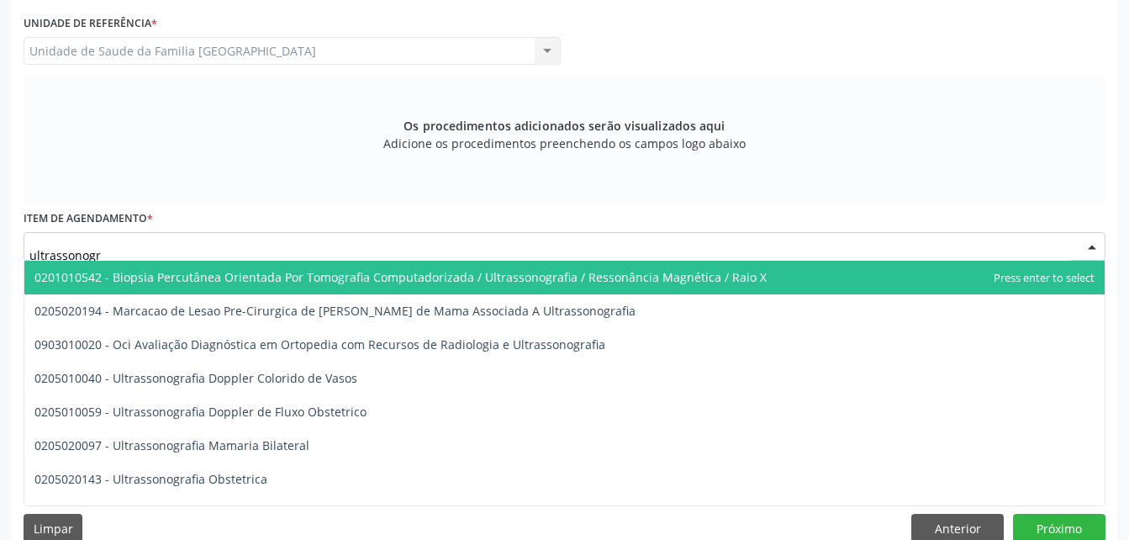
type input "ultrassonogra"
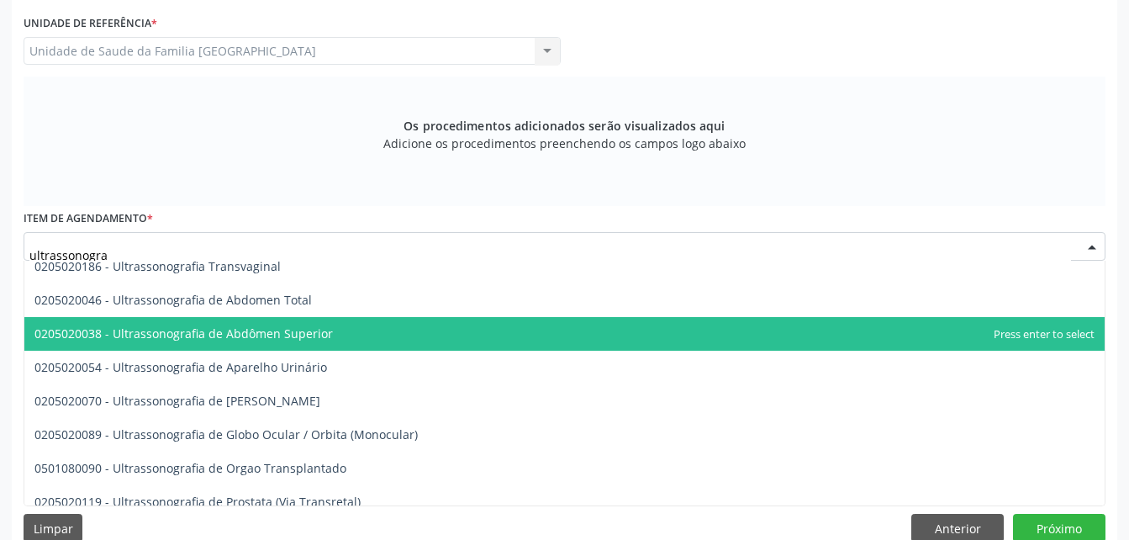
scroll to position [252, 0]
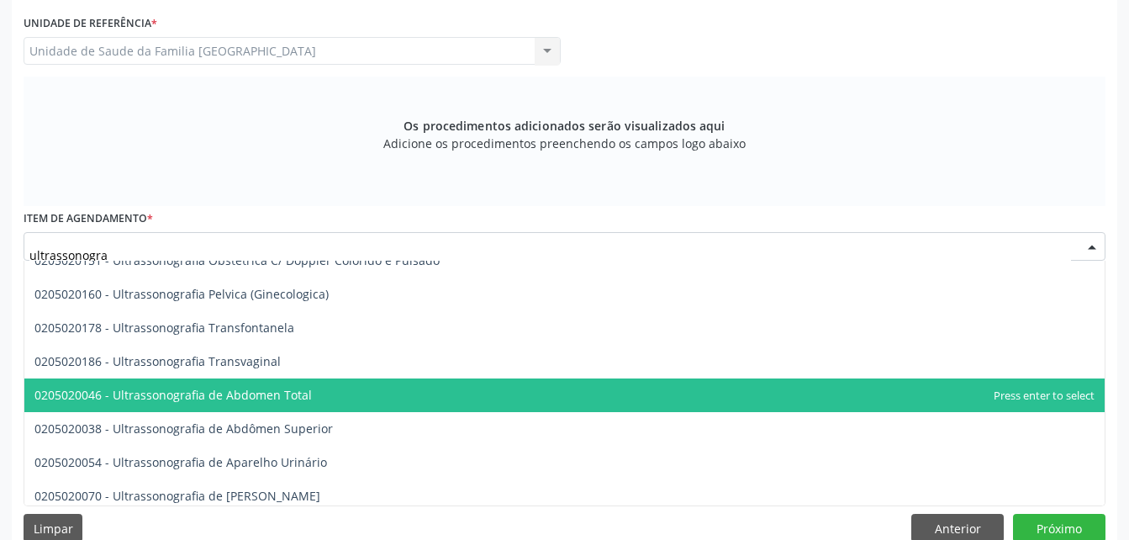
click at [319, 401] on span "0205020046 - Ultrassonografia de Abdomen Total" at bounding box center [564, 395] width 1080 height 34
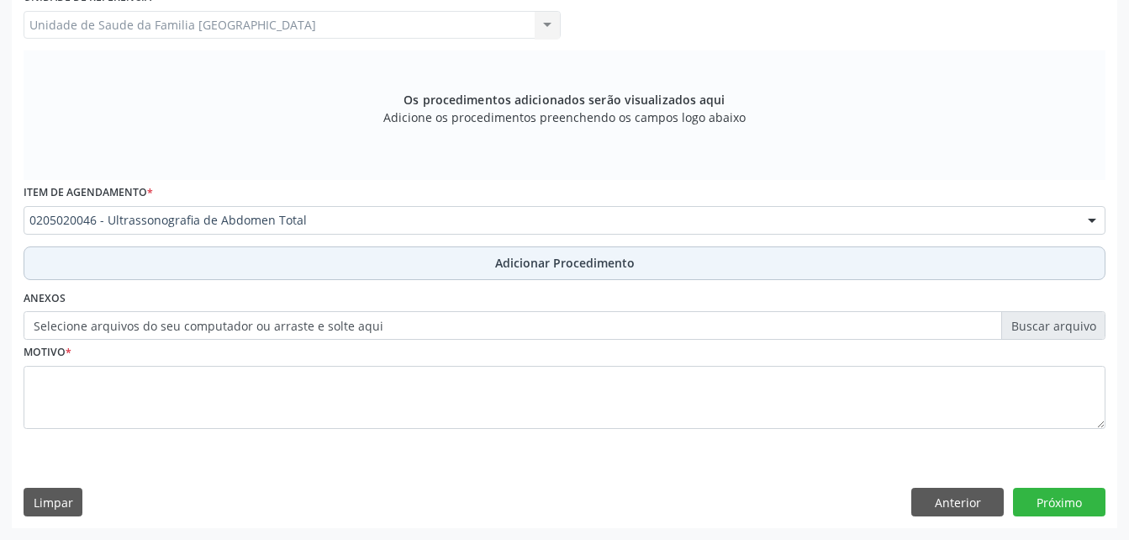
click at [429, 261] on button "Adicionar Procedimento" at bounding box center [565, 263] width 1082 height 34
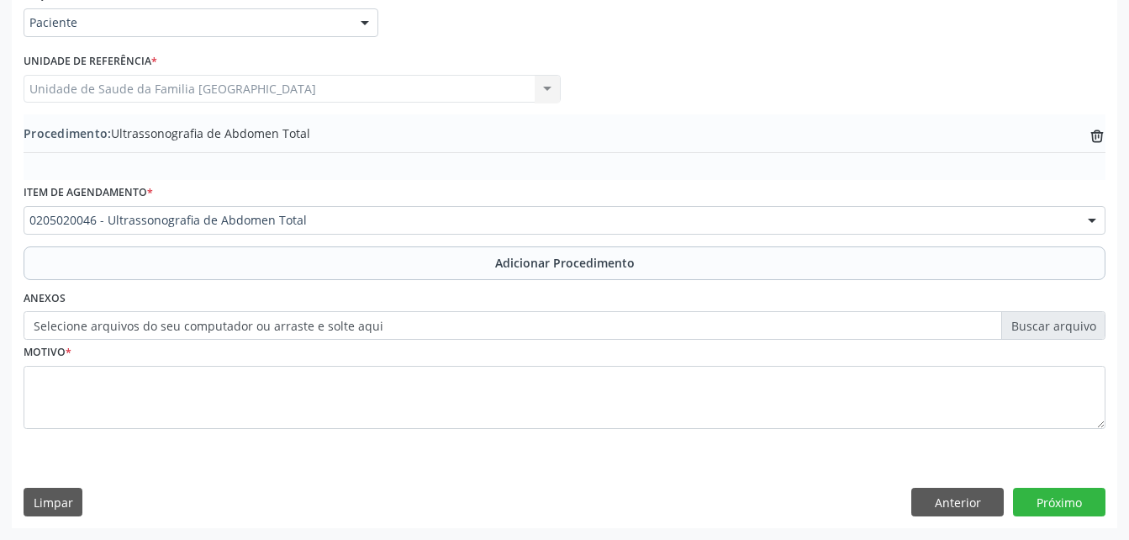
scroll to position [406, 0]
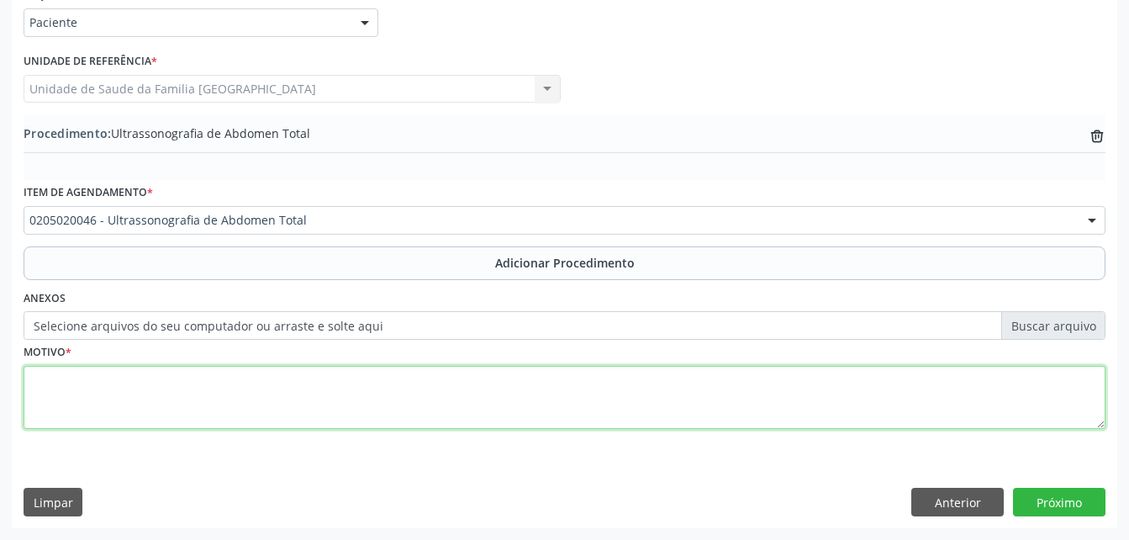
click at [336, 380] on textarea at bounding box center [565, 398] width 1082 height 64
type textarea "avaliação clinica"
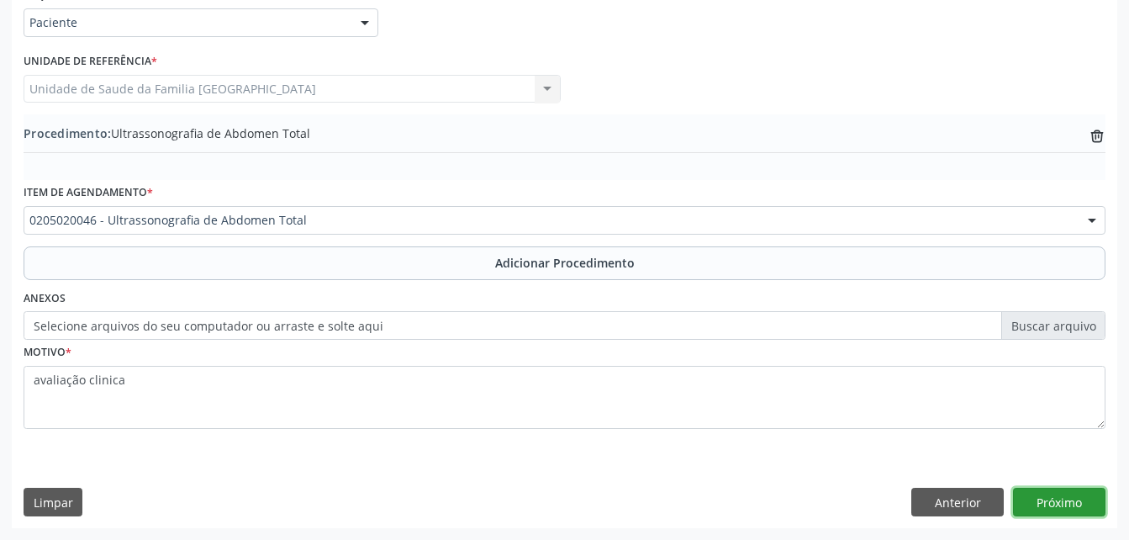
click at [1078, 491] on button "Próximo" at bounding box center [1059, 502] width 92 height 29
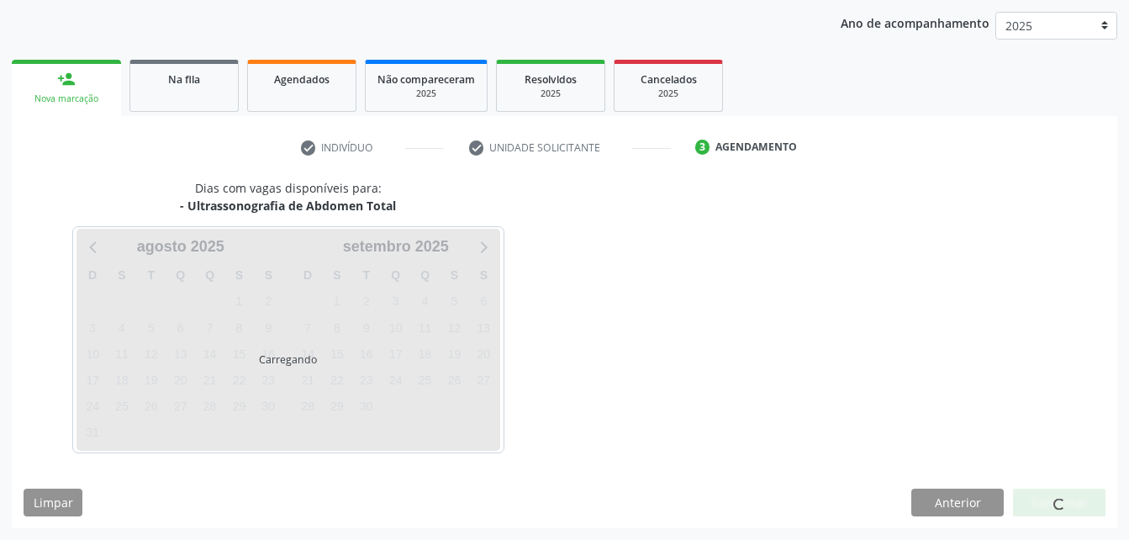
scroll to position [265, 0]
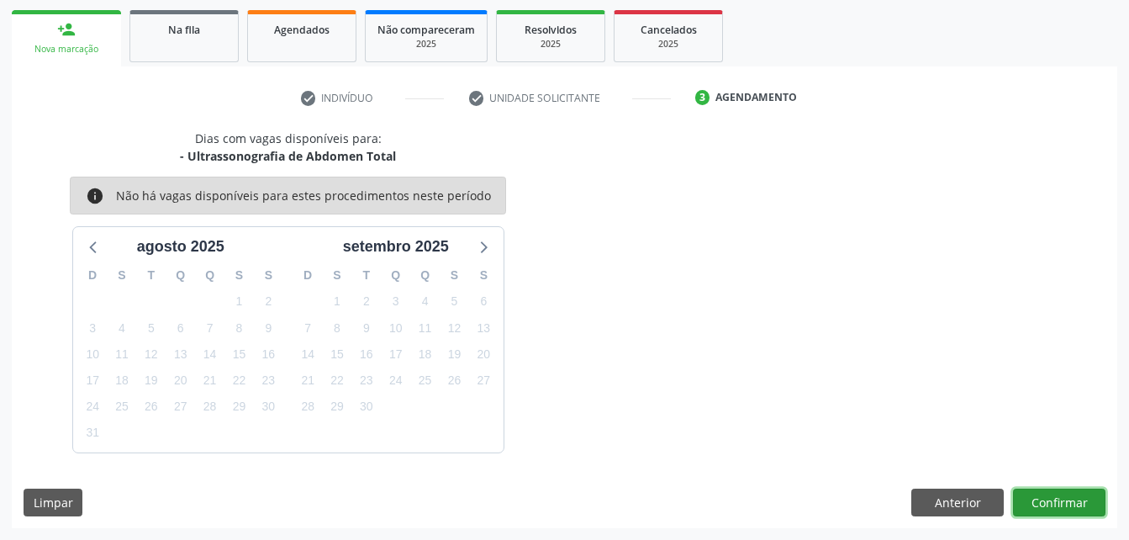
click at [1078, 491] on button "Confirmar" at bounding box center [1059, 502] width 92 height 29
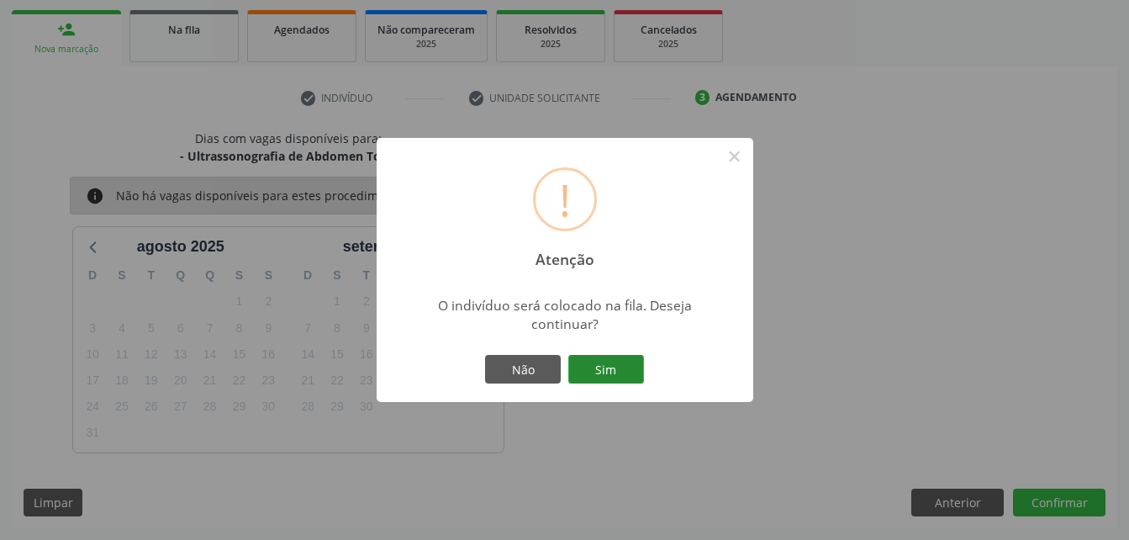
click at [618, 369] on button "Sim" at bounding box center [606, 369] width 76 height 29
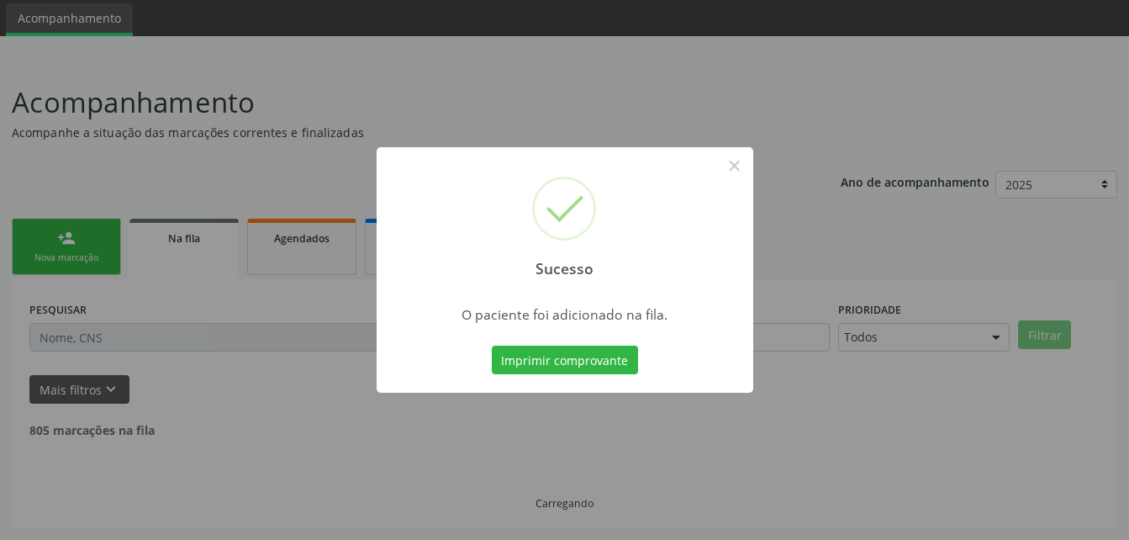
scroll to position [39, 0]
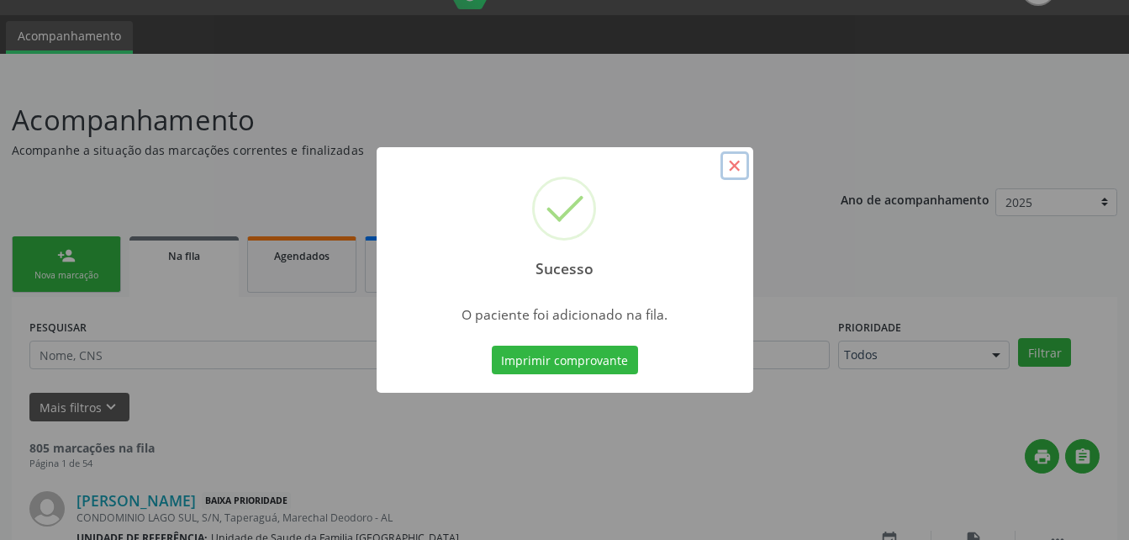
click at [736, 168] on button "×" at bounding box center [734, 165] width 29 height 29
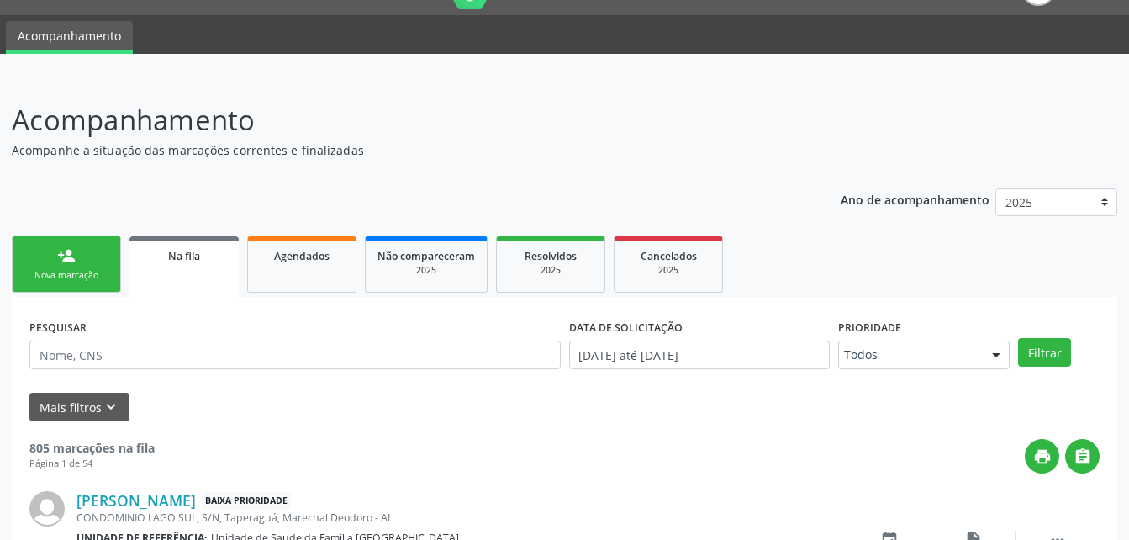
click at [85, 286] on link "person_add Nova marcação" at bounding box center [66, 264] width 109 height 56
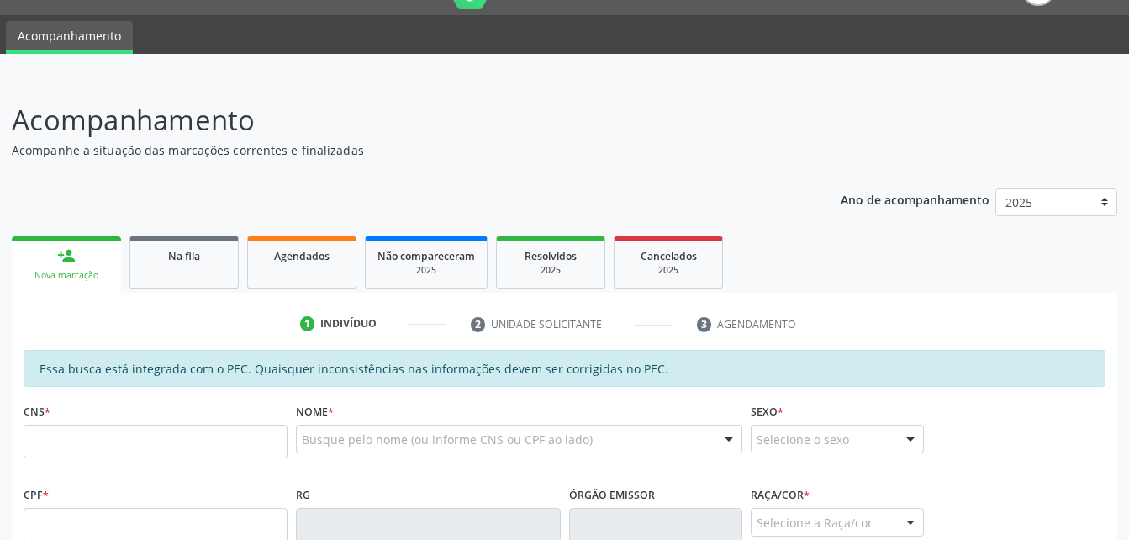
scroll to position [123, 0]
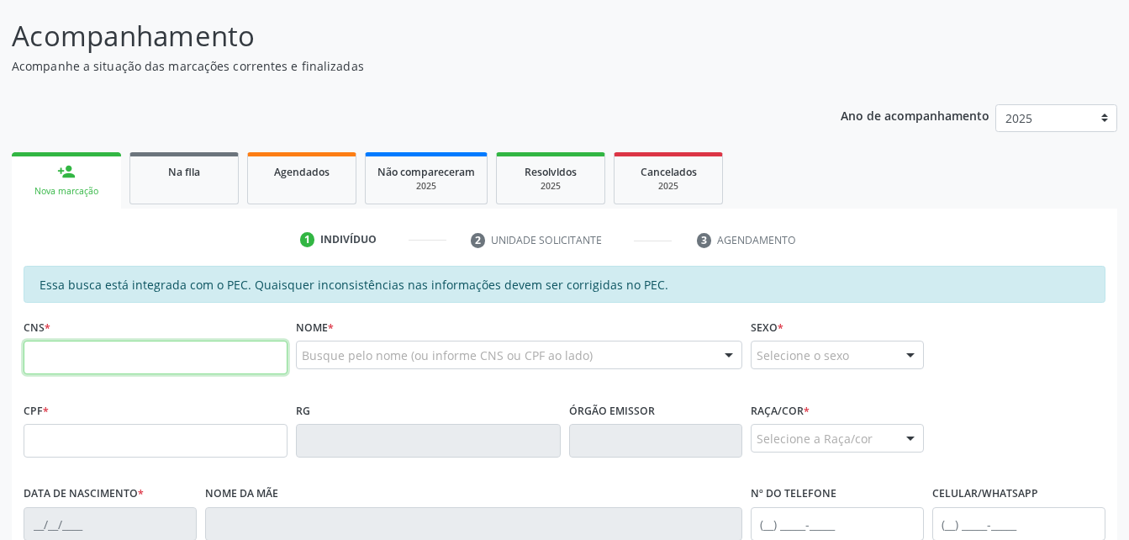
click at [175, 368] on input "text" at bounding box center [156, 357] width 264 height 34
type input "704 2082 0593 3389"
type input "096.735.274-66"
type input "[DATE]"
type input "Quitéria da [PERSON_NAME]"
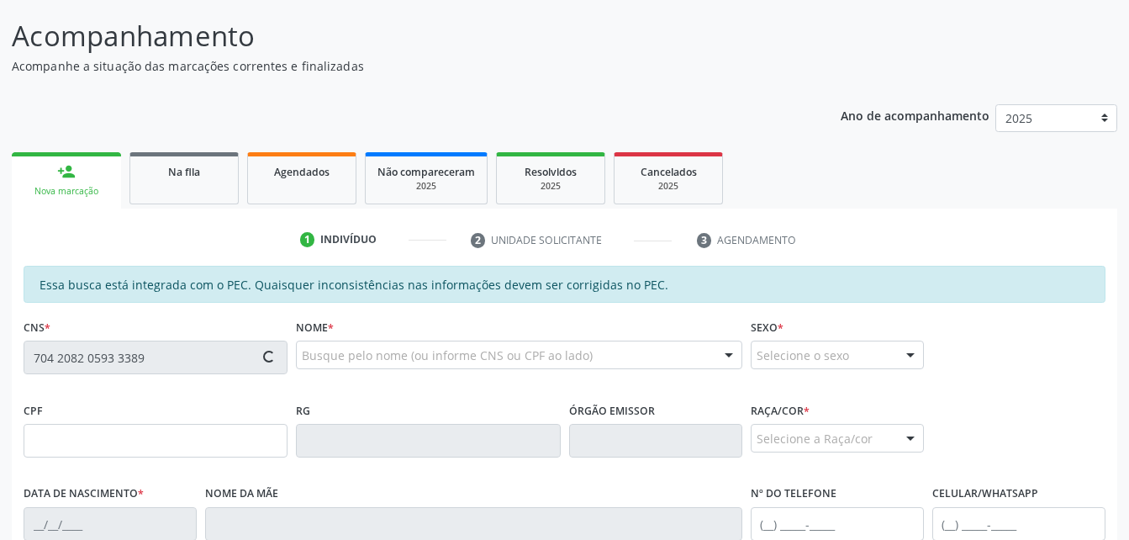
type input "[PHONE_NUMBER]"
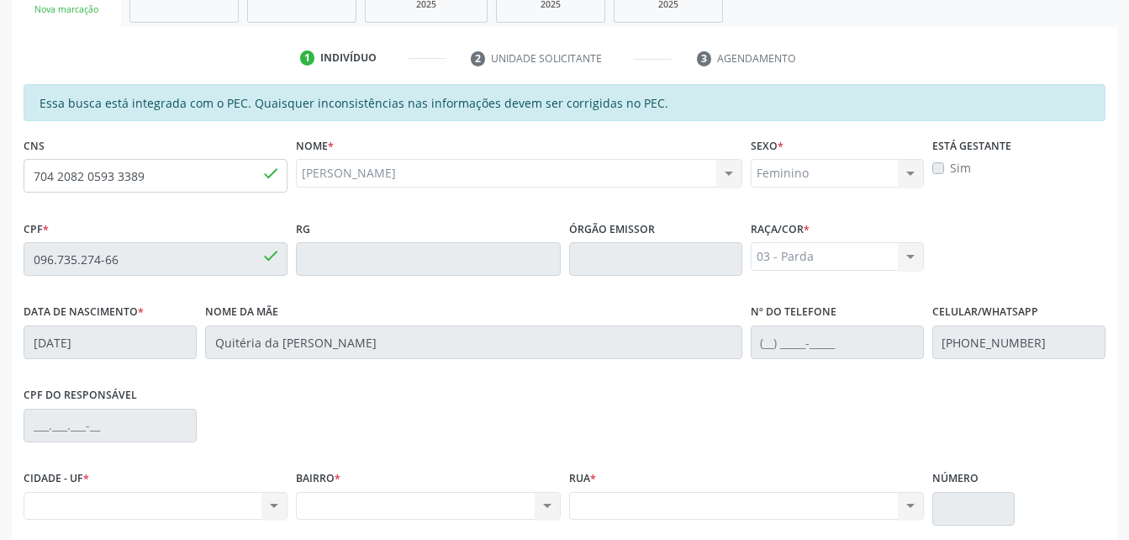
scroll to position [276, 0]
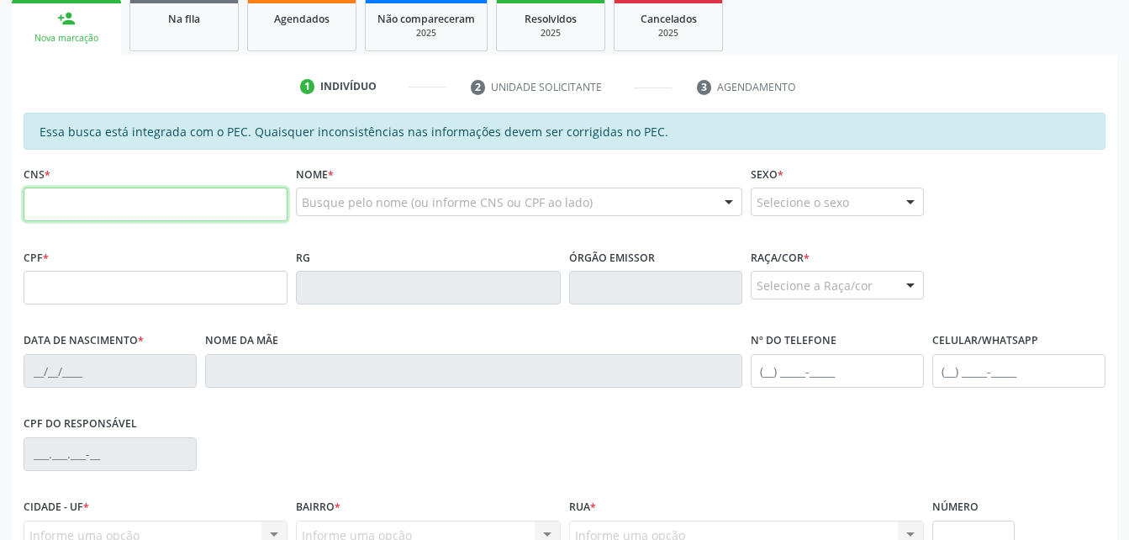
scroll to position [276, 0]
click at [267, 200] on input "text" at bounding box center [156, 204] width 264 height 34
type input "704 2082 0593 3389"
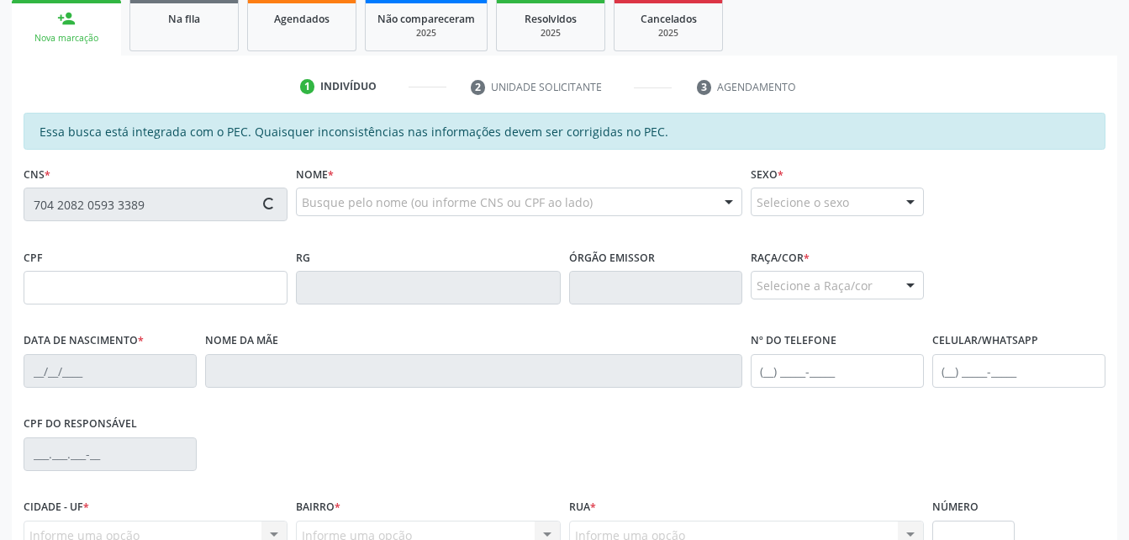
type input "096.735.274-66"
type input "[DATE]"
type input "Quitéria da [PERSON_NAME]"
type input "[PHONE_NUMBER]"
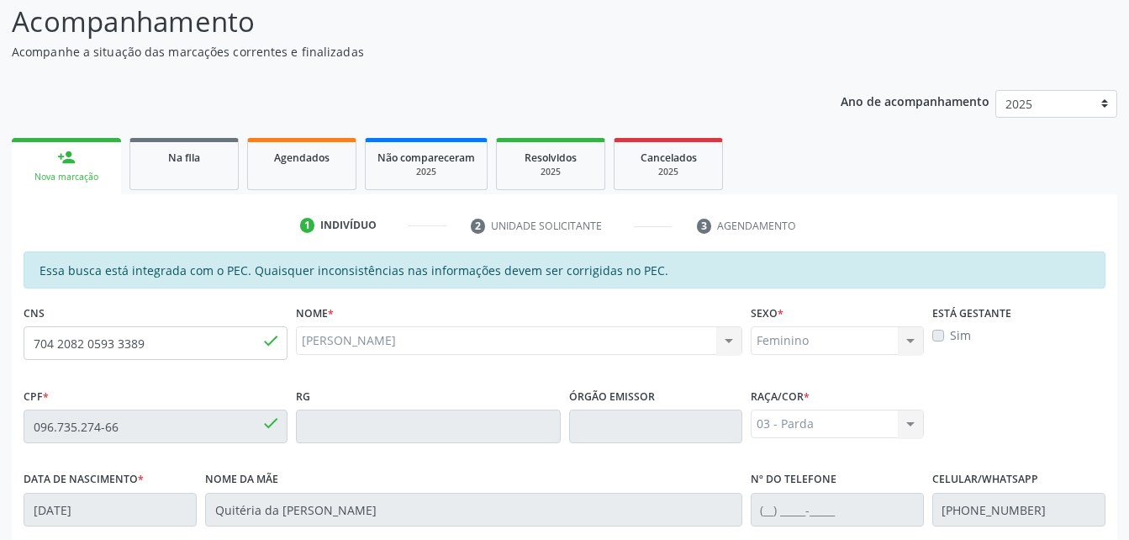
scroll to position [108, 0]
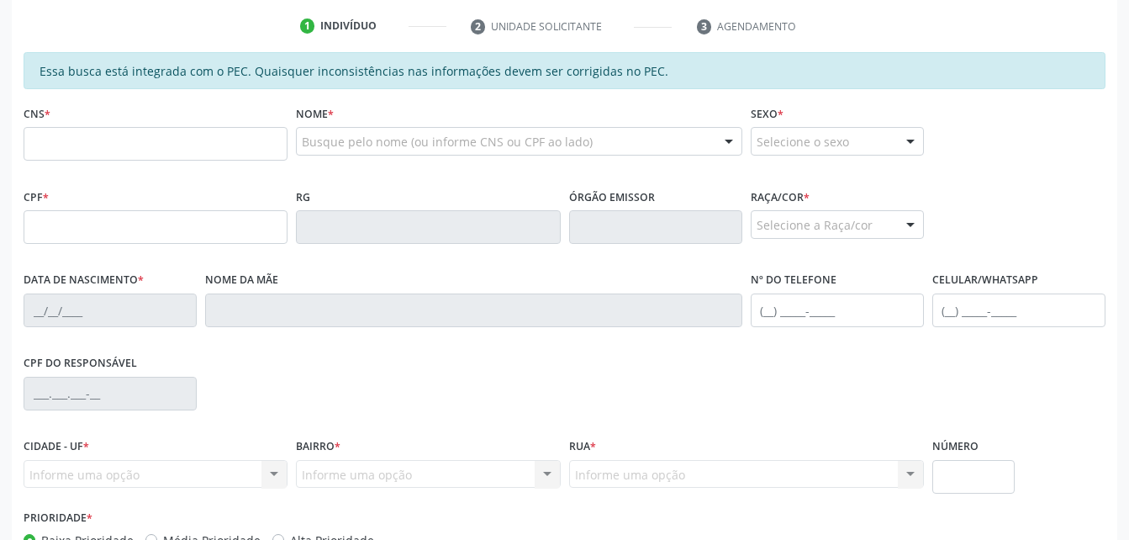
scroll to position [360, 0]
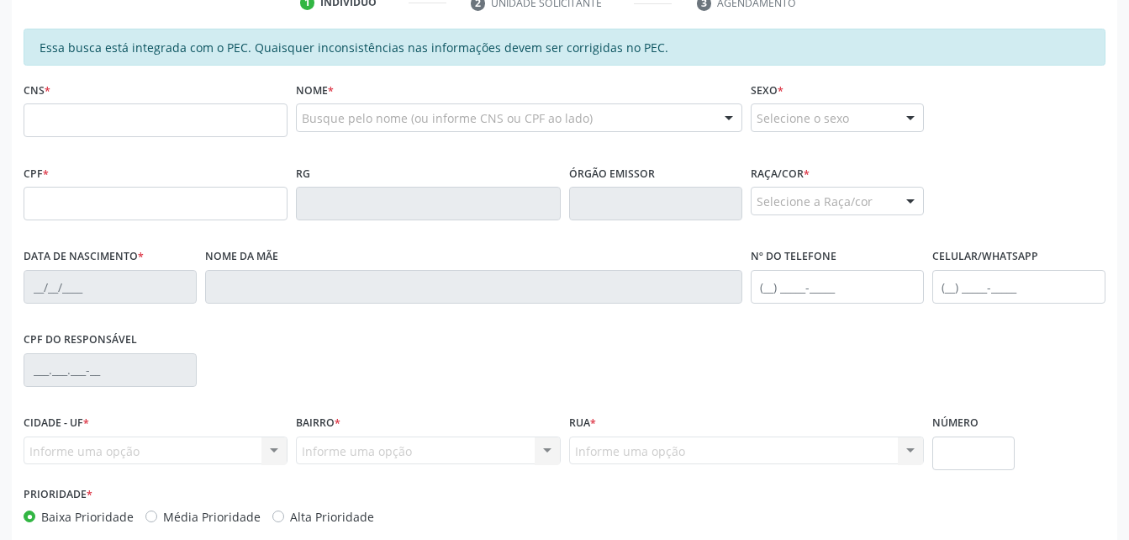
click at [124, 128] on input "text" at bounding box center [156, 120] width 264 height 34
type input "704 2082 0593 3389"
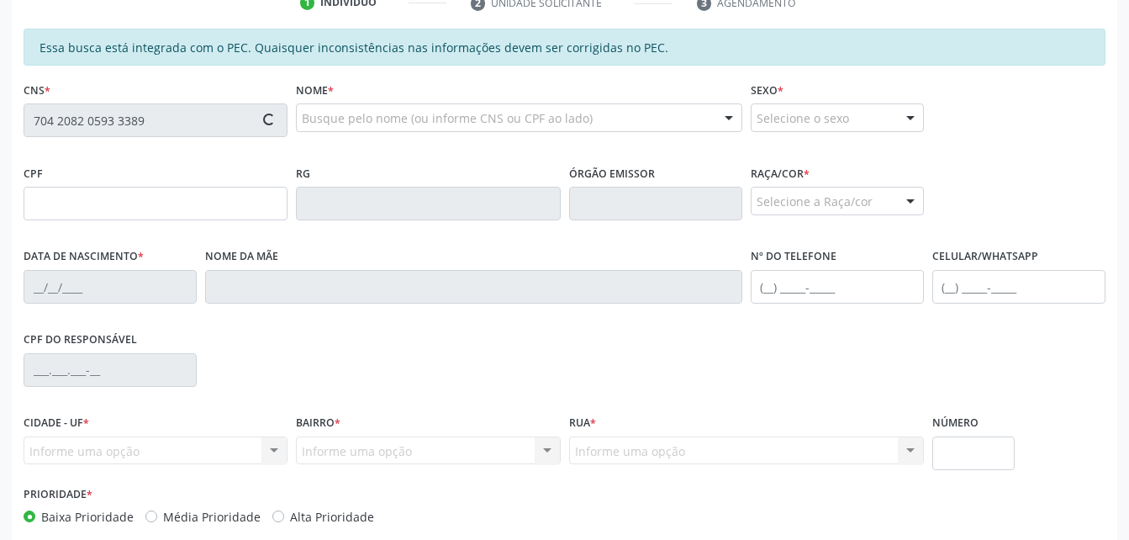
type input "096.735.274-66"
type input "[DATE]"
type input "Quitéria da [PERSON_NAME]"
type input "[PHONE_NUMBER]"
type input "S/N"
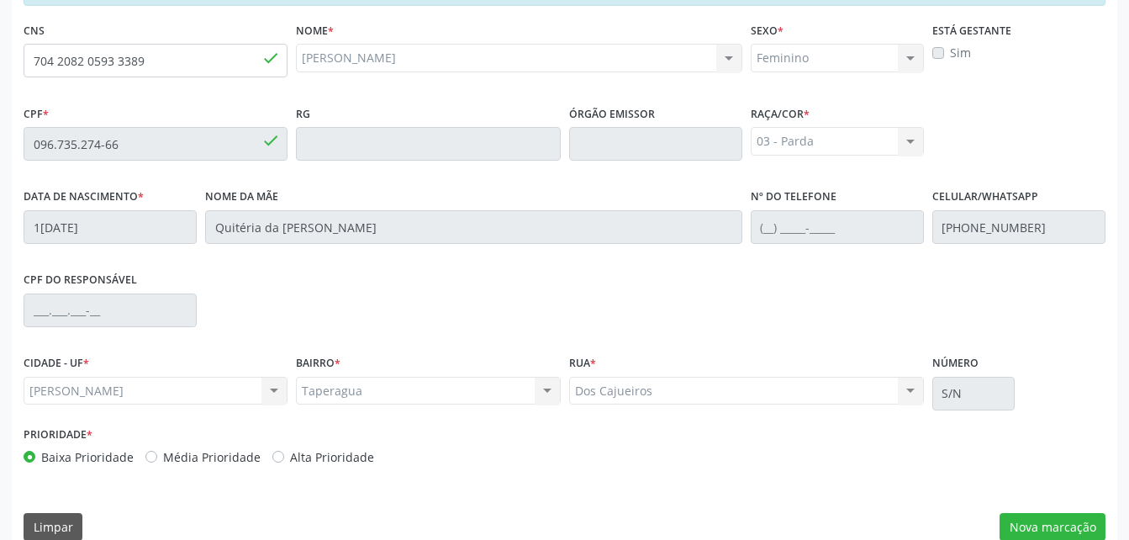
scroll to position [444, 0]
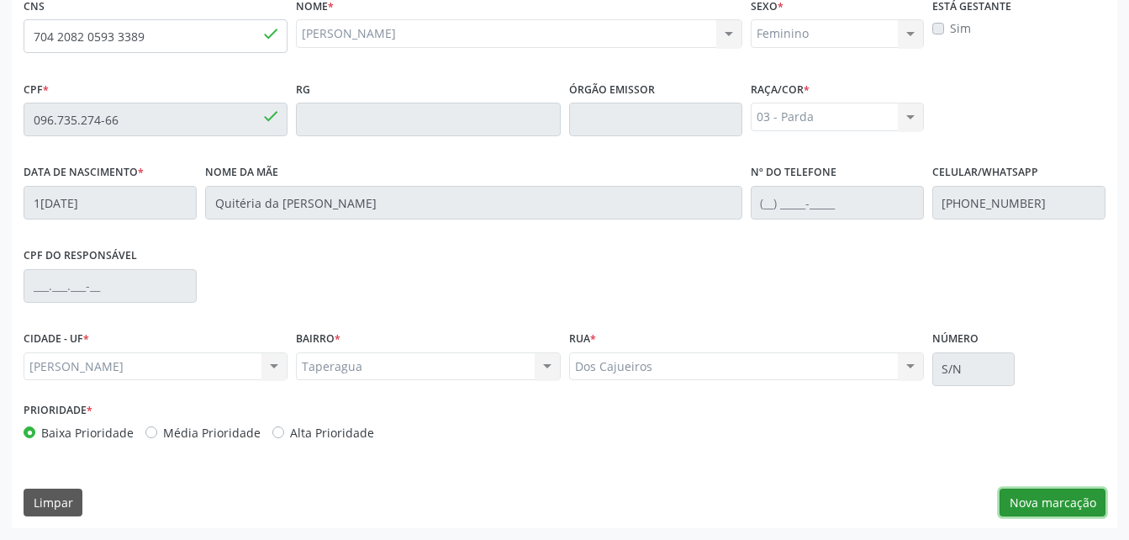
click at [1075, 505] on button "Nova marcação" at bounding box center [1052, 502] width 106 height 29
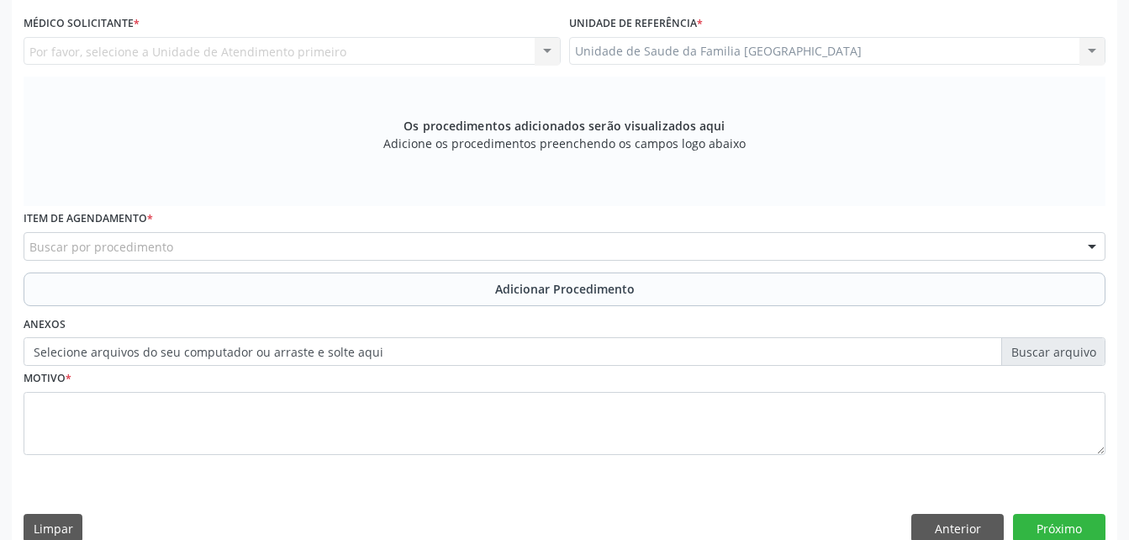
scroll to position [276, 0]
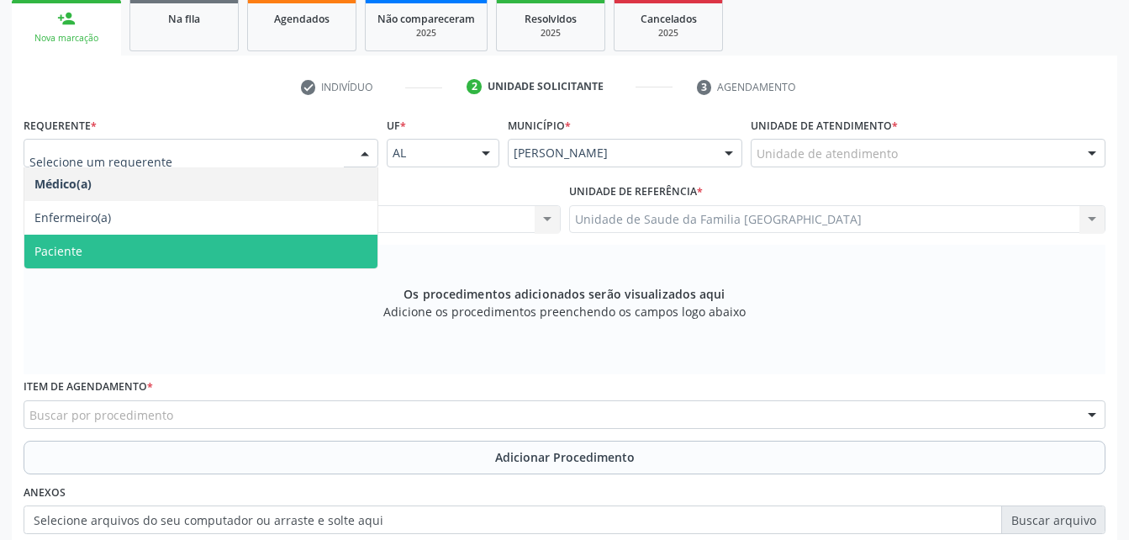
click at [293, 263] on span "Paciente" at bounding box center [200, 252] width 353 height 34
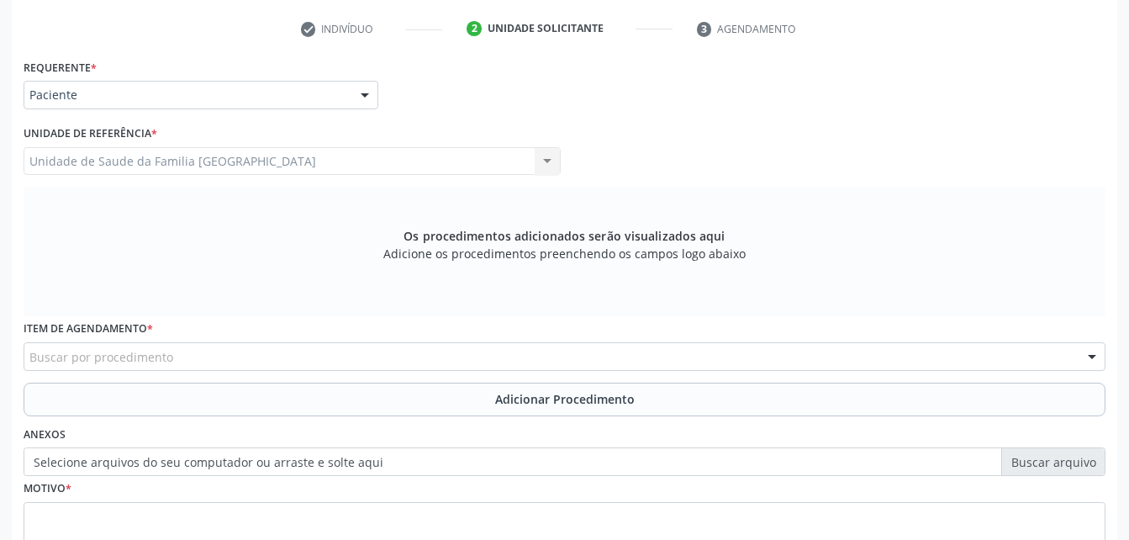
scroll to position [360, 0]
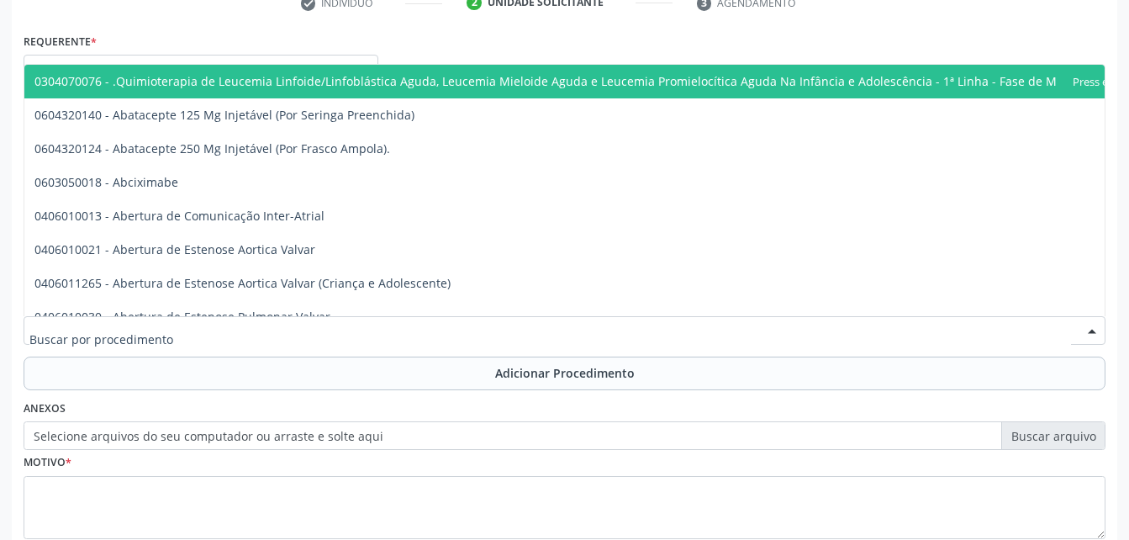
click at [469, 326] on div at bounding box center [565, 330] width 1082 height 29
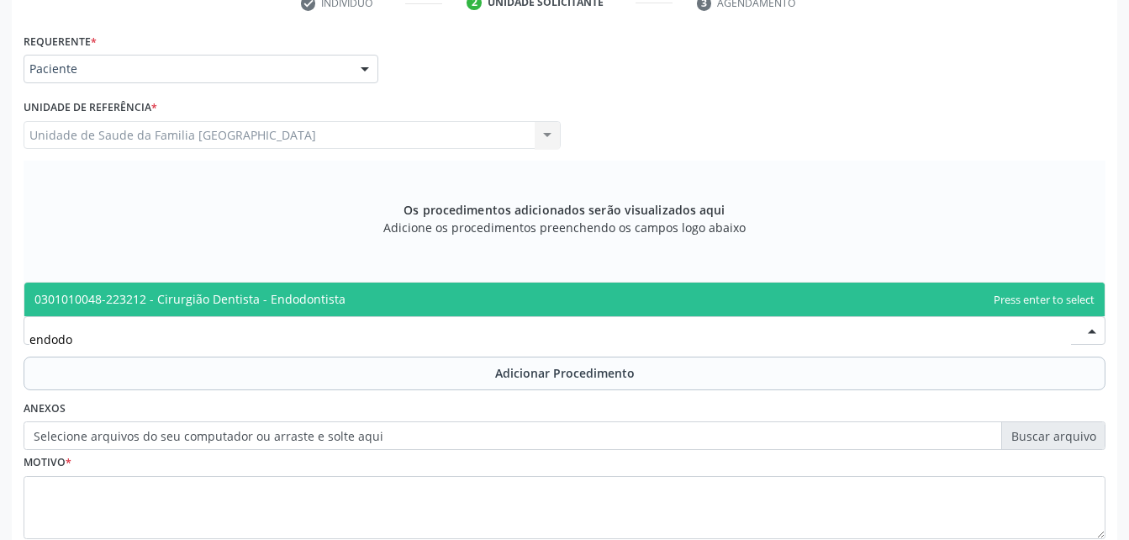
type input "endodon"
click at [468, 296] on span "0301010048-223212 - Cirurgião Dentista - Endodontista" at bounding box center [564, 299] width 1080 height 34
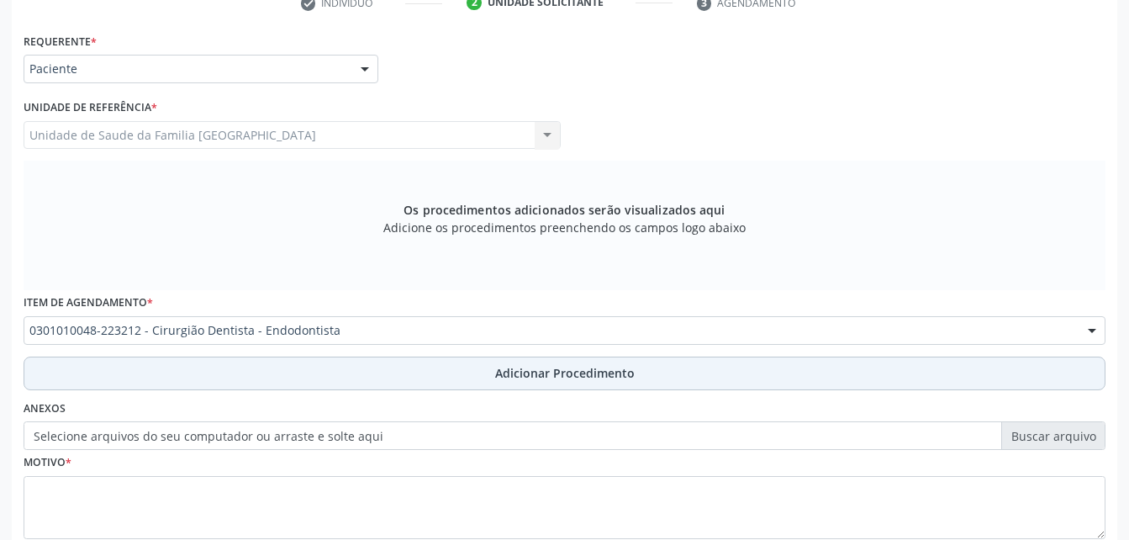
click at [502, 371] on span "Adicionar Procedimento" at bounding box center [565, 373] width 140 height 18
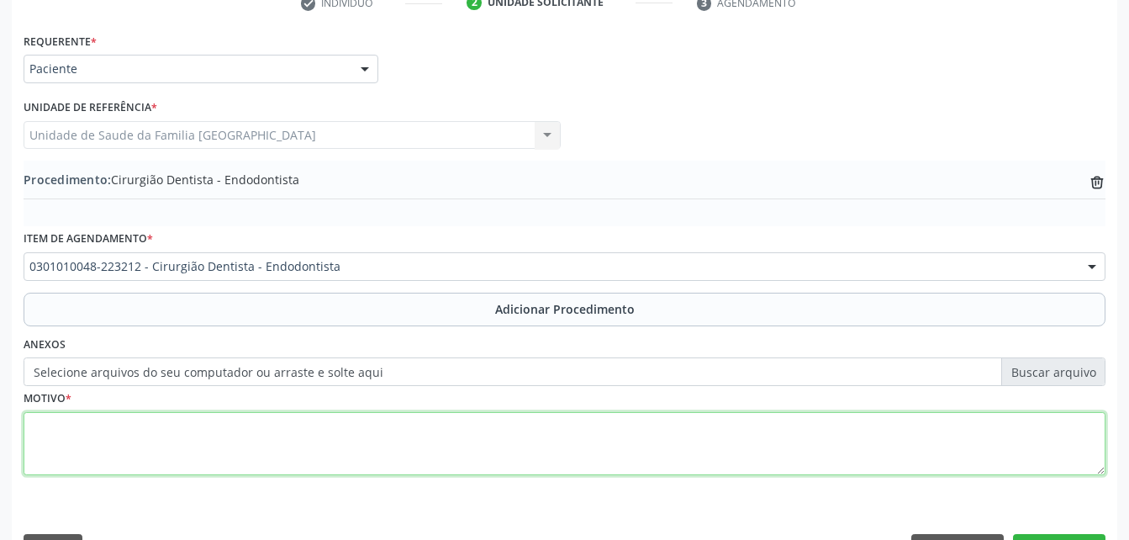
click at [504, 443] on textarea at bounding box center [565, 444] width 1082 height 64
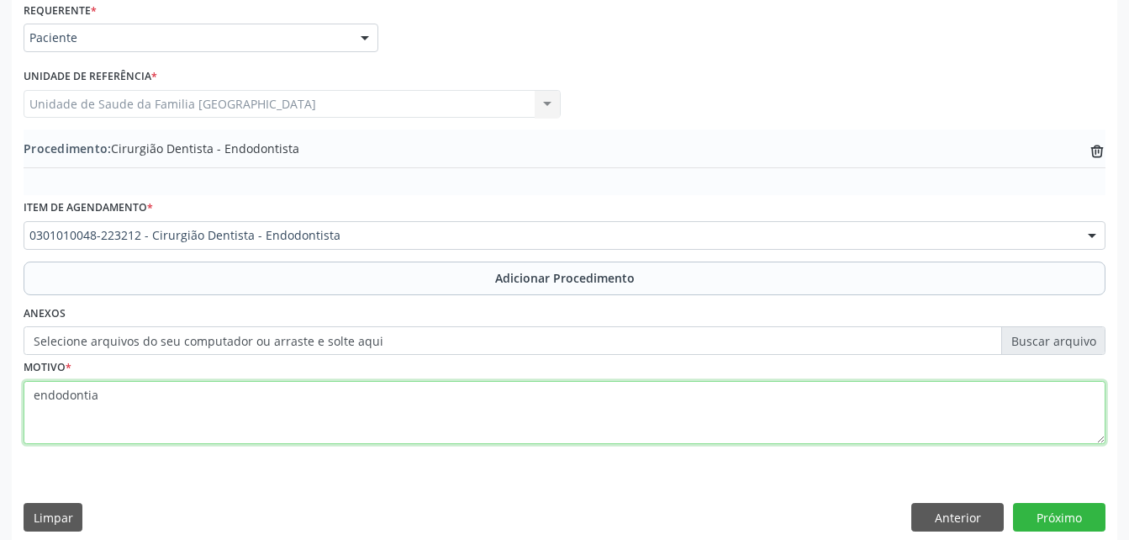
scroll to position [406, 0]
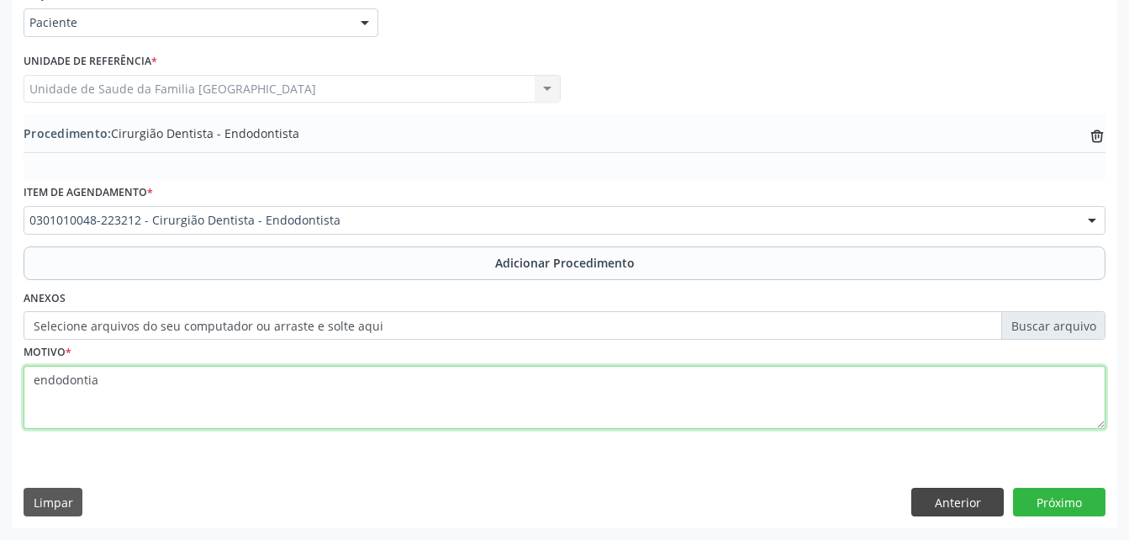
type textarea "endodontia"
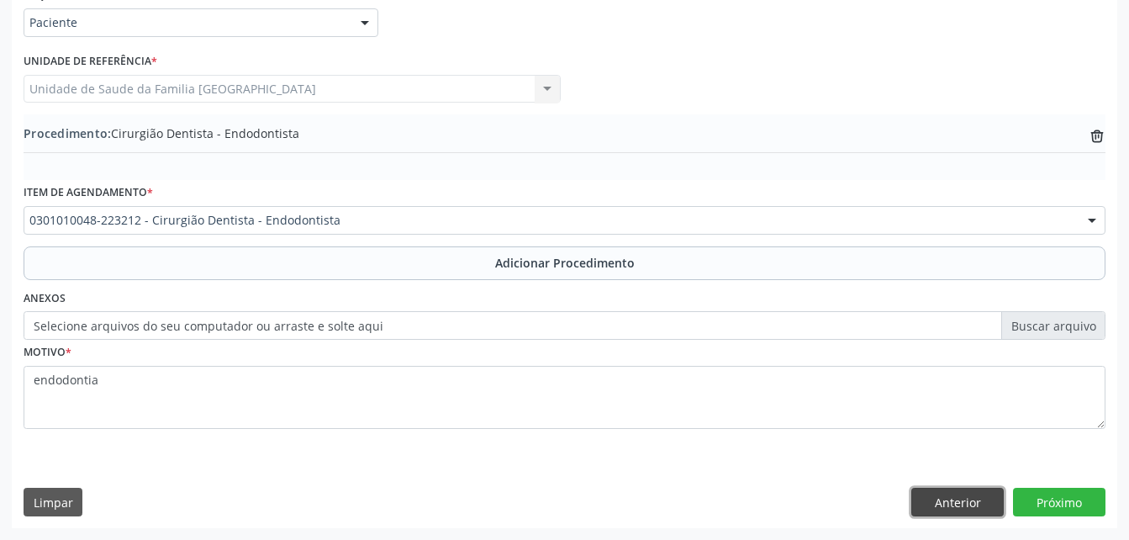
click at [957, 515] on button "Anterior" at bounding box center [957, 502] width 92 height 29
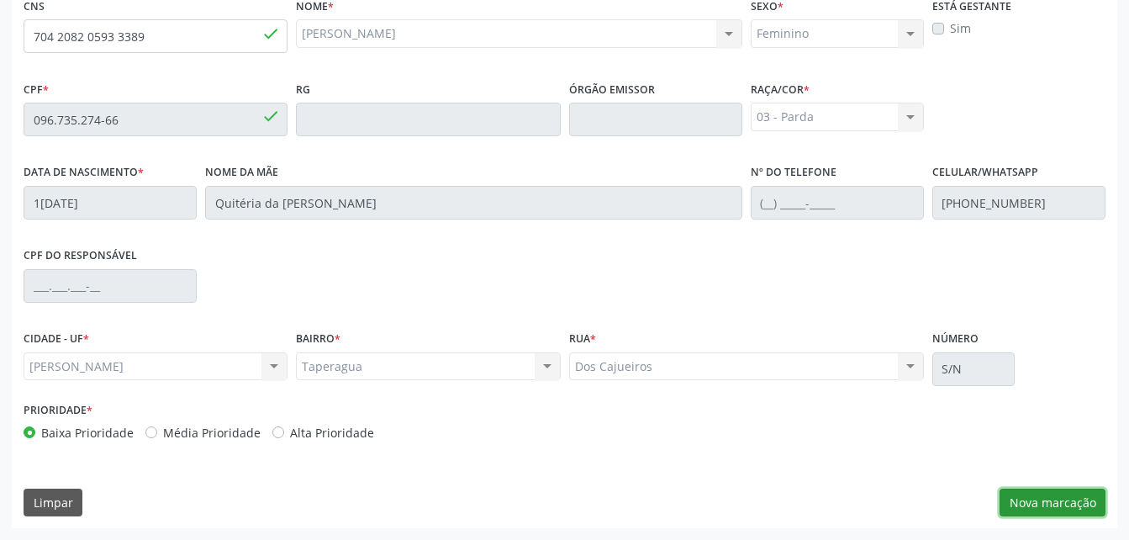
click at [1070, 494] on button "Nova marcação" at bounding box center [1052, 502] width 106 height 29
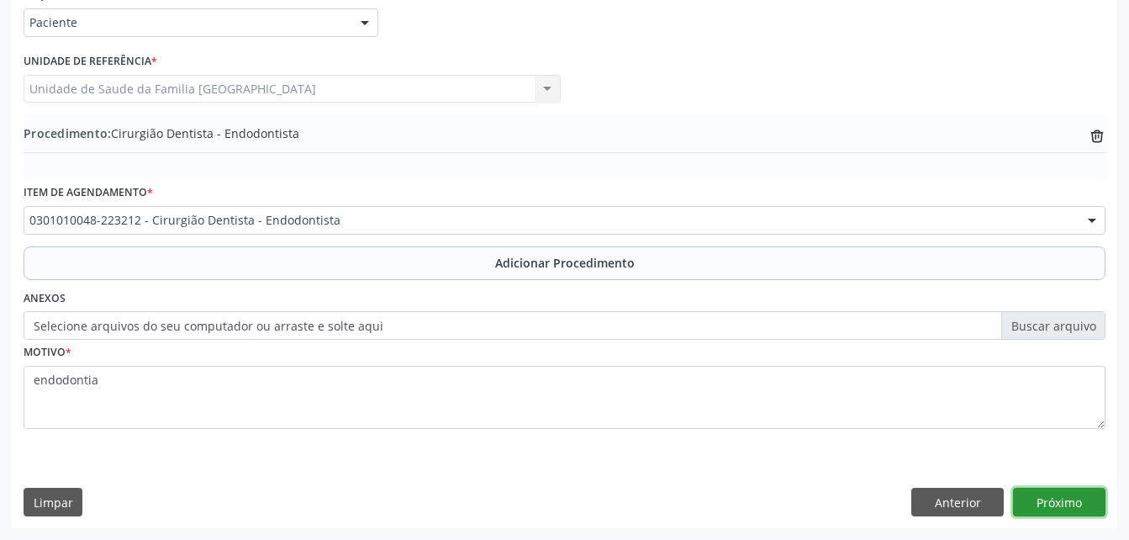
click at [1038, 499] on button "Próximo" at bounding box center [1059, 502] width 92 height 29
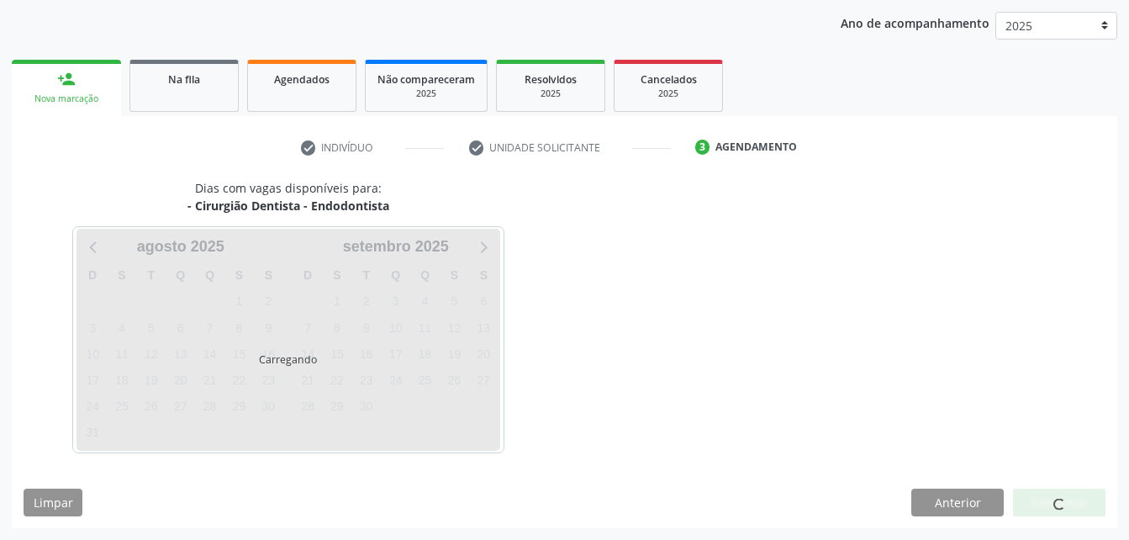
scroll to position [265, 0]
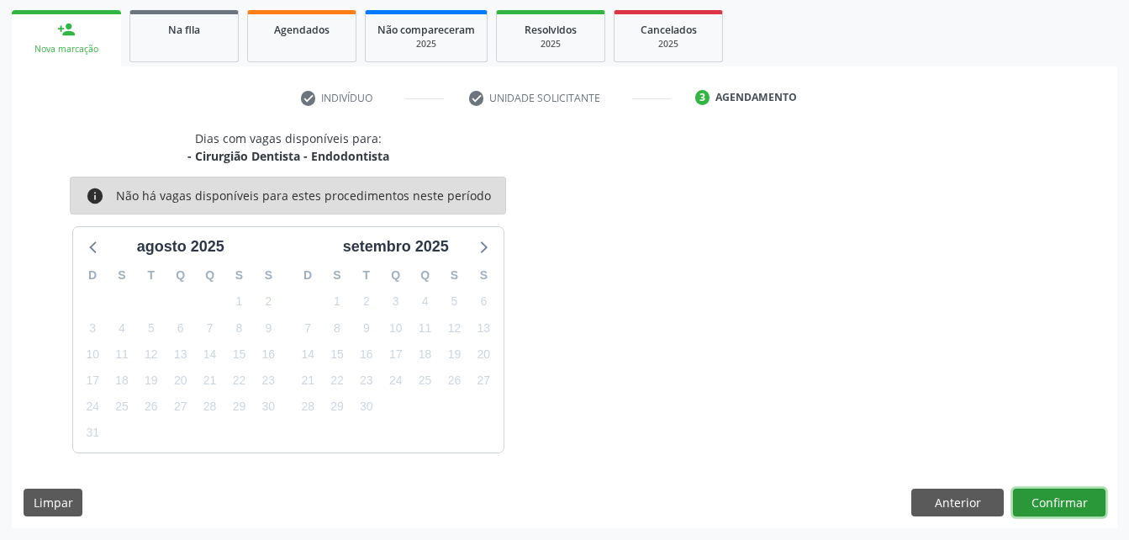
click at [1076, 493] on button "Confirmar" at bounding box center [1059, 502] width 92 height 29
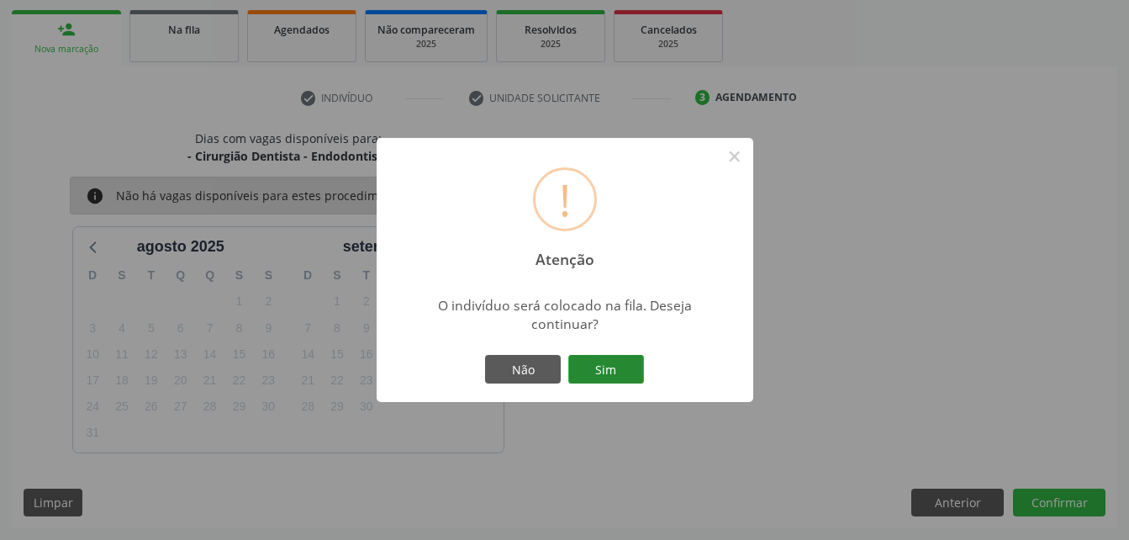
click at [627, 376] on button "Sim" at bounding box center [606, 369] width 76 height 29
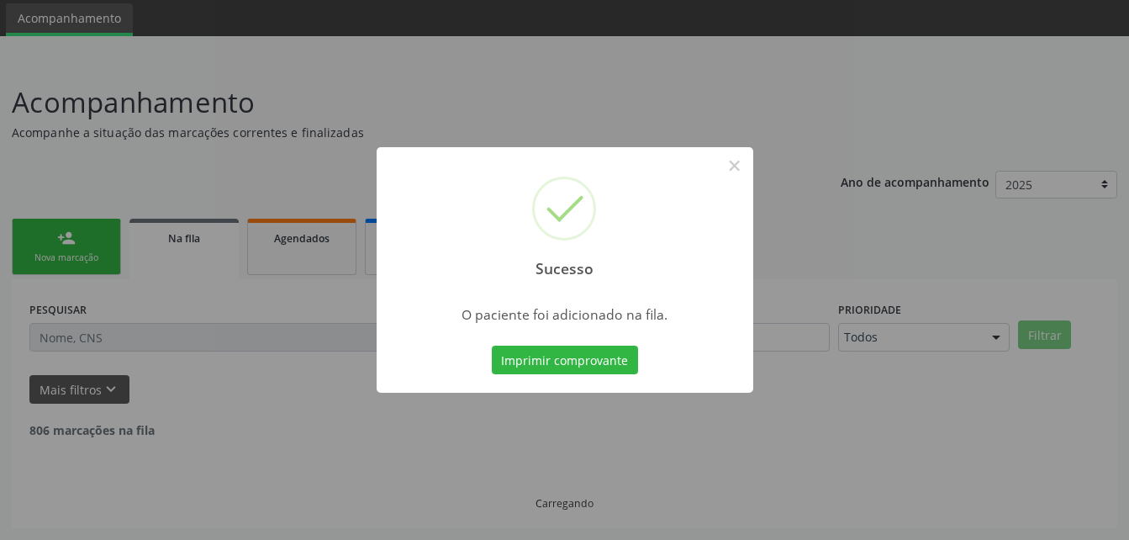
scroll to position [39, 0]
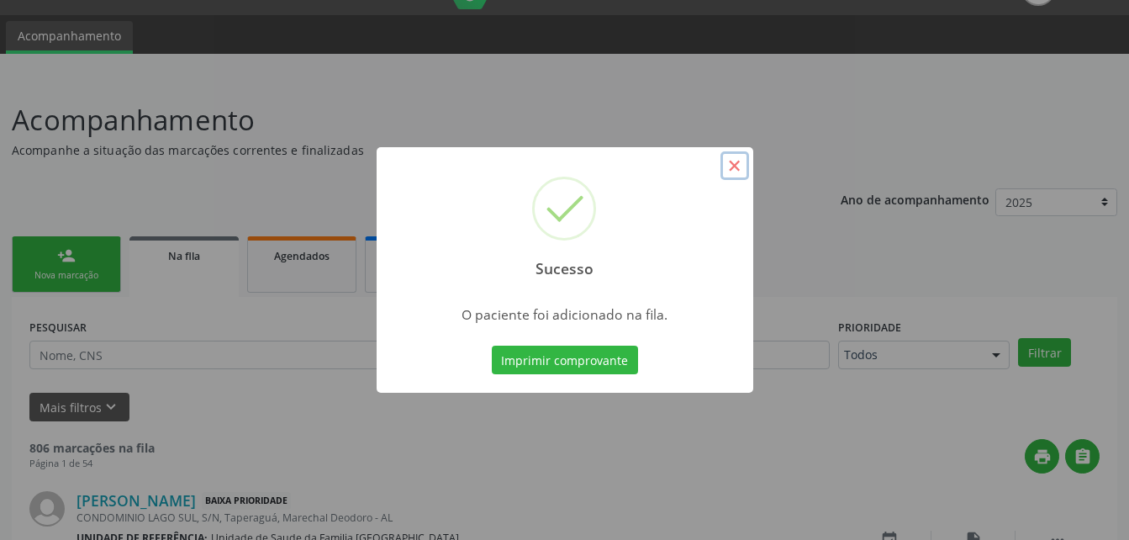
click at [737, 177] on button "×" at bounding box center [734, 165] width 29 height 29
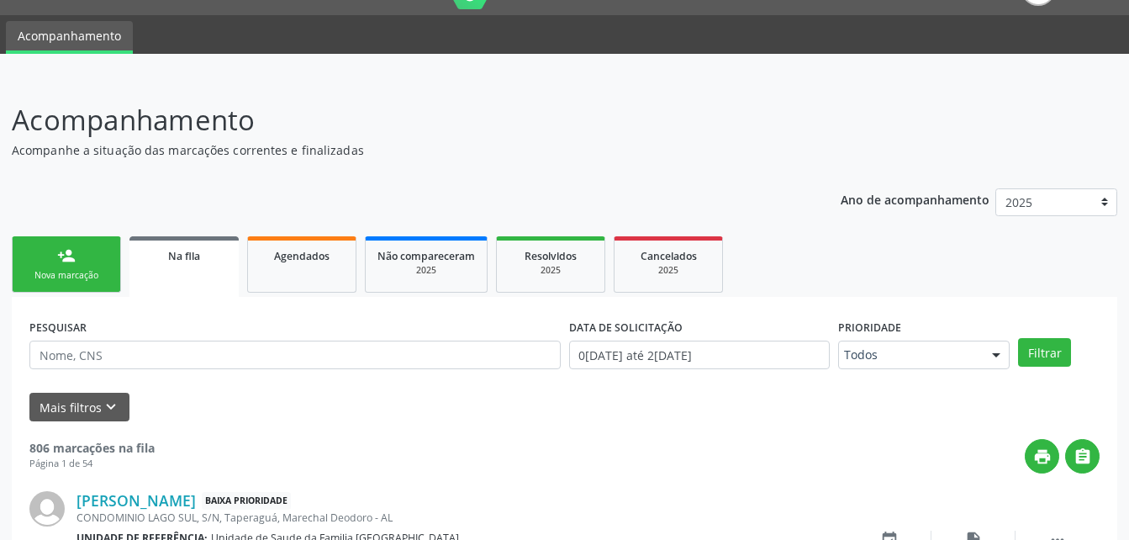
click at [95, 261] on link "person_add Nova marcação" at bounding box center [66, 264] width 109 height 56
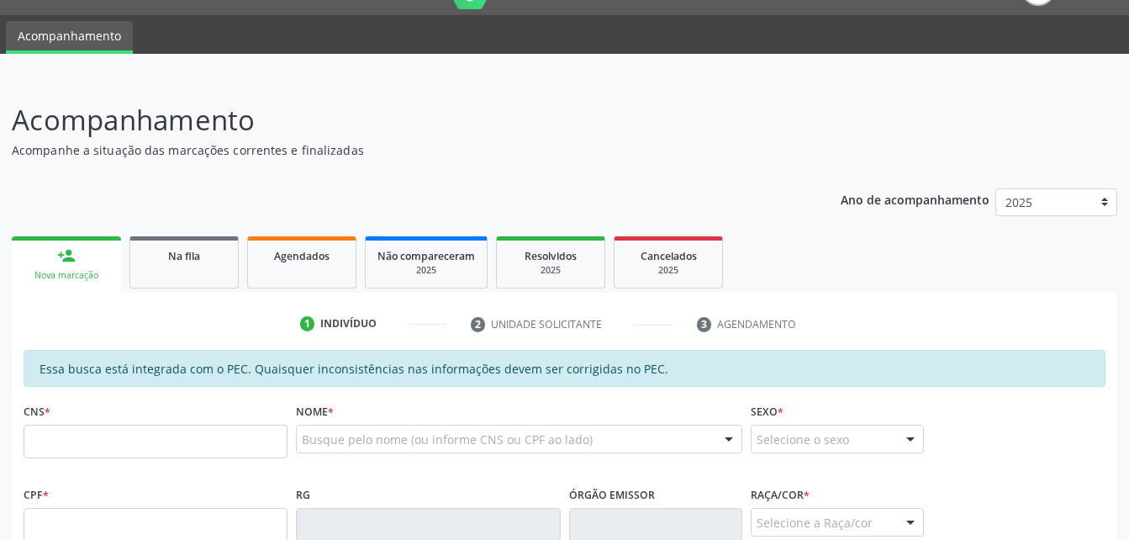
scroll to position [123, 0]
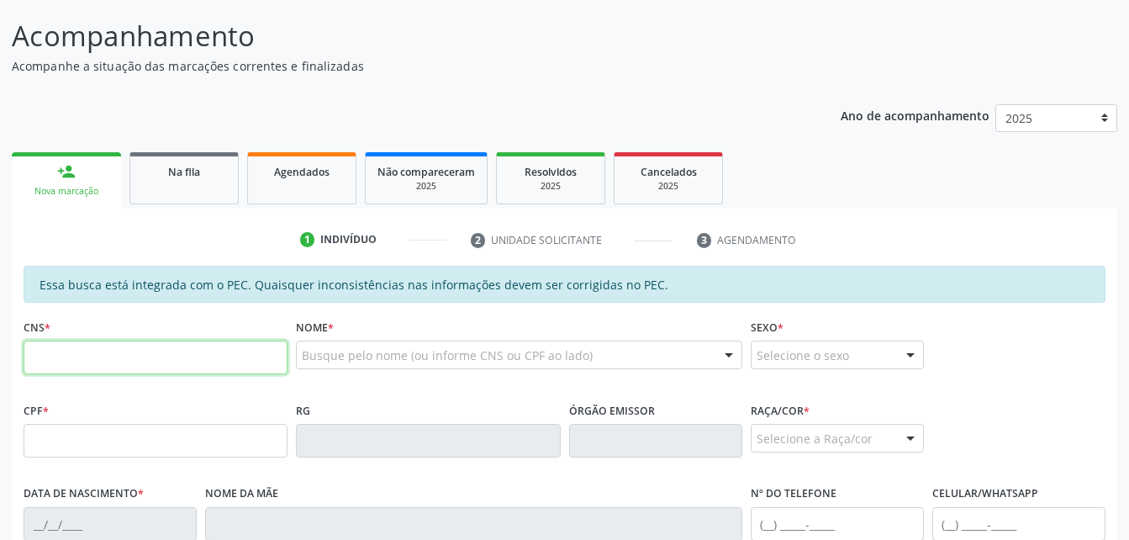
click at [198, 354] on input "text" at bounding box center [156, 357] width 264 height 34
type input "706 7075 1745 9616"
type input "080.225.754-29"
type input "15/07/1980"
type input "Maria José da Costa Santos"
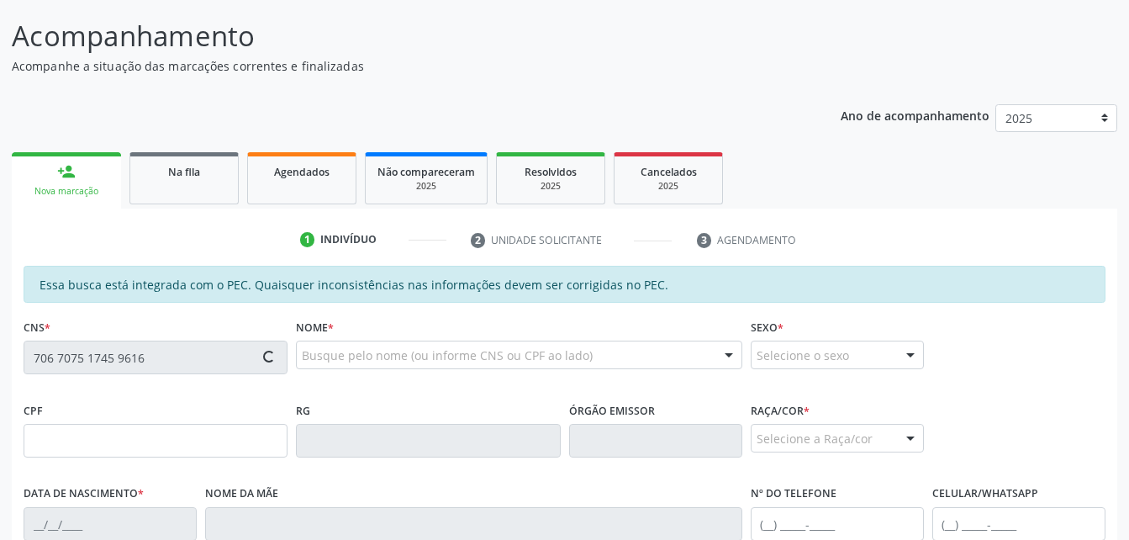
type input "(82) 99345-8219"
type input "33"
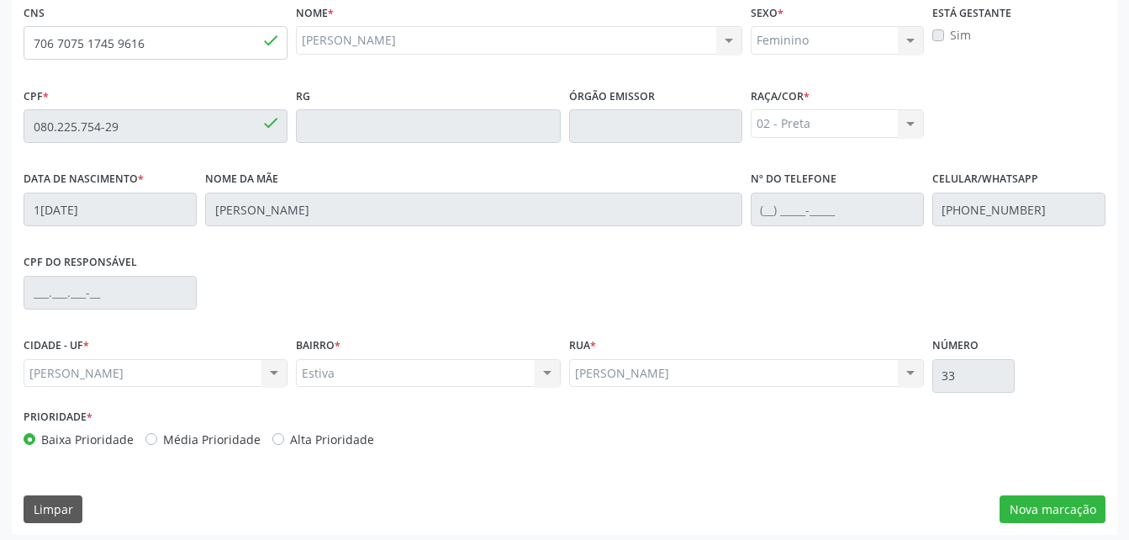
scroll to position [444, 0]
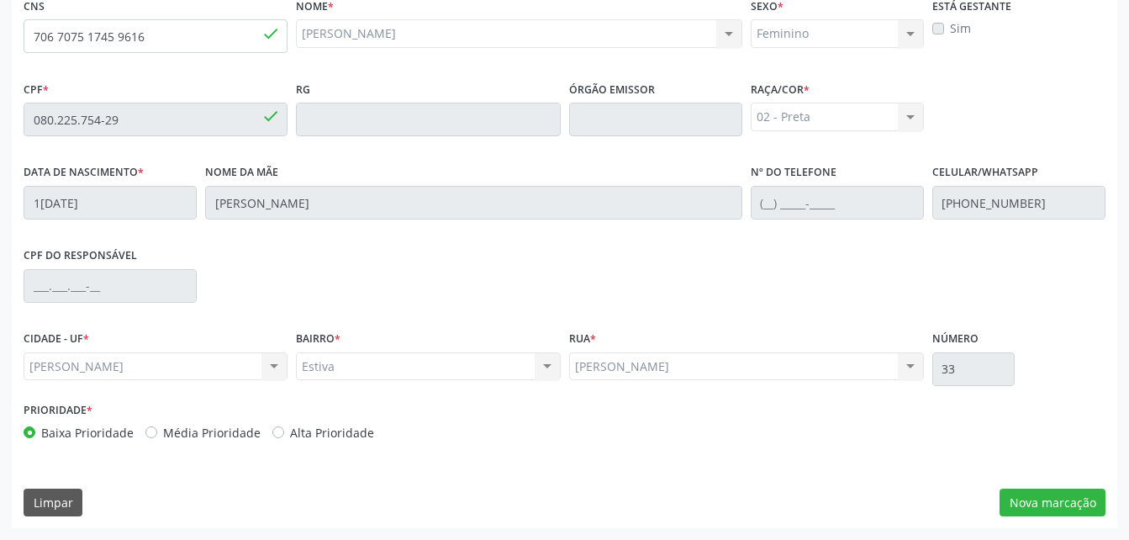
click at [1105, 499] on div "Essa busca está integrada com o PEC. Quaisquer inconsistências nas informações …" at bounding box center [564, 236] width 1105 height 583
click at [1089, 504] on button "Nova marcação" at bounding box center [1052, 502] width 106 height 29
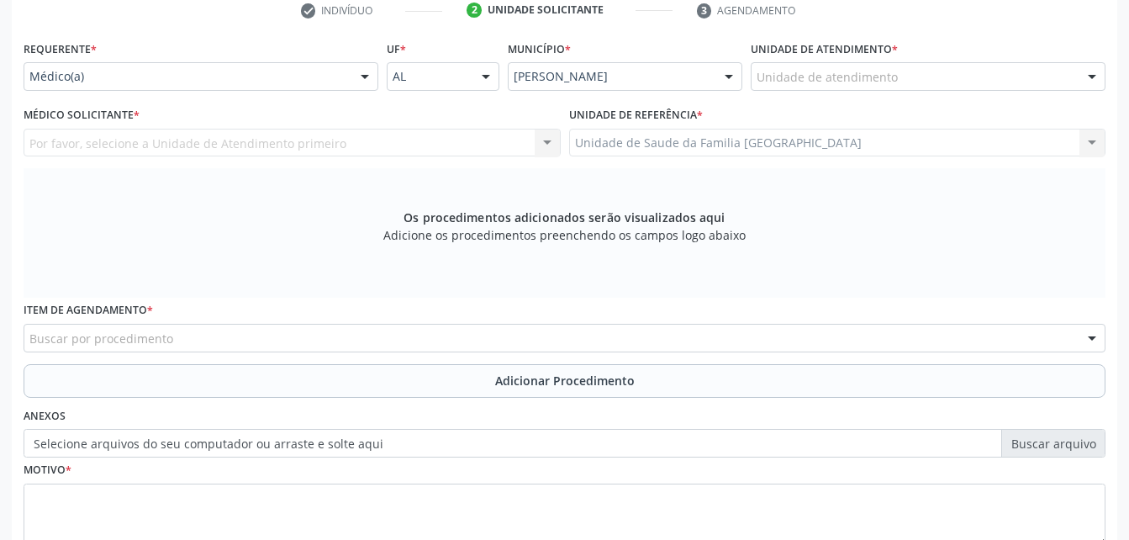
scroll to position [192, 0]
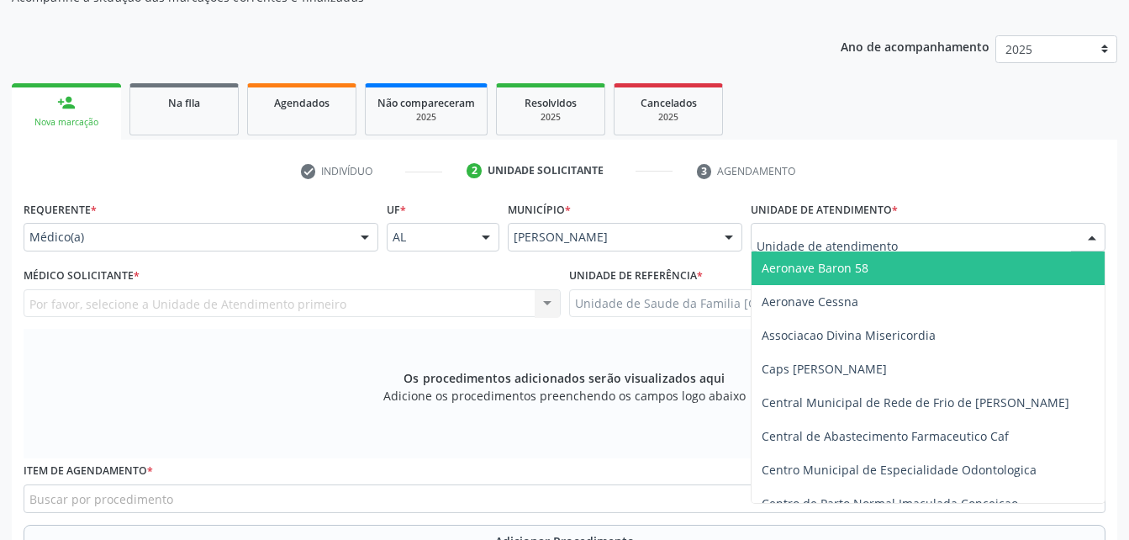
click at [919, 238] on div at bounding box center [928, 237] width 355 height 29
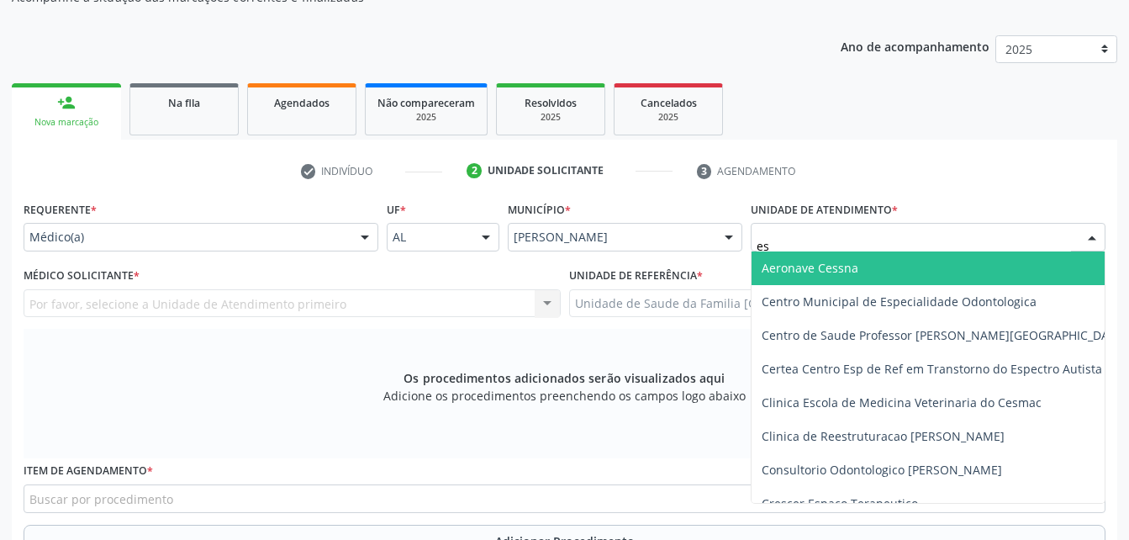
type input "est"
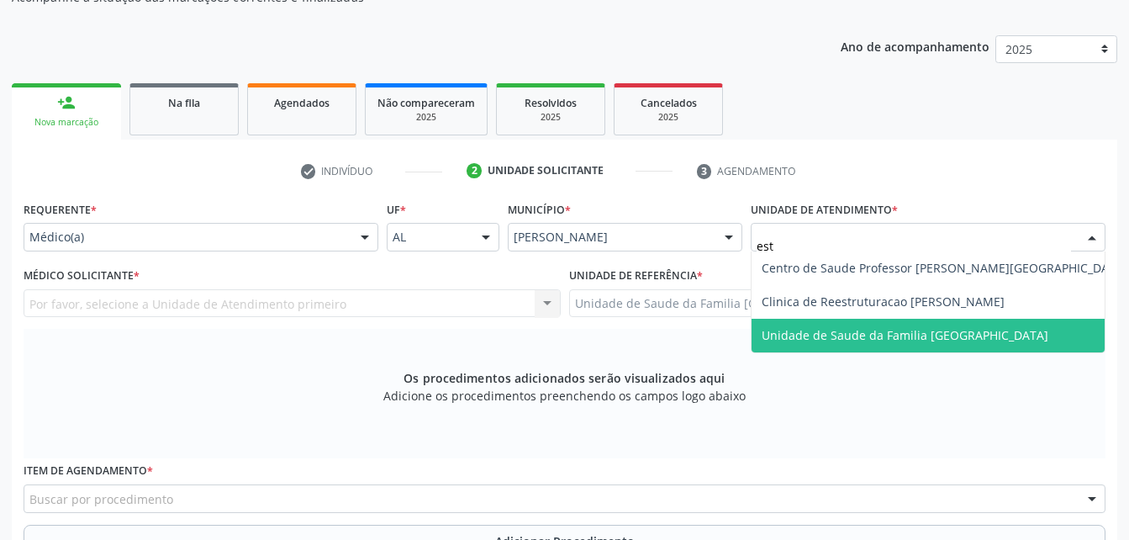
click at [921, 327] on span "Unidade de Saude da Familia [GEOGRAPHIC_DATA]" at bounding box center [905, 335] width 287 height 16
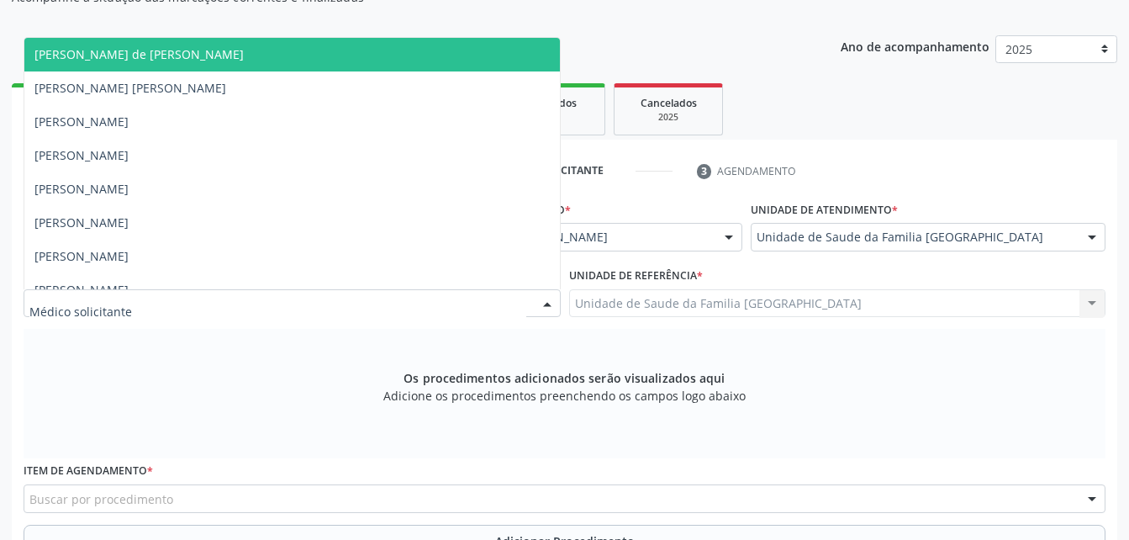
click at [273, 305] on div at bounding box center [292, 303] width 537 height 29
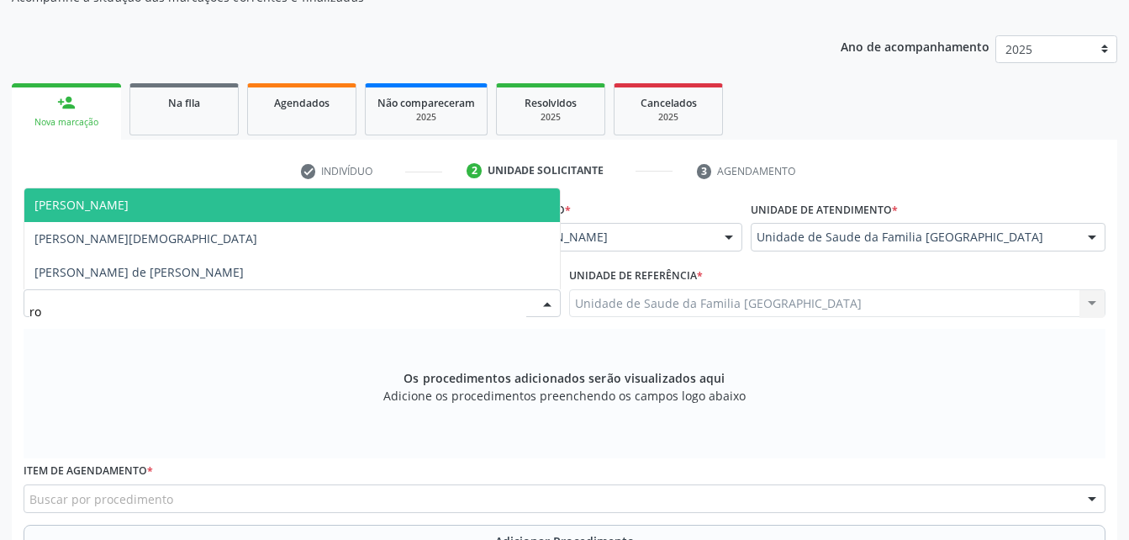
type input "rod"
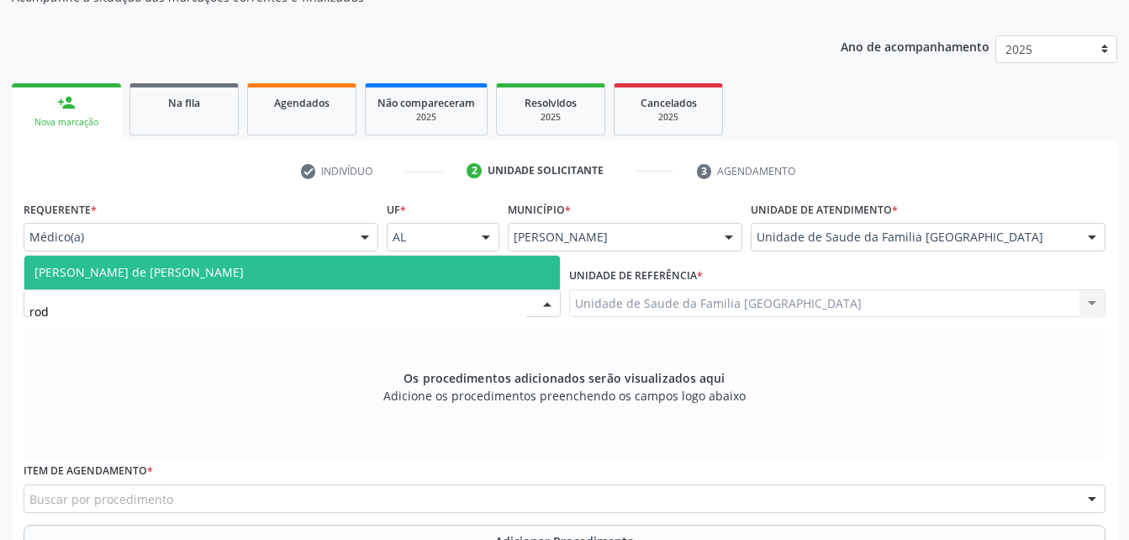
click at [277, 283] on span "[PERSON_NAME] de [PERSON_NAME]" at bounding box center [291, 273] width 535 height 34
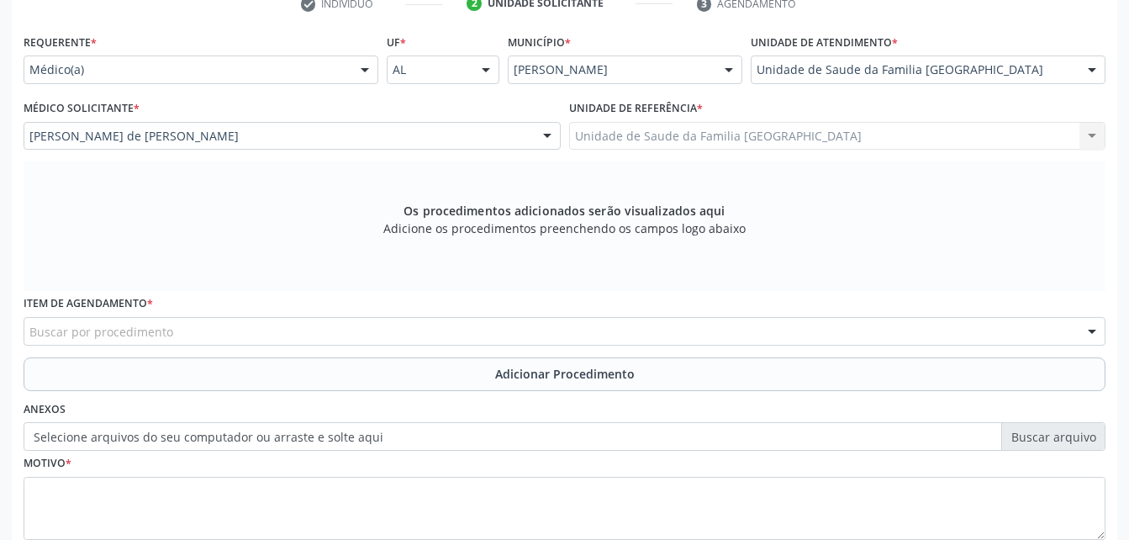
scroll to position [360, 0]
click at [309, 330] on div "Buscar por procedimento" at bounding box center [565, 330] width 1082 height 29
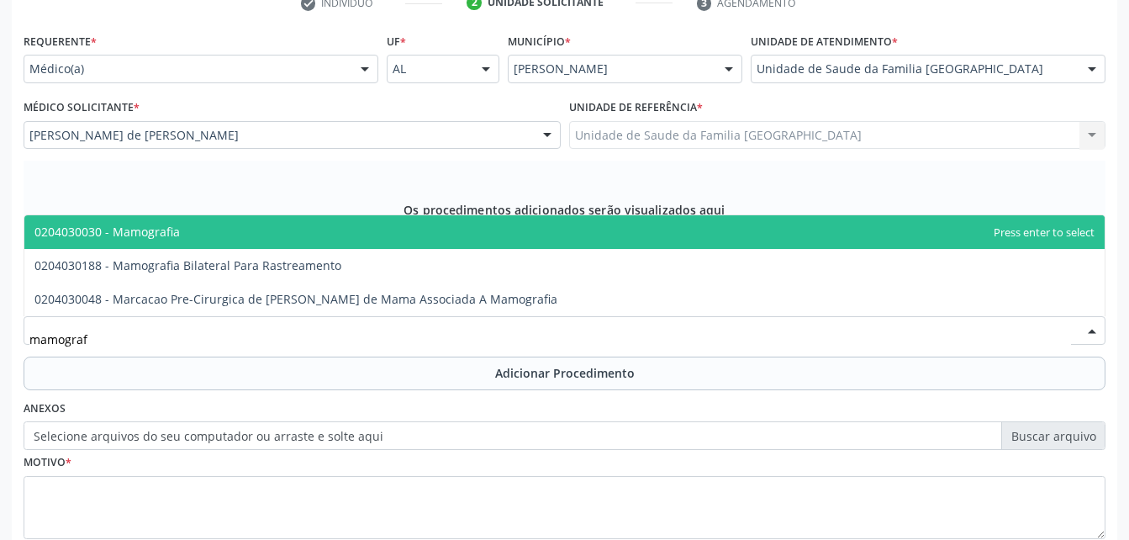
type input "mamografi"
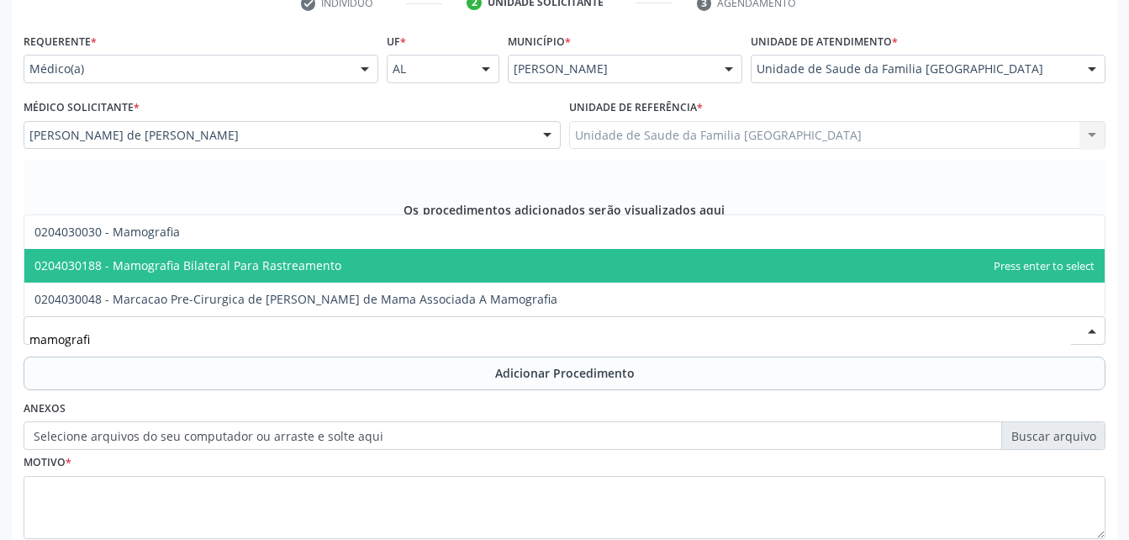
click at [308, 272] on span "0204030188 - Mamografia Bilateral Para Rastreamento" at bounding box center [187, 265] width 307 height 16
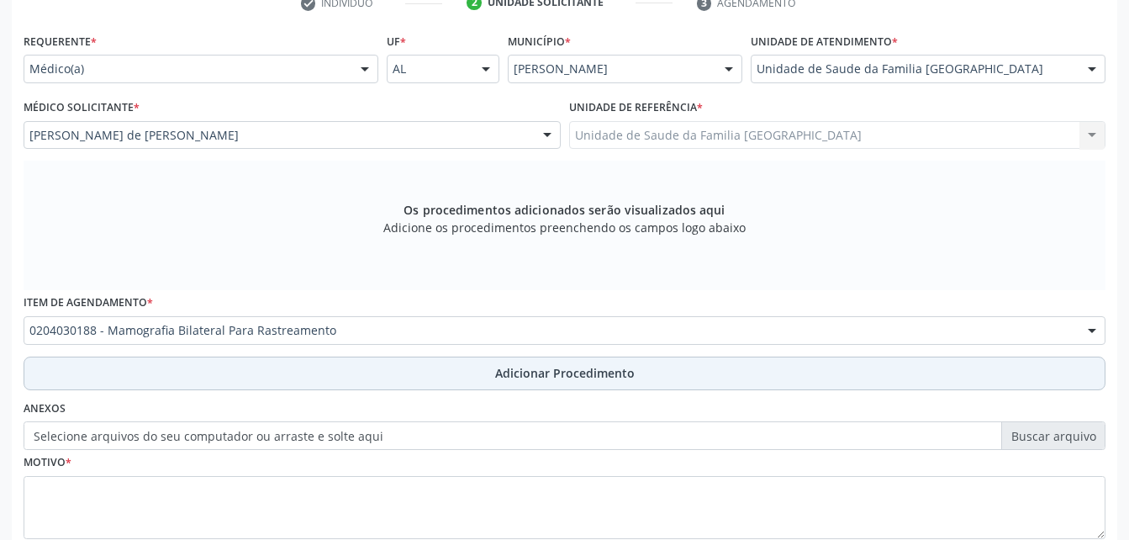
click at [380, 375] on button "Adicionar Procedimento" at bounding box center [565, 373] width 1082 height 34
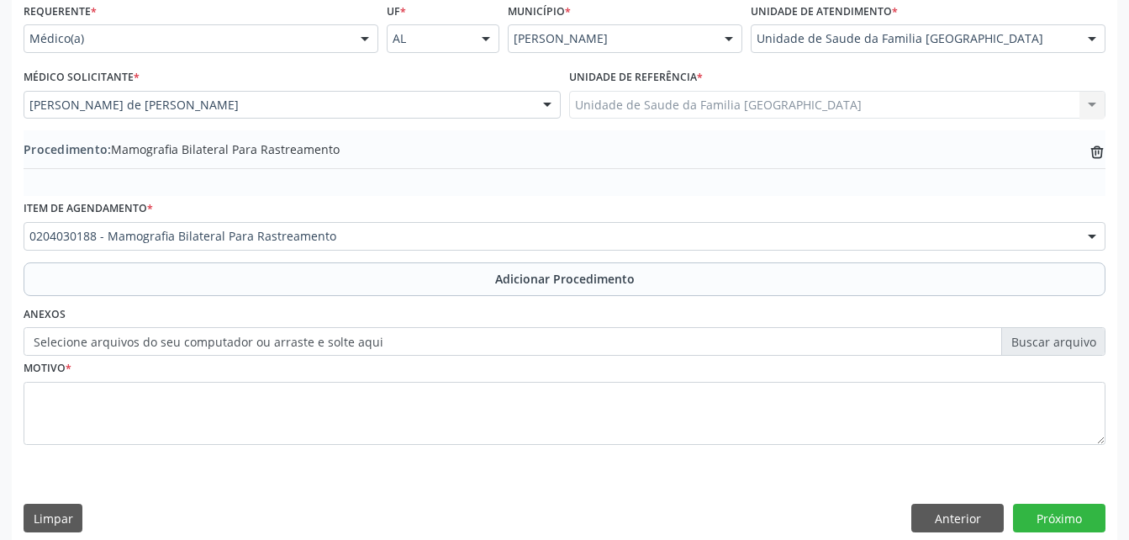
scroll to position [406, 0]
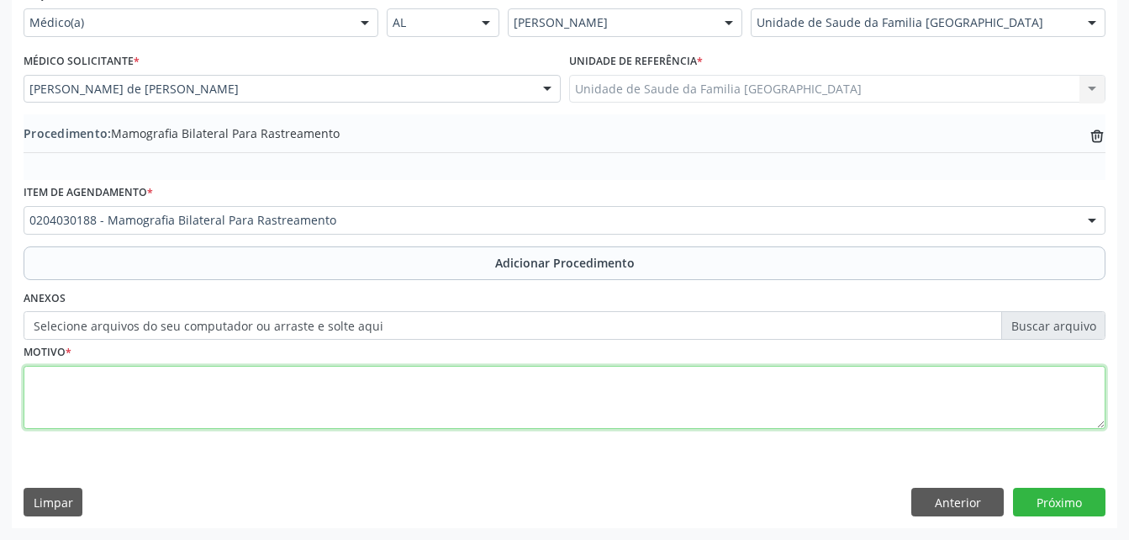
click at [398, 381] on textarea at bounding box center [565, 398] width 1082 height 64
click at [56, 383] on textarea "avalação" at bounding box center [565, 398] width 1082 height 64
type textarea "avaliação"
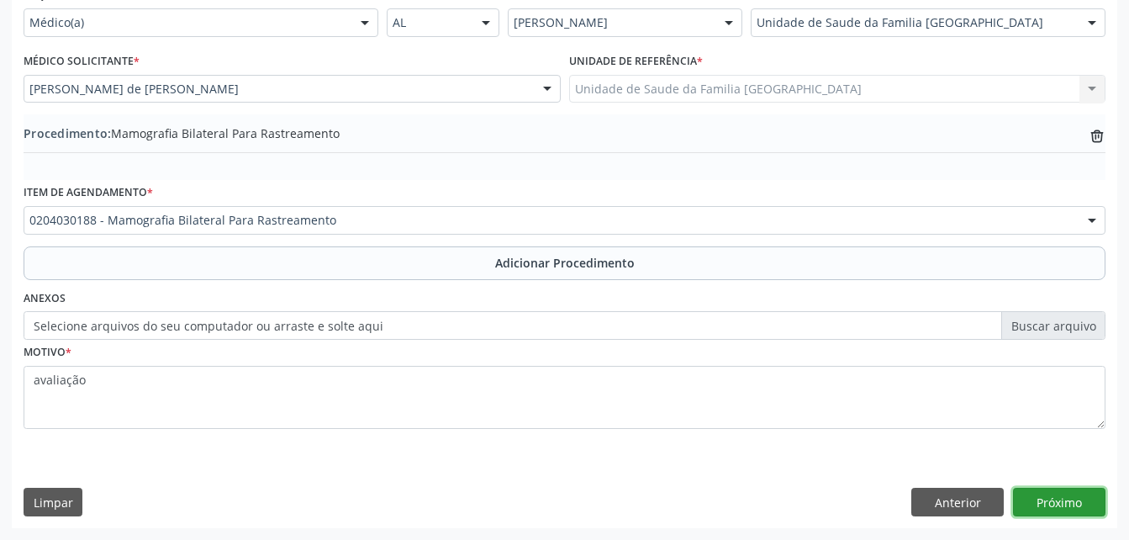
click at [1036, 493] on button "Próximo" at bounding box center [1059, 502] width 92 height 29
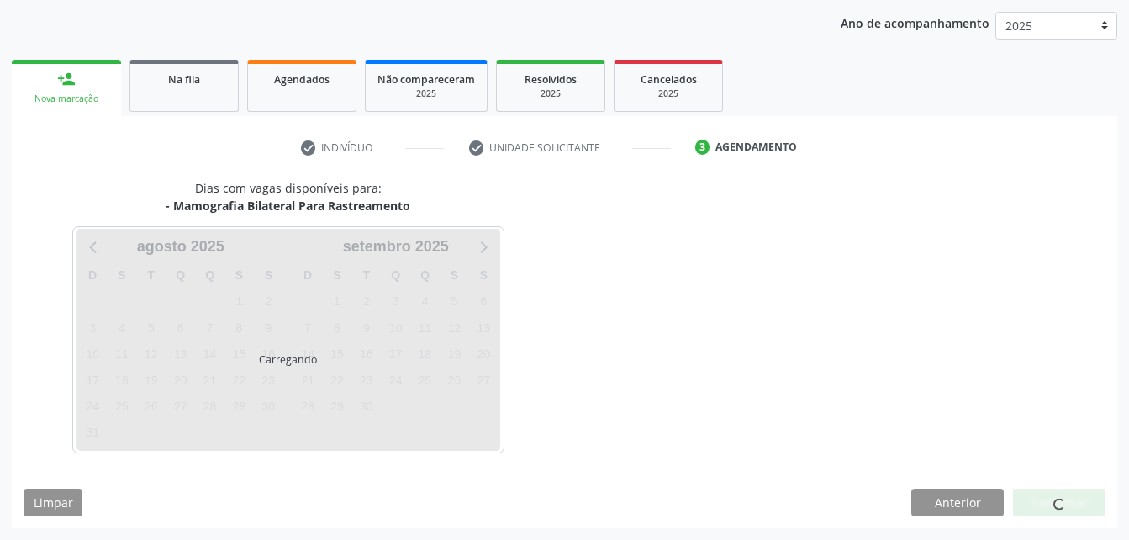
scroll to position [265, 0]
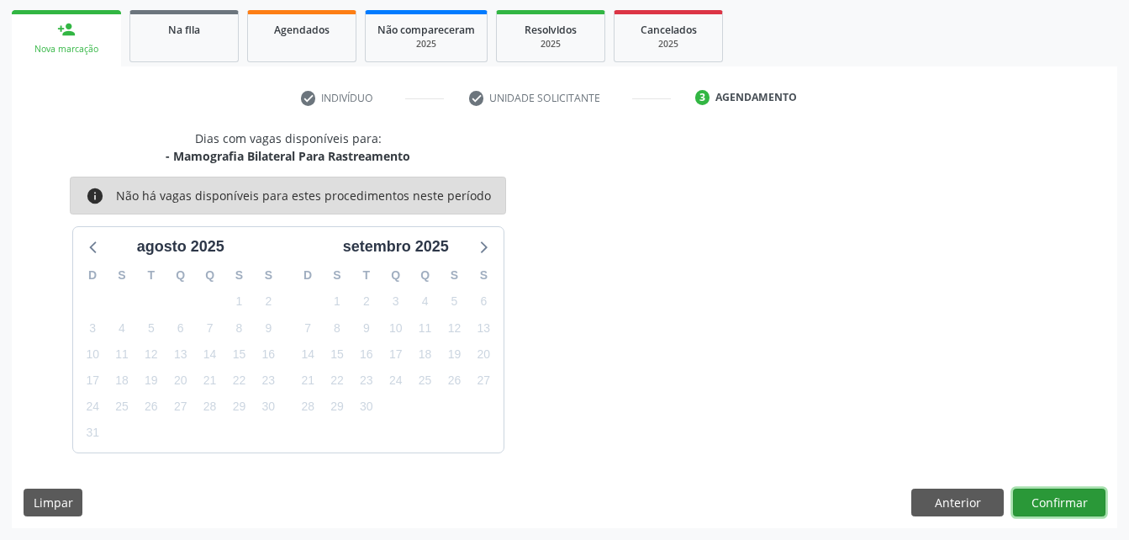
click at [1050, 497] on button "Confirmar" at bounding box center [1059, 502] width 92 height 29
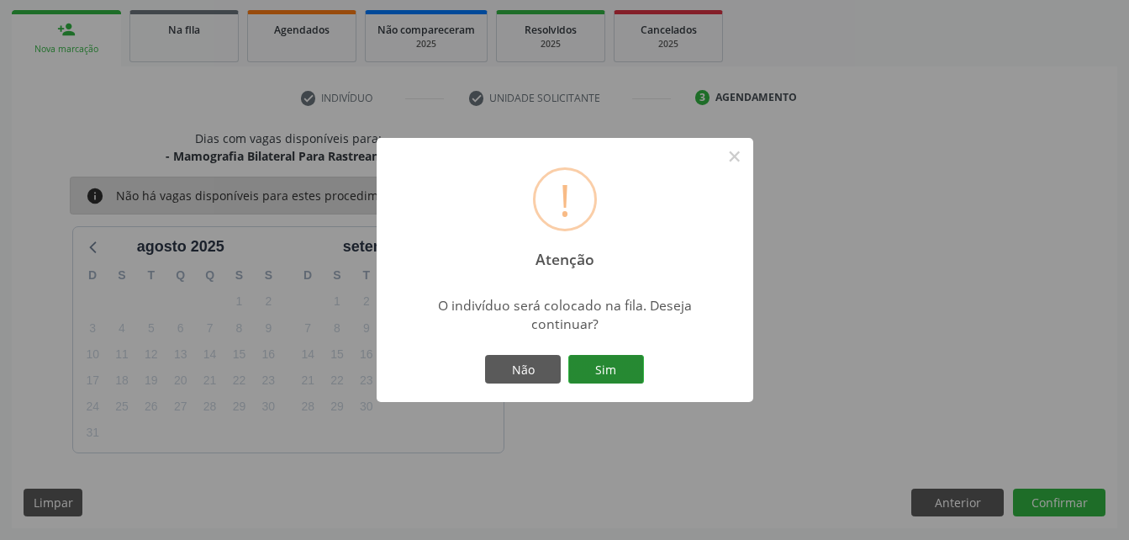
click at [620, 369] on button "Sim" at bounding box center [606, 369] width 76 height 29
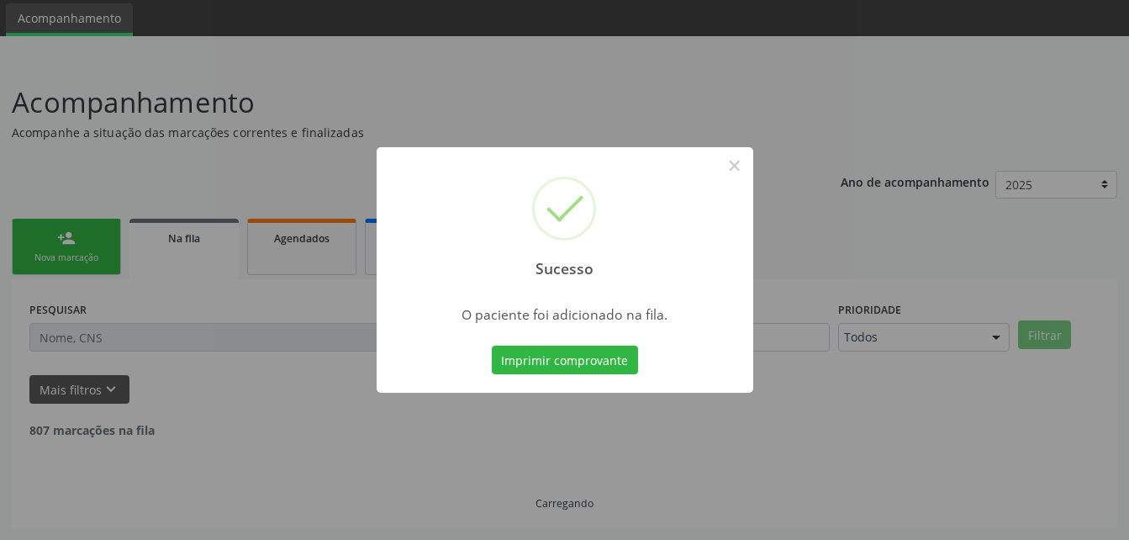
scroll to position [39, 0]
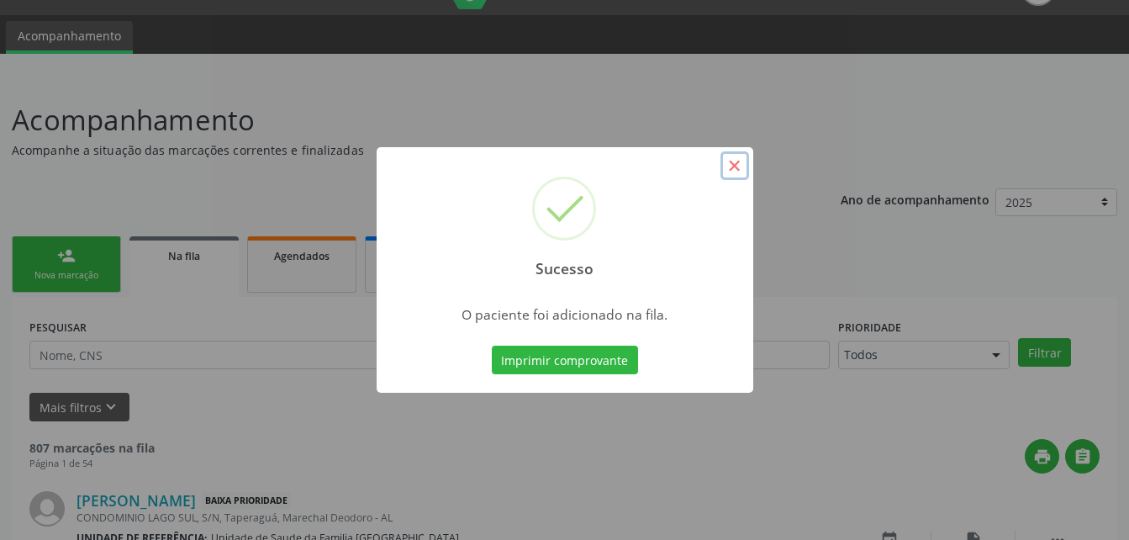
click at [732, 170] on button "×" at bounding box center [734, 165] width 29 height 29
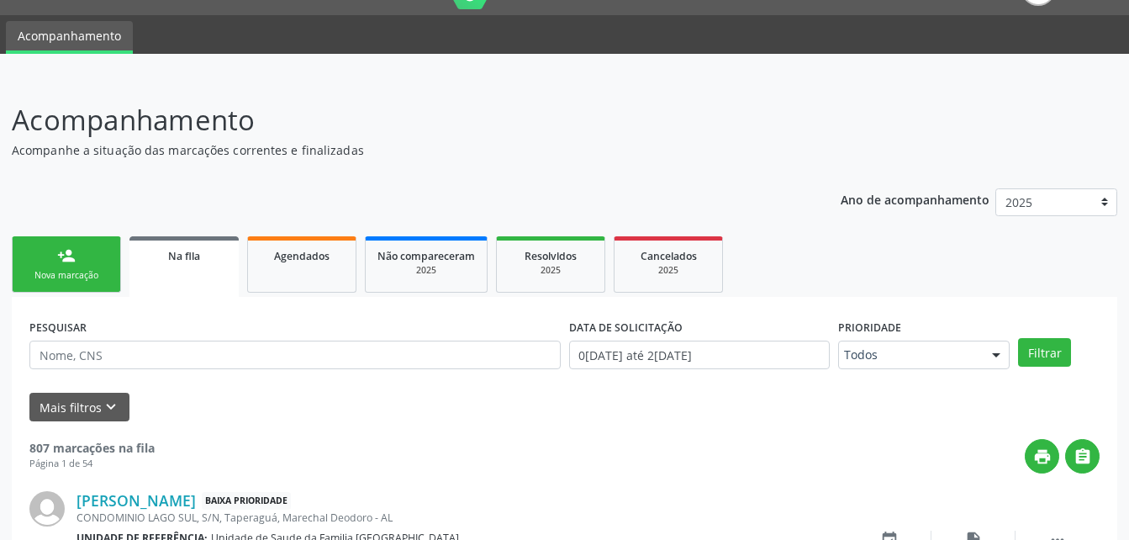
click at [108, 266] on link "person_add Nova marcação" at bounding box center [66, 264] width 109 height 56
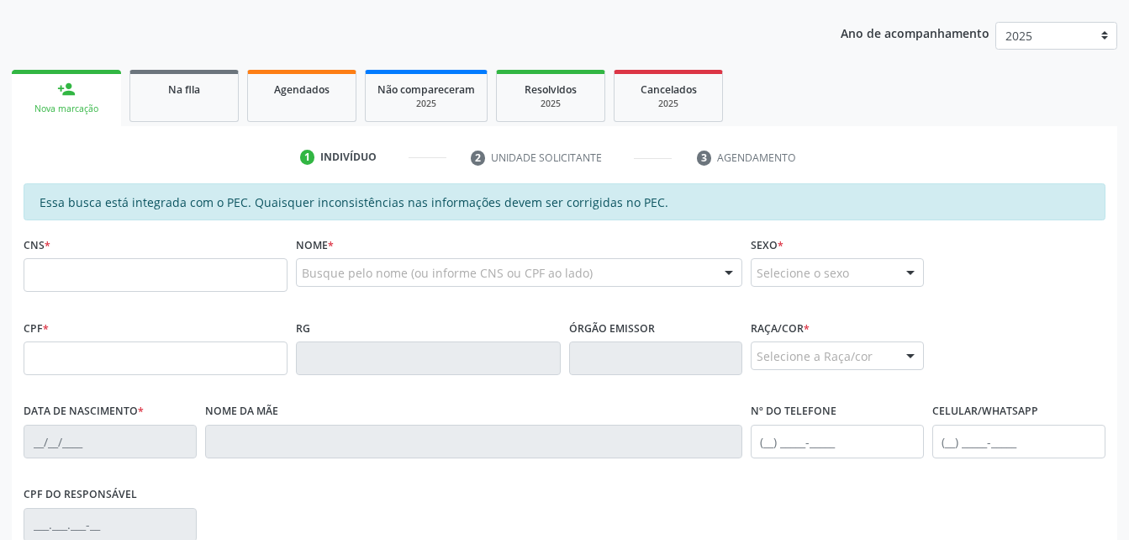
scroll to position [207, 0]
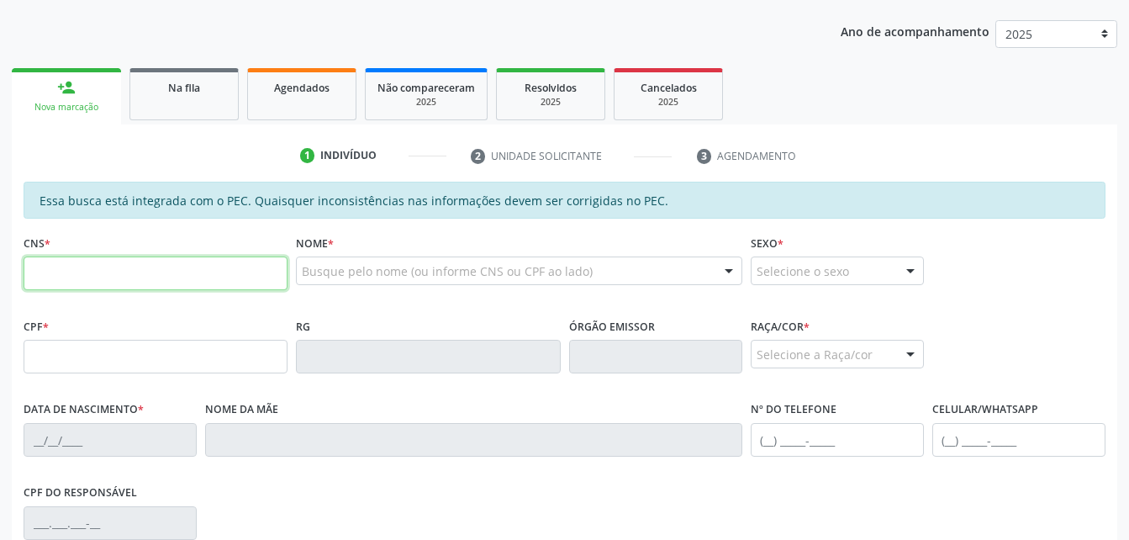
click at [146, 285] on input "text" at bounding box center [156, 273] width 264 height 34
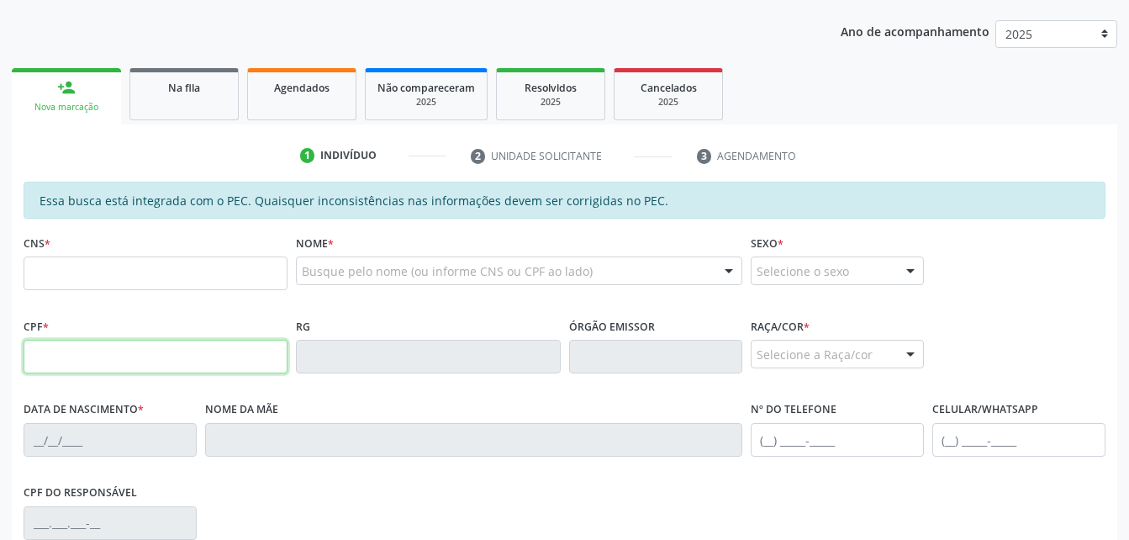
click at [36, 355] on input "text" at bounding box center [156, 357] width 264 height 34
type input "7"
type input "373.304.464-91"
type input "709 0018 6630 2513"
type input "11/04/1960"
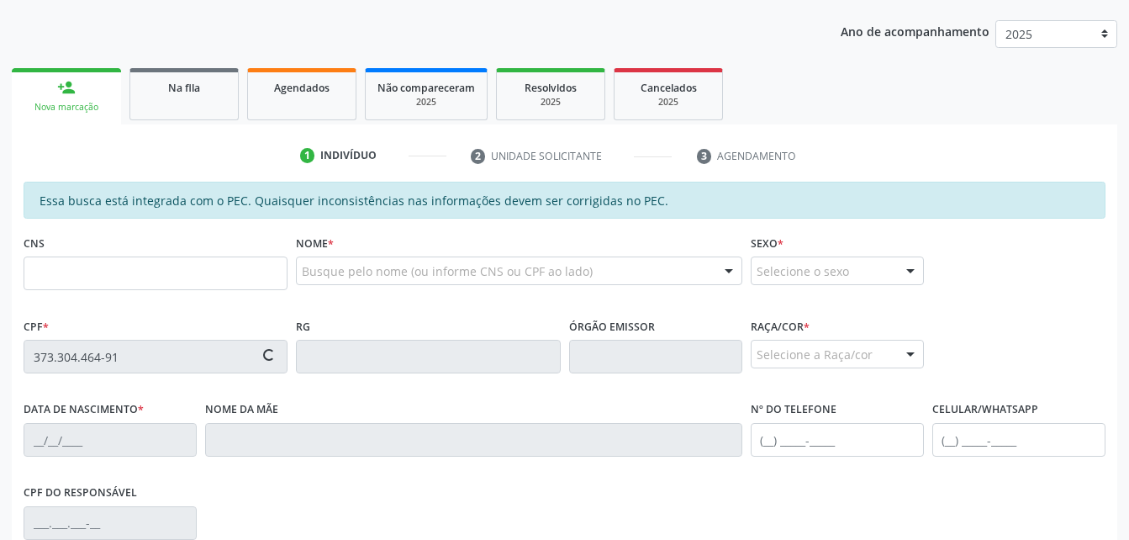
type input "Maria Jadir da Silva"
type input "(82) 99615-3682"
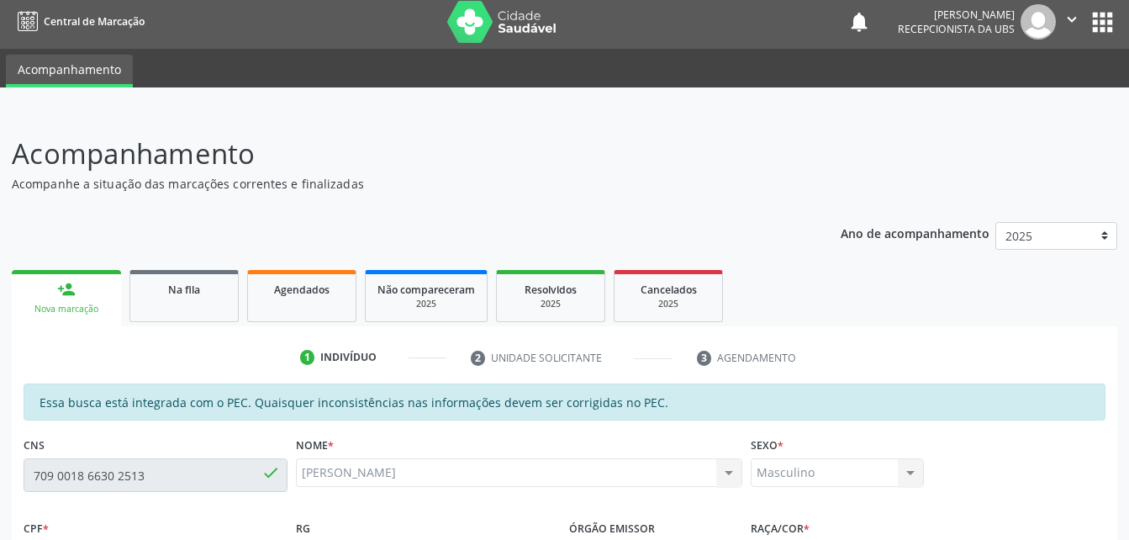
scroll to position [0, 0]
